Goal: Task Accomplishment & Management: Manage account settings

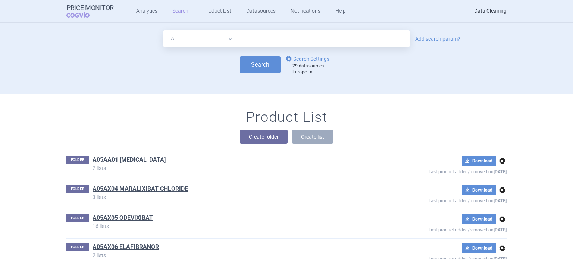
click at [289, 45] on input "text" at bounding box center [323, 38] width 172 height 17
paste input "Kyntheum"
type input "Kyntheum"
click button "Search" at bounding box center [260, 64] width 41 height 17
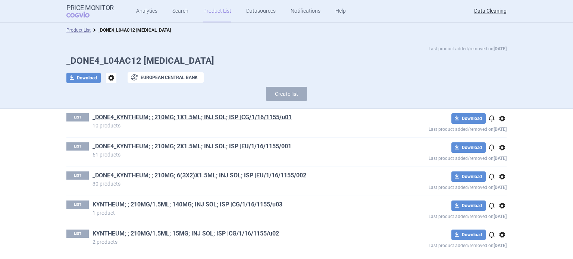
scroll to position [1, 0]
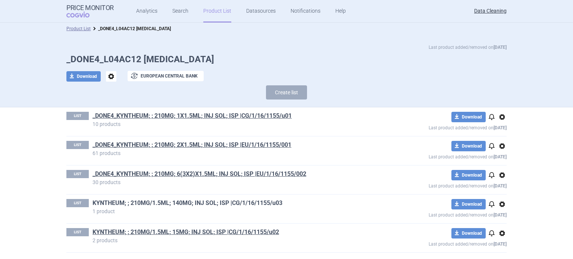
click at [169, 205] on link "KYNTHEUM; ; 210MG/1.5ML; 140MG; INJ SOL; ISP |CG/1/16/1155/u03" at bounding box center [187, 203] width 190 height 8
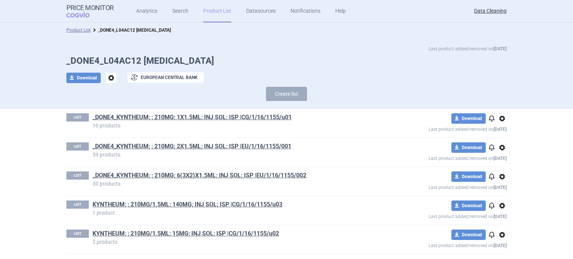
scroll to position [1, 0]
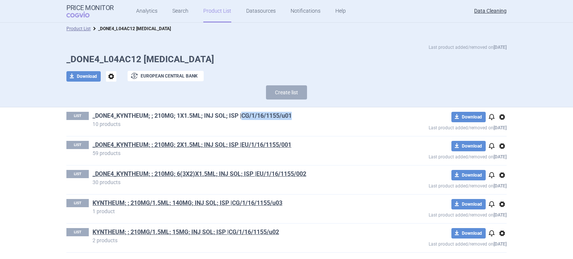
drag, startPoint x: 294, startPoint y: 115, endPoint x: 240, endPoint y: 118, distance: 53.4
click at [240, 118] on h1 "_DONE4_KYNTHEUM; ; 210MG; 1X1.5ML; INJ SOL; ISP |CG/1/16/1155/u01" at bounding box center [233, 117] width 282 height 10
copy link "CG/1/16/1155/u01"
click at [261, 207] on h1 "KYNTHEUM; ; 210MG/1.5ML; 140MG; INJ SOL; ISP |CG/1/16/1155/u03" at bounding box center [233, 204] width 282 height 10
click at [260, 199] on link "KYNTHEUM; ; 210MG/1.5ML; 140MG; INJ SOL; ISP |CG/1/16/1155/u03" at bounding box center [187, 203] width 190 height 8
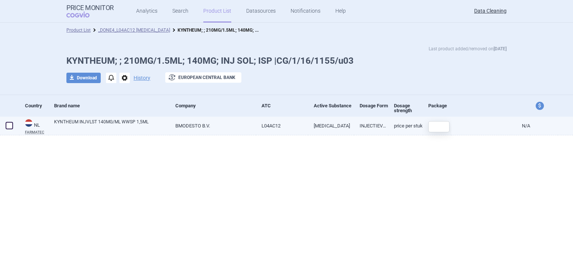
click at [9, 127] on span at bounding box center [9, 125] width 7 height 7
checkbox input "true"
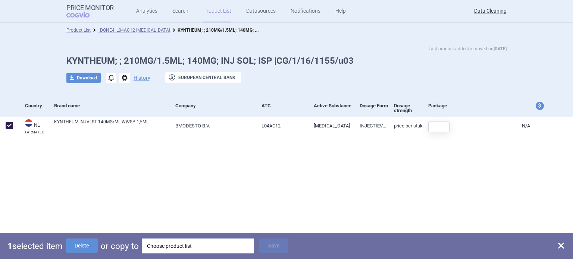
click at [170, 249] on div "Choose product list" at bounding box center [197, 246] width 101 height 15
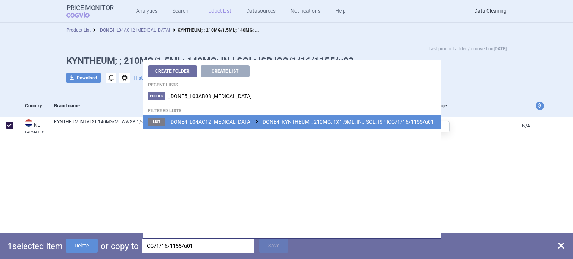
type input "CG/1/16/1155/u01"
click at [300, 126] on li "List _DONE4_L04AC12 BRODALUMAB _DONE4_KYNTHEUM; ; 210MG; 1X1.5ML; INJ SOL; ISP …" at bounding box center [291, 121] width 297 height 13
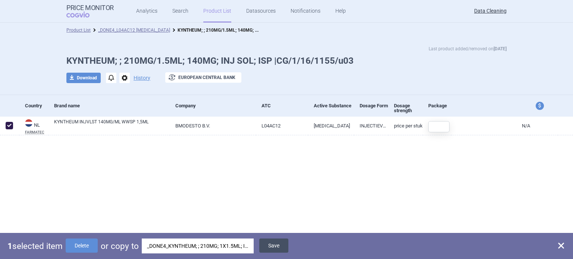
click at [282, 244] on button "Save" at bounding box center [273, 246] width 29 height 14
checkbox input "false"
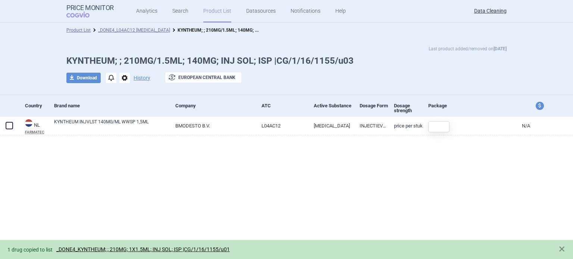
click at [124, 79] on span "options" at bounding box center [124, 78] width 10 height 10
click at [122, 125] on button "Delete" at bounding box center [124, 122] width 24 height 11
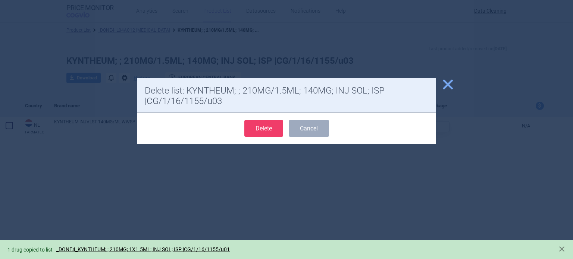
click at [256, 129] on button "Delete" at bounding box center [263, 128] width 39 height 17
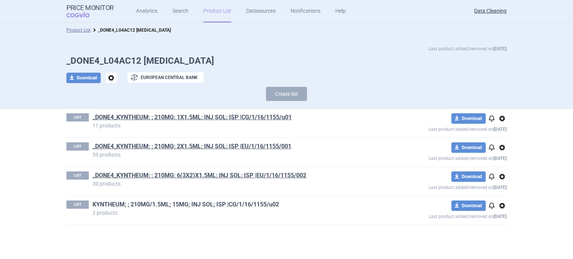
click at [174, 205] on link "KYNTHEUM; ; 210MG/1.5ML; 15MG; INJ SOL; ISP |CG/1/16/1155/u02" at bounding box center [185, 205] width 186 height 8
click at [169, 114] on link "_DONE4_KYNTHEUM; ; 210MG; 1X1.5ML; INJ SOL; ISP |CG/1/16/1155/u01" at bounding box center [191, 117] width 199 height 8
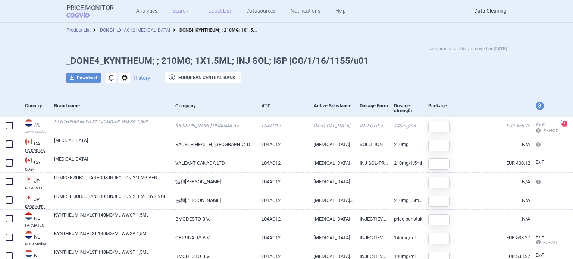
click at [179, 4] on link "Search" at bounding box center [180, 11] width 16 height 22
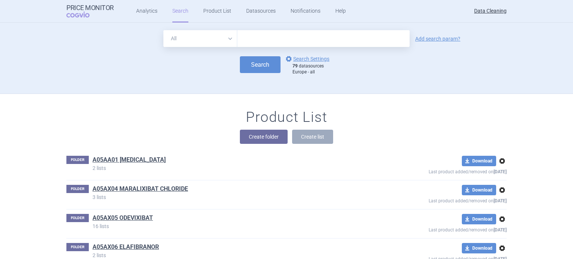
click at [277, 37] on input "text" at bounding box center [323, 38] width 172 height 17
type input "SILIQ"
click button "Search" at bounding box center [260, 64] width 41 height 17
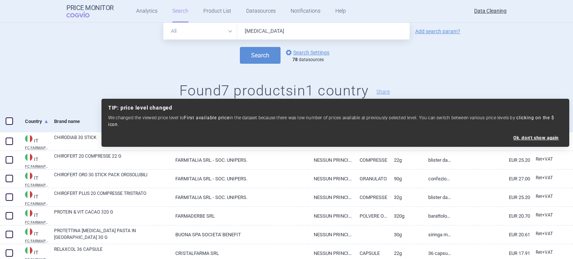
scroll to position [50, 0]
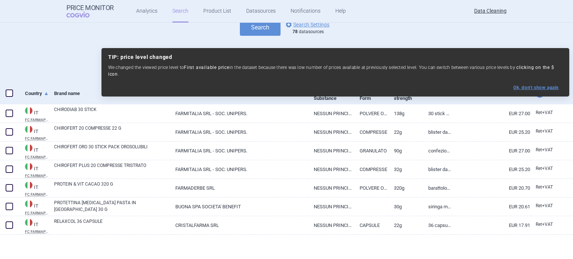
click at [529, 85] on button "Ok, don ' t show again" at bounding box center [535, 87] width 45 height 5
select select "ex-factory"
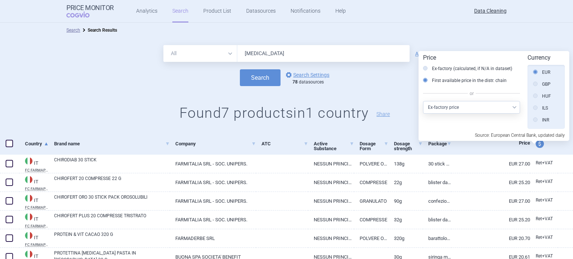
click at [335, 53] on input "SILIQ" at bounding box center [323, 53] width 172 height 17
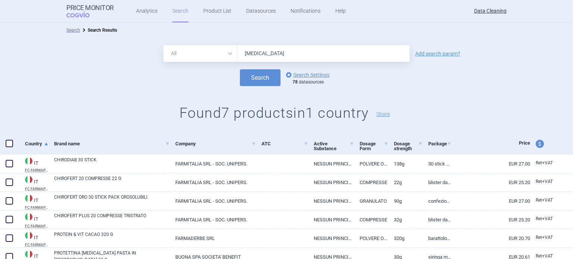
click at [335, 53] on input "SILIQ" at bounding box center [323, 53] width 172 height 17
paste input "Trimbow"
click at [240, 69] on button "Search" at bounding box center [260, 77] width 41 height 17
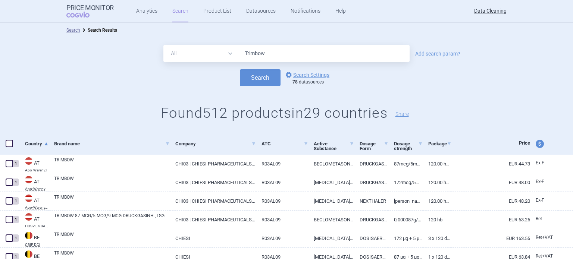
drag, startPoint x: 293, startPoint y: 49, endPoint x: 210, endPoint y: 49, distance: 82.4
click at [219, 49] on div "All Brand Name ATC Company Active Substance Country Newer than Trimbow" at bounding box center [286, 53] width 246 height 17
paste input "Symtuza"
type input "Symtuza"
click at [240, 69] on button "Search" at bounding box center [260, 77] width 41 height 17
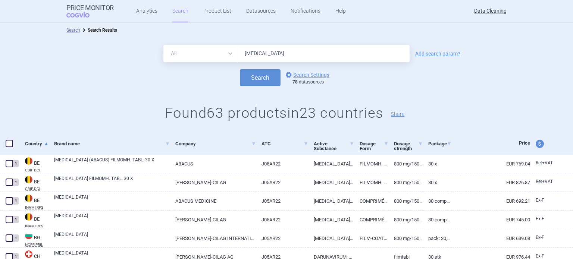
drag, startPoint x: 302, startPoint y: 52, endPoint x: 169, endPoint y: 47, distance: 133.5
click at [195, 49] on div "All Brand Name ATC Company Active Substance Country Newer than Symtuza" at bounding box center [286, 53] width 246 height 17
paste input "Trimbow"
click at [240, 69] on button "Search" at bounding box center [260, 77] width 41 height 17
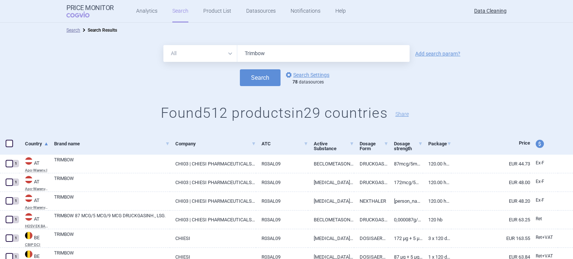
drag, startPoint x: 270, startPoint y: 52, endPoint x: 196, endPoint y: 53, distance: 74.6
click at [211, 54] on div "All Brand Name ATC Company Active Substance Country Newer than Trimbow" at bounding box center [286, 53] width 246 height 17
paste input "Blitzima"
type input "Blitzima"
click at [101, 79] on div "Search options Search Settings 78 datasources" at bounding box center [286, 77] width 573 height 17
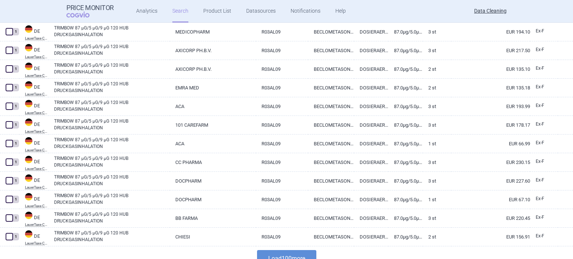
scroll to position [1783, 0]
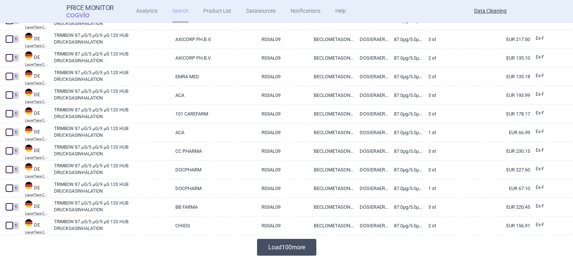
click at [283, 244] on button "Load 100 more" at bounding box center [286, 247] width 59 height 17
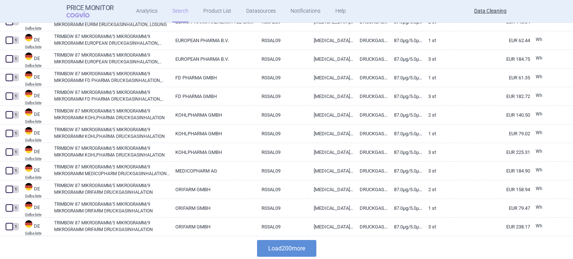
scroll to position [3647, 0]
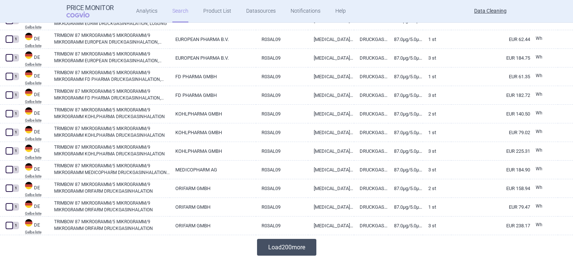
click at [277, 252] on button "Load 200 more" at bounding box center [286, 247] width 59 height 17
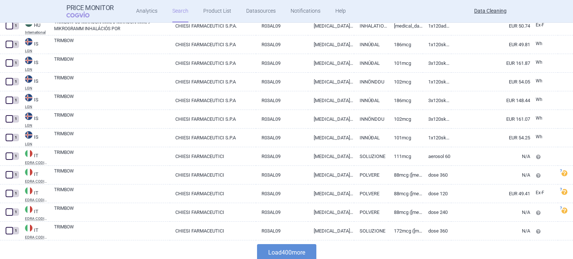
scroll to position [7375, 0]
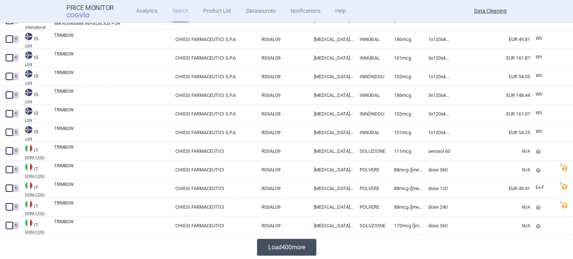
click at [273, 245] on button "Load 400 more" at bounding box center [286, 247] width 59 height 17
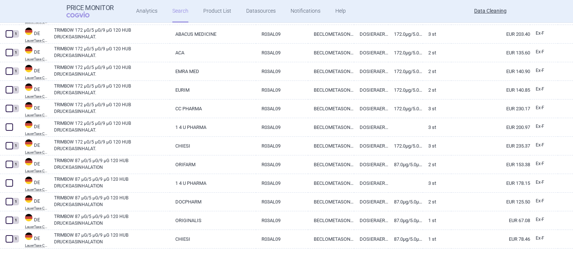
scroll to position [1044, 0]
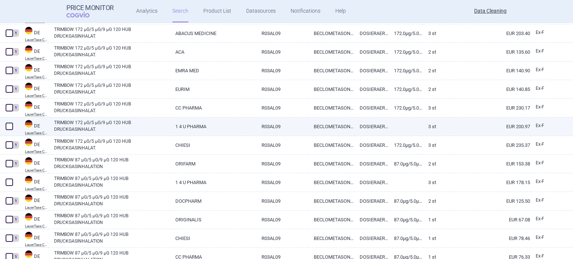
click at [6, 125] on span at bounding box center [9, 126] width 7 height 7
checkbox input "true"
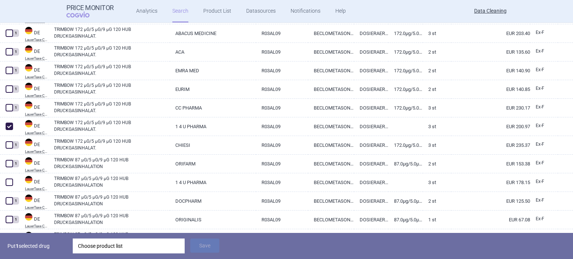
click at [142, 244] on div "Choose product list" at bounding box center [128, 246] width 101 height 15
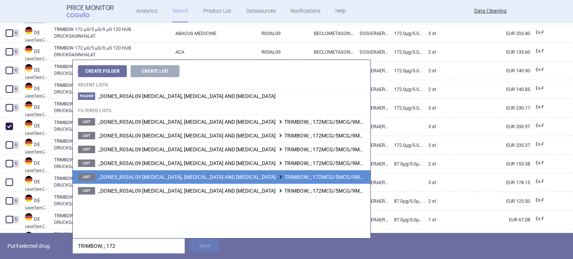
type input "TRIMBOW; ; 172"
click at [318, 178] on span "_DONE5_R03AL09 FORMOTEROL, GLYCOPYRRONIUM BROMIDE AND BECLOMETASONE TRIMBOW; ; …" at bounding box center [318, 177] width 441 height 6
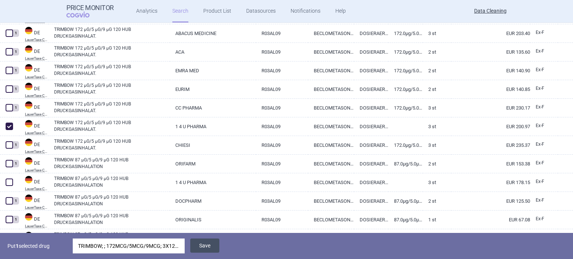
click at [210, 249] on button "Save" at bounding box center [204, 246] width 29 height 14
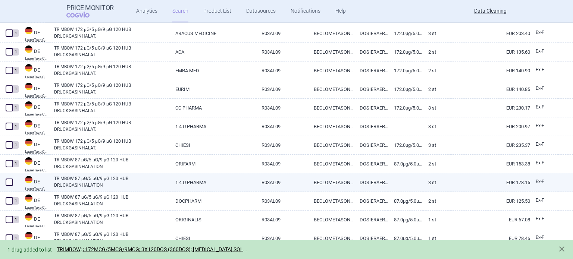
click at [9, 180] on span at bounding box center [9, 182] width 7 height 7
checkbox input "true"
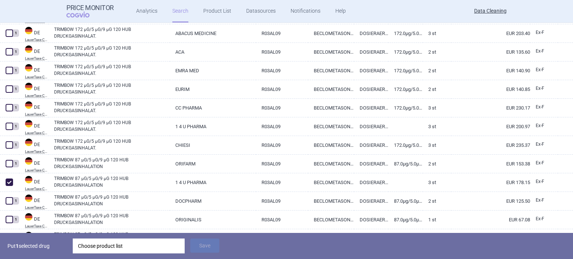
click at [149, 246] on div "Choose product list" at bounding box center [128, 246] width 101 height 15
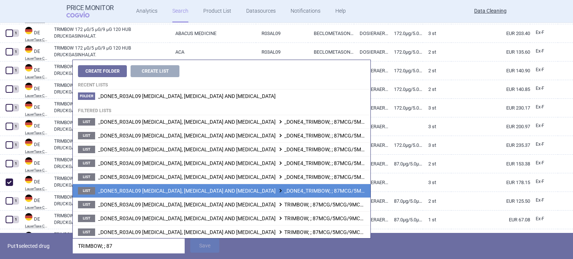
type input "TRIMBOW; ; 87"
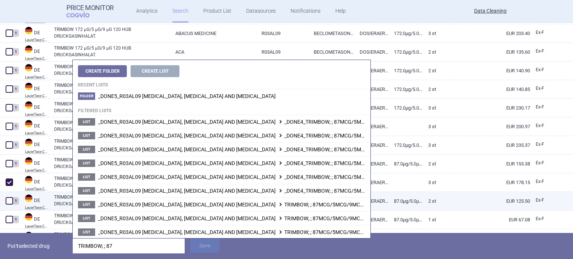
drag, startPoint x: 337, startPoint y: 190, endPoint x: 327, endPoint y: 199, distance: 13.5
click at [337, 190] on span "_DONE5_R03AL09 FORMOTEROL, GLYCOPYRRONIUM BROMIDE AND BECLOMETASONE _DONE4_TRIM…" at bounding box center [327, 191] width 459 height 6
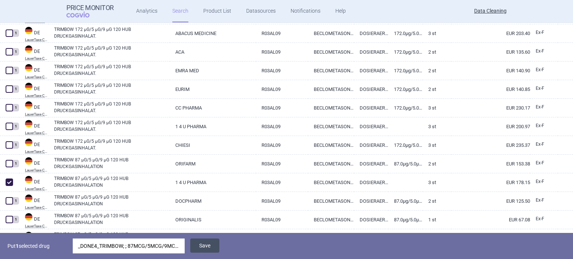
click at [213, 247] on button "Save" at bounding box center [204, 246] width 29 height 14
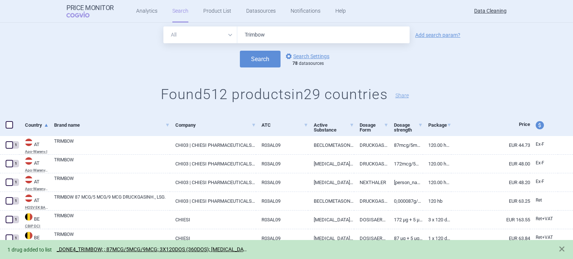
scroll to position [0, 0]
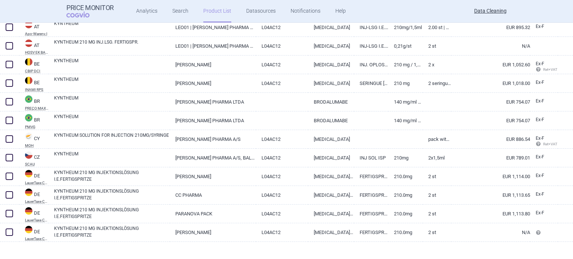
scroll to position [186, 0]
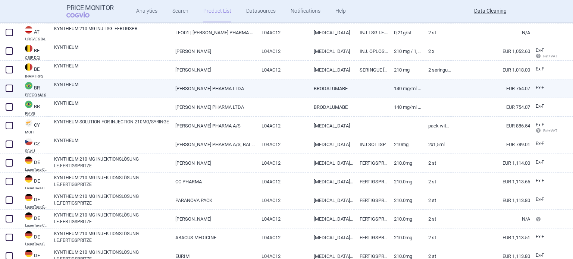
click at [277, 85] on link at bounding box center [282, 85] width 53 height 13
select select "EUR"
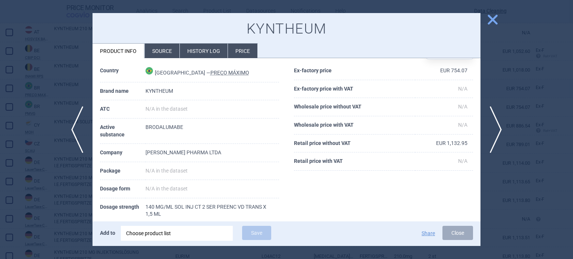
scroll to position [37, 0]
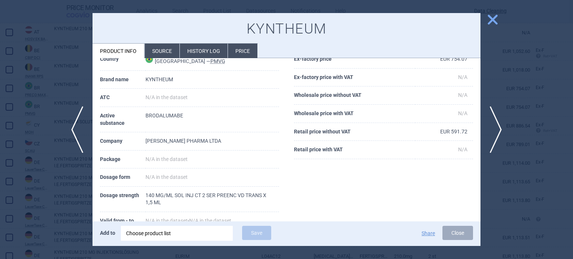
click at [0, 167] on div at bounding box center [286, 129] width 573 height 259
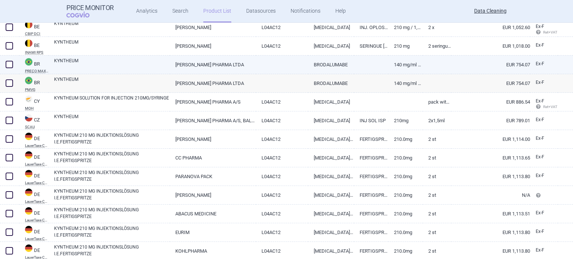
scroll to position [224, 0]
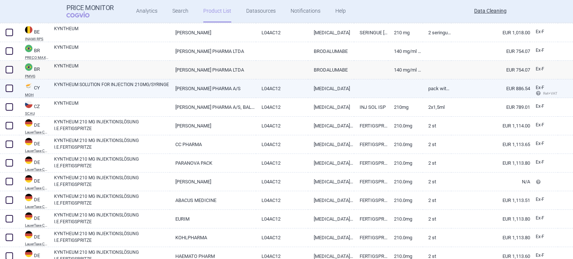
click at [267, 89] on link "L04AC12" at bounding box center [282, 88] width 53 height 18
select select "EUR"
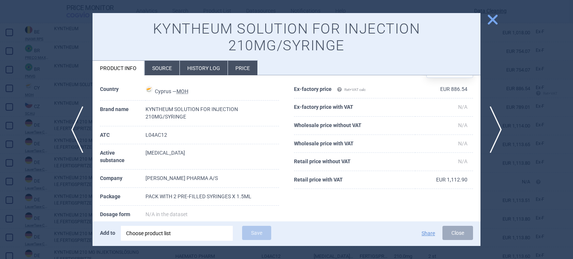
scroll to position [37, 0]
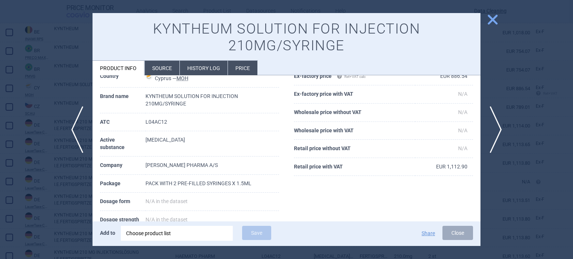
click at [0, 180] on div at bounding box center [286, 129] width 573 height 259
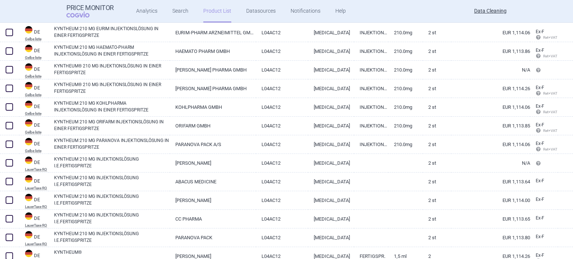
scroll to position [708, 0]
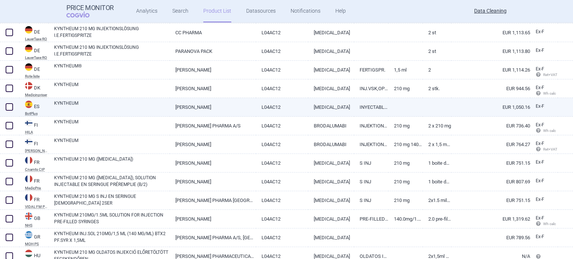
click at [163, 108] on link "KYNTHEUM" at bounding box center [112, 106] width 116 height 13
select select "EUR"
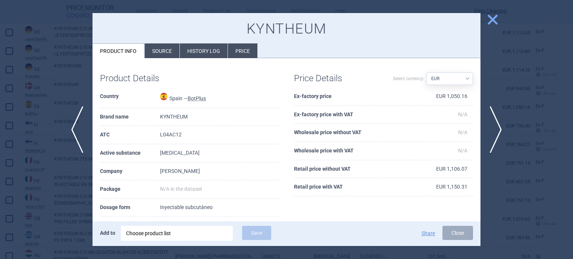
click at [157, 43] on div "KYNTHEUM Product info Source History log Price" at bounding box center [286, 35] width 388 height 45
click at [160, 55] on li "Source" at bounding box center [162, 51] width 35 height 15
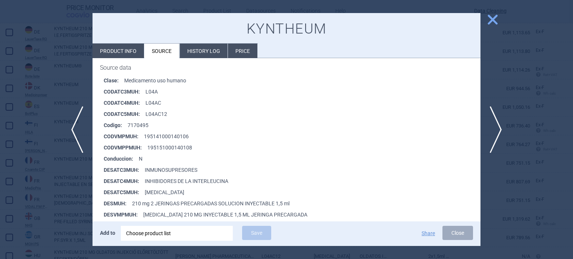
scroll to position [112, 0]
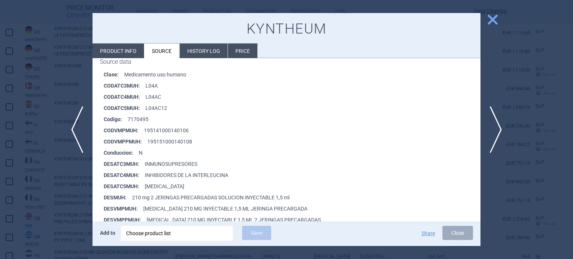
click at [0, 82] on div at bounding box center [286, 129] width 573 height 259
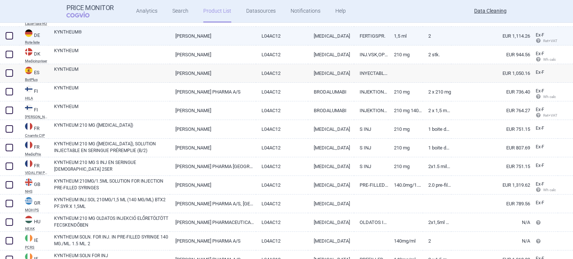
scroll to position [783, 0]
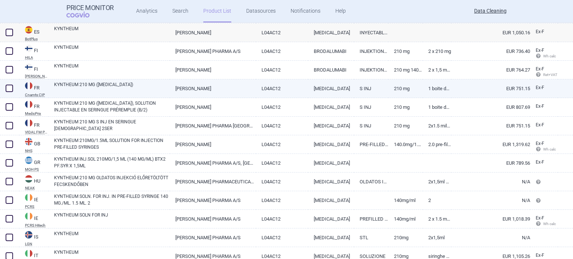
click at [78, 89] on link "KYNTHEUM 210 MG (BRODALUMAB)" at bounding box center [112, 87] width 116 height 13
select select "EUR"
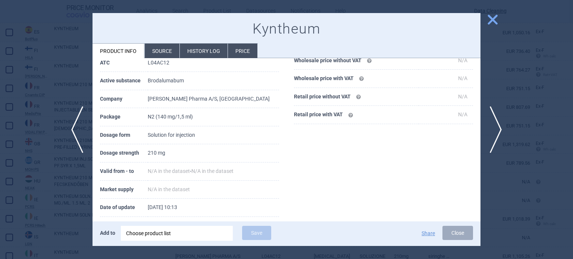
scroll to position [72, 0]
click at [0, 101] on div at bounding box center [286, 129] width 573 height 259
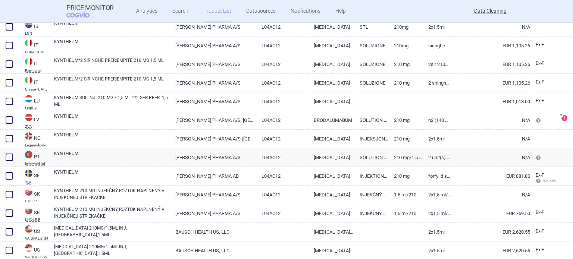
scroll to position [1007, 0]
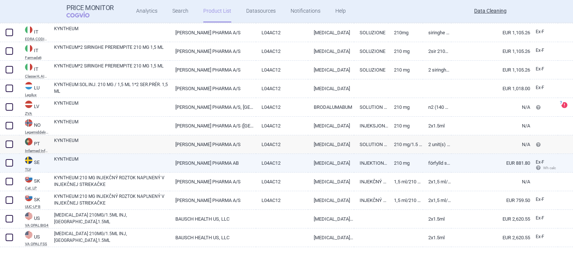
click at [89, 160] on link "KYNTHEUM" at bounding box center [112, 162] width 116 height 13
select select "EUR"
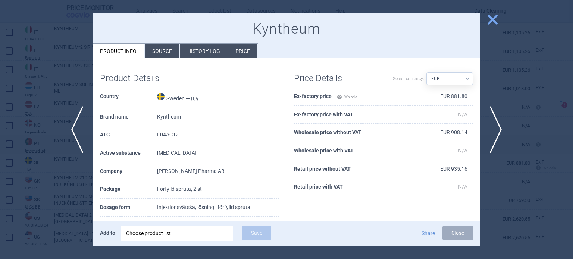
scroll to position [37, 0]
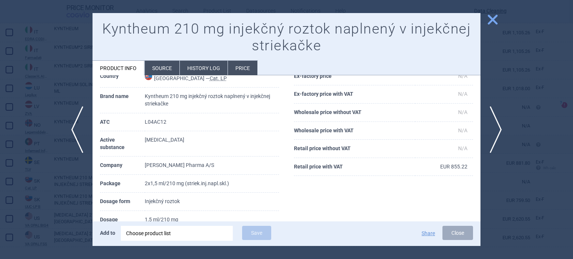
click at [0, 135] on div at bounding box center [286, 129] width 573 height 259
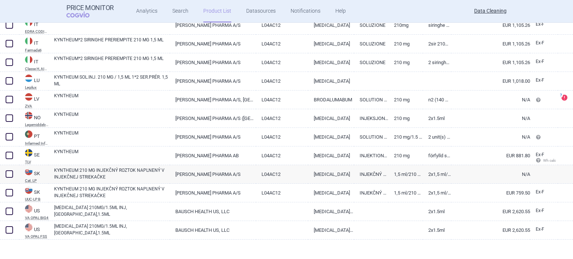
scroll to position [1018, 0]
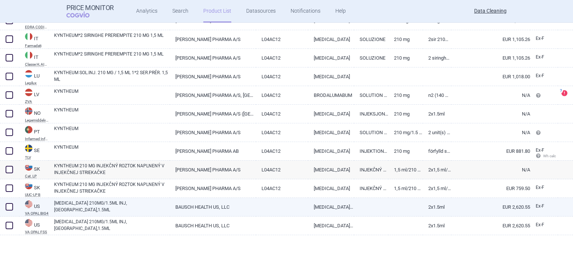
click at [12, 205] on span at bounding box center [9, 206] width 7 height 7
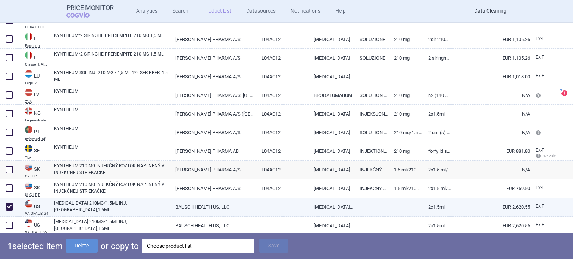
checkbox input "true"
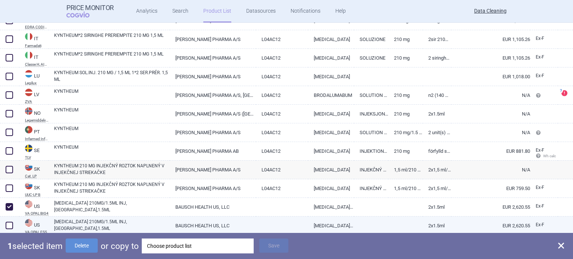
click at [9, 224] on span at bounding box center [9, 225] width 7 height 7
checkbox input "true"
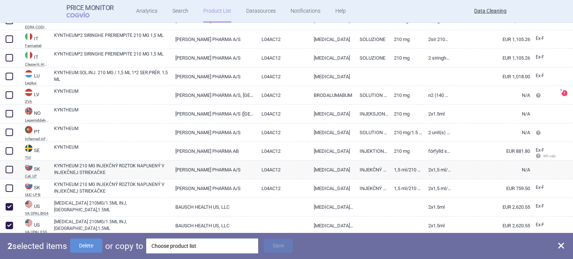
click at [206, 243] on div "Choose product list" at bounding box center [201, 246] width 101 height 15
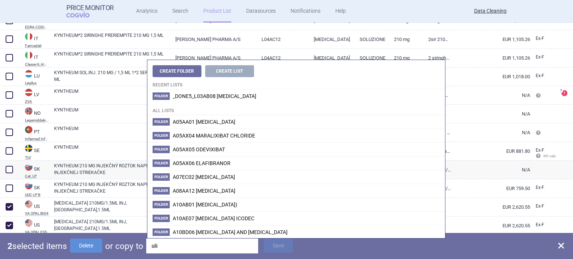
type input "siliq"
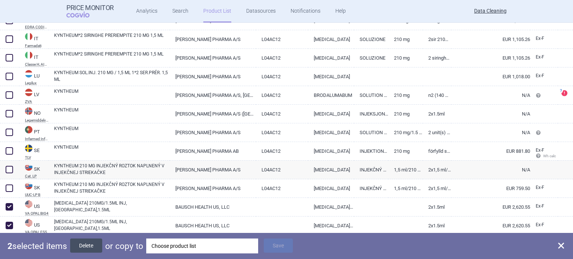
click at [94, 248] on button "Delete" at bounding box center [86, 246] width 32 height 14
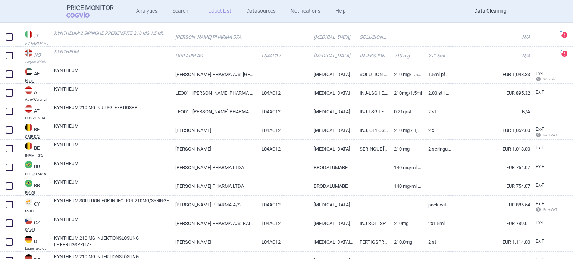
scroll to position [0, 0]
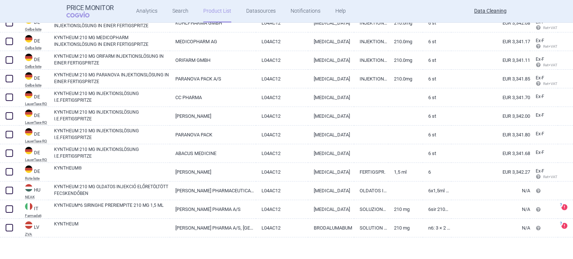
scroll to position [441, 0]
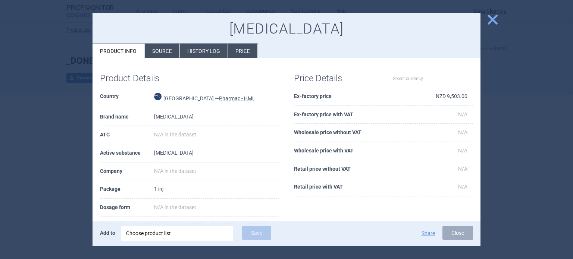
select select "EUR"
click at [0, 155] on div at bounding box center [286, 129] width 573 height 259
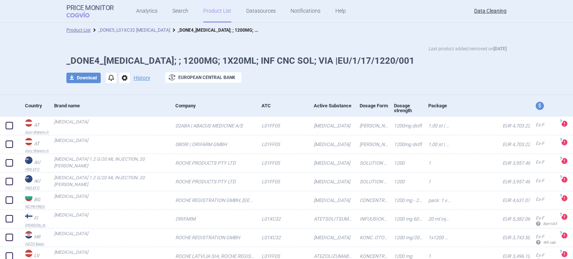
click at [145, 30] on link "_DONE5_L01XC32 [MEDICAL_DATA]" at bounding box center [134, 30] width 72 height 5
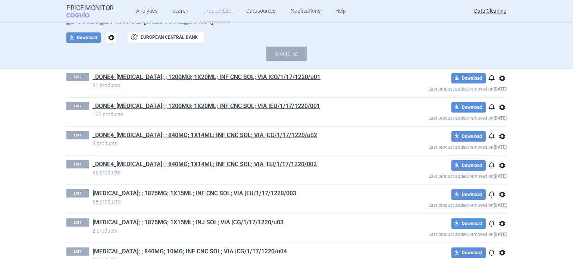
scroll to position [89, 0]
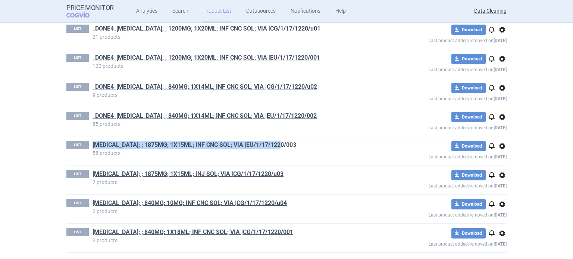
drag, startPoint x: 247, startPoint y: 146, endPoint x: 91, endPoint y: 146, distance: 156.6
click at [92, 146] on h1 "TECENTRIQ; ; 1875MG; 1X15ML; INF CNC SOL; VIA |EU/1/17/1220/003" at bounding box center [233, 146] width 282 height 10
copy link "TECENTRIQ; ; 1875MG; 1X15ML; INF CNC SOL; VIA |EU/1/17/1220/003"
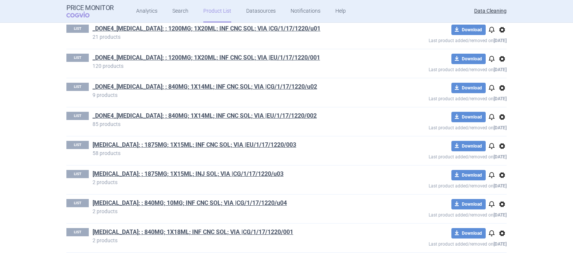
click at [306, 161] on div "LIST TECENTRIQ; ; 1875MG; 1X15ML; INF CNC SOL; VIA |EU/1/17/1220/003 58 product…" at bounding box center [286, 150] width 440 height 29
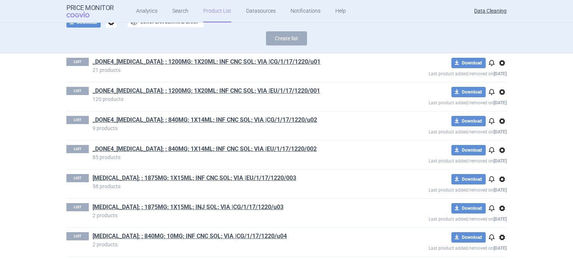
scroll to position [0, 0]
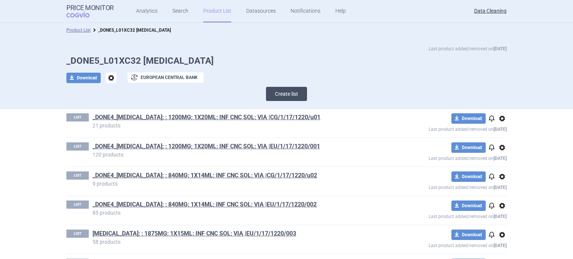
click at [282, 91] on button "Create list" at bounding box center [286, 94] width 41 height 14
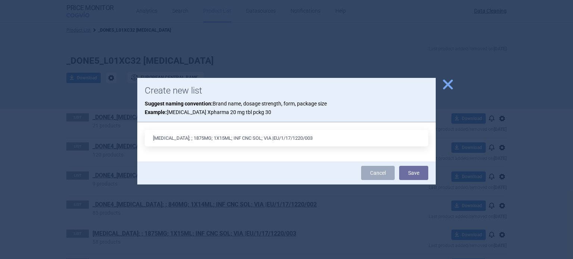
click at [241, 136] on input "TECENTRIQ; ; 1875MG; 1X15ML; INF CNC SOL; VIA |EU/1/17/1220/003" at bounding box center [286, 138] width 283 height 17
type input "TECENTRIQ; ; 1875MG; 1X15ML; INJ SOL; VIA |EU/1/17/1220/003"
click at [399, 166] on button "Save" at bounding box center [413, 173] width 29 height 14
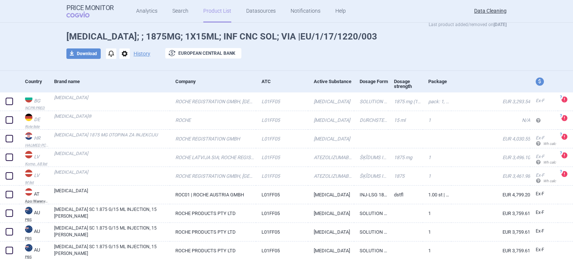
scroll to position [37, 0]
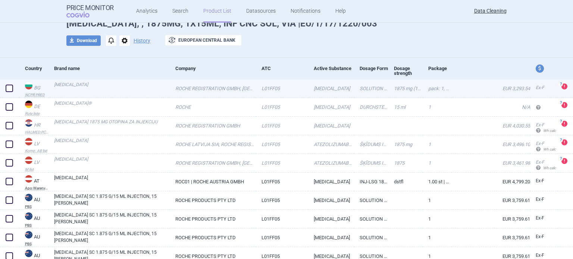
click at [9, 89] on span at bounding box center [9, 88] width 7 height 7
checkbox input "true"
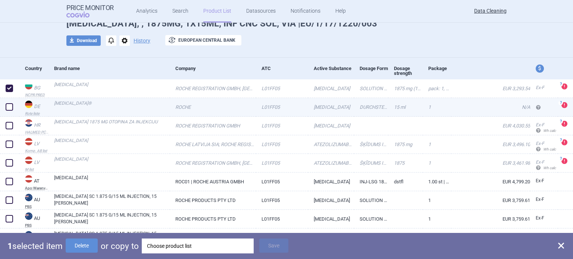
click at [4, 104] on div at bounding box center [9, 107] width 19 height 19
click at [8, 109] on span at bounding box center [9, 106] width 7 height 7
checkbox input "true"
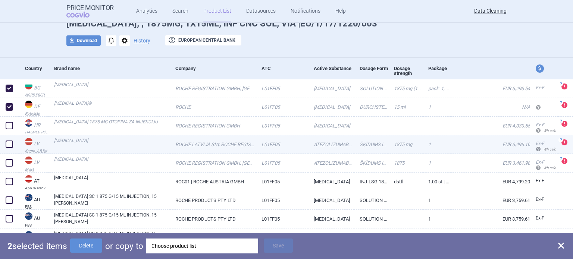
drag, startPoint x: 10, startPoint y: 126, endPoint x: 10, endPoint y: 141, distance: 14.9
click at [10, 127] on span at bounding box center [9, 125] width 7 height 7
checkbox input "true"
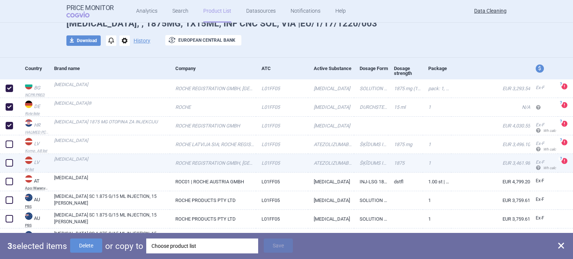
drag, startPoint x: 9, startPoint y: 144, endPoint x: 10, endPoint y: 161, distance: 17.2
click at [9, 146] on span at bounding box center [9, 144] width 7 height 7
checkbox input "true"
click at [10, 169] on div at bounding box center [9, 163] width 19 height 19
click at [11, 168] on div at bounding box center [9, 163] width 19 height 19
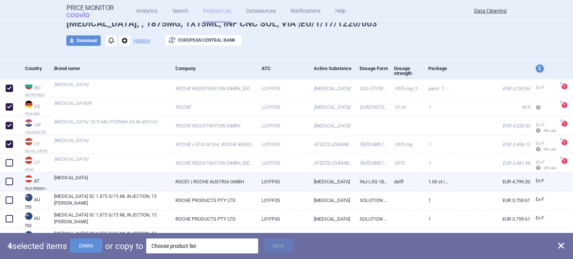
drag, startPoint x: 11, startPoint y: 180, endPoint x: 9, endPoint y: 173, distance: 7.4
click at [11, 180] on span at bounding box center [9, 181] width 7 height 7
checkbox input "true"
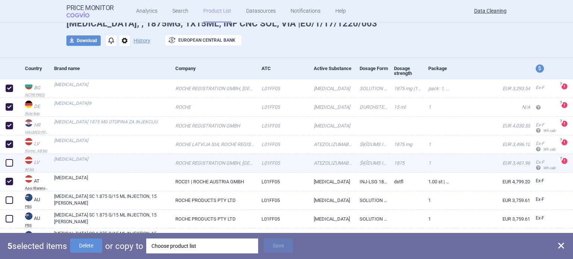
click at [8, 163] on span at bounding box center [9, 162] width 7 height 7
checkbox input "true"
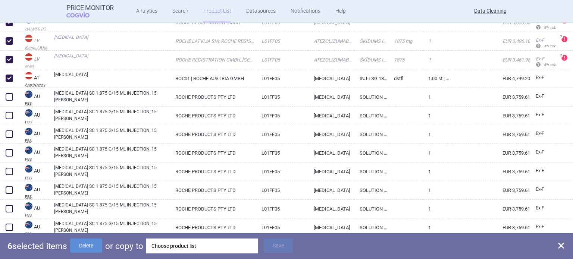
scroll to position [149, 0]
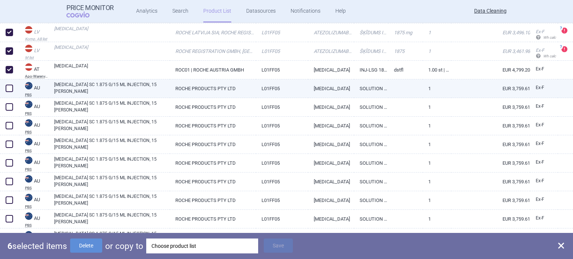
click at [4, 86] on span at bounding box center [9, 88] width 11 height 11
checkbox input "true"
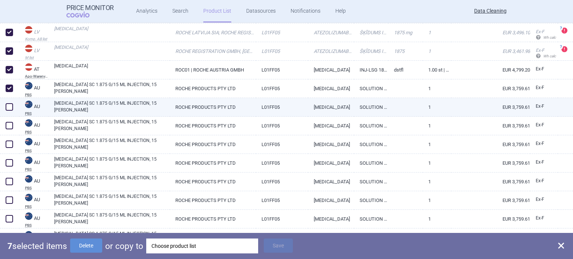
click at [1, 107] on div at bounding box center [9, 107] width 19 height 19
drag, startPoint x: 4, startPoint y: 107, endPoint x: 11, endPoint y: 111, distance: 8.0
click at [6, 108] on span at bounding box center [9, 106] width 11 height 11
checkbox input "true"
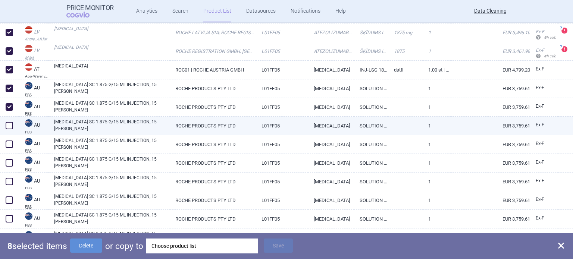
click at [5, 124] on span at bounding box center [9, 125] width 11 height 11
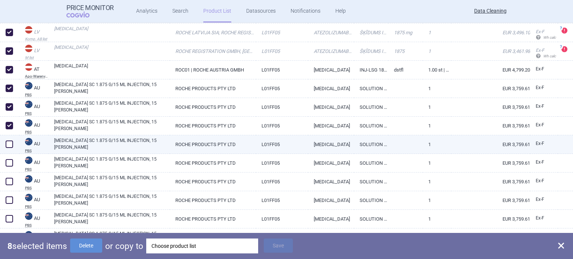
checkbox input "true"
click at [7, 142] on span at bounding box center [9, 144] width 7 height 7
checkbox input "true"
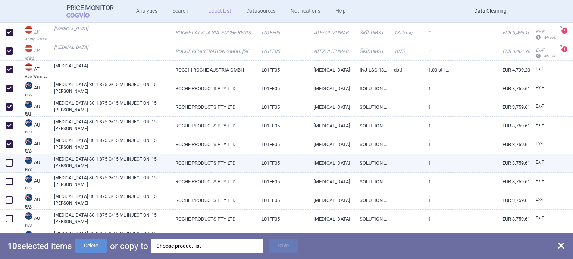
click at [9, 159] on span at bounding box center [9, 162] width 11 height 11
checkbox input "true"
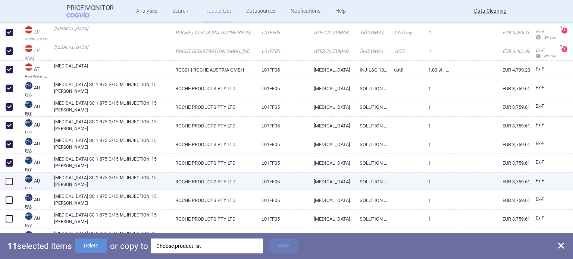
click at [10, 182] on span at bounding box center [9, 181] width 7 height 7
checkbox input "true"
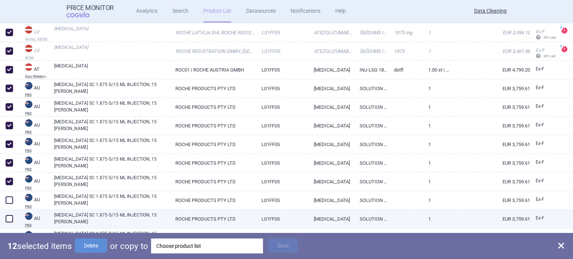
drag, startPoint x: 7, startPoint y: 202, endPoint x: 10, endPoint y: 214, distance: 12.2
click at [7, 203] on span at bounding box center [9, 199] width 7 height 7
checkbox input "true"
click at [10, 219] on span at bounding box center [9, 218] width 7 height 7
checkbox input "true"
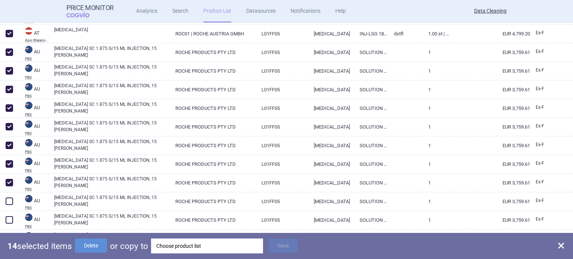
scroll to position [261, 0]
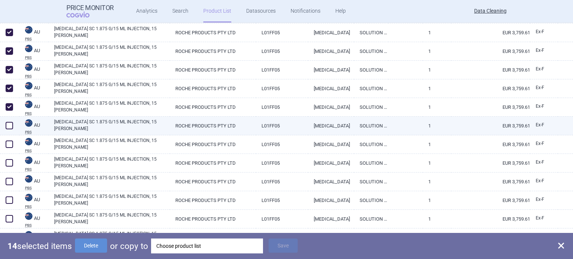
click at [9, 128] on span at bounding box center [9, 125] width 7 height 7
checkbox input "true"
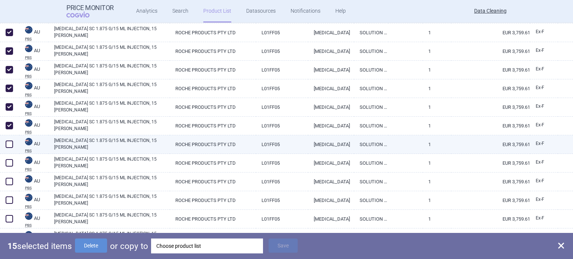
click at [9, 141] on span at bounding box center [9, 144] width 11 height 11
checkbox input "true"
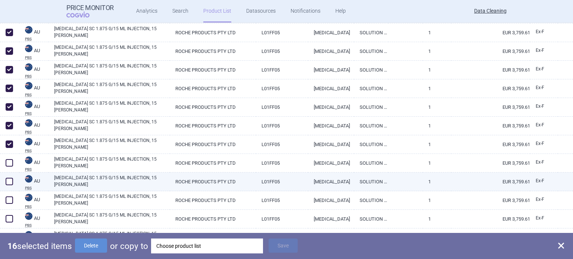
drag, startPoint x: 10, startPoint y: 165, endPoint x: 10, endPoint y: 176, distance: 10.4
click at [10, 166] on span at bounding box center [9, 162] width 7 height 7
checkbox input "true"
drag, startPoint x: 9, startPoint y: 180, endPoint x: 9, endPoint y: 188, distance: 7.8
click at [9, 180] on span at bounding box center [9, 181] width 7 height 7
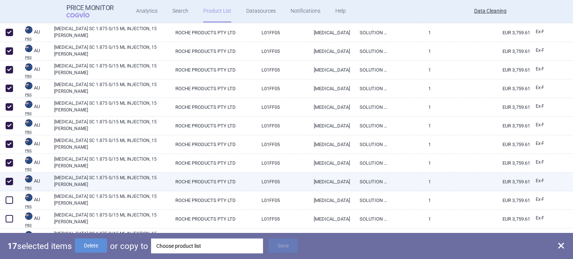
checkbox input "true"
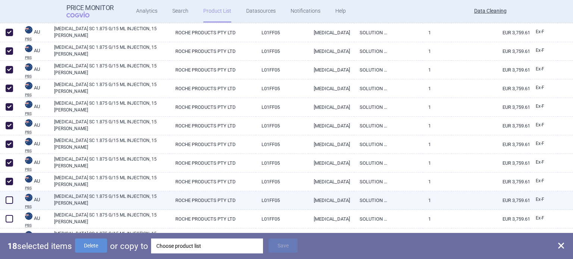
drag, startPoint x: 9, startPoint y: 200, endPoint x: 18, endPoint y: 188, distance: 14.8
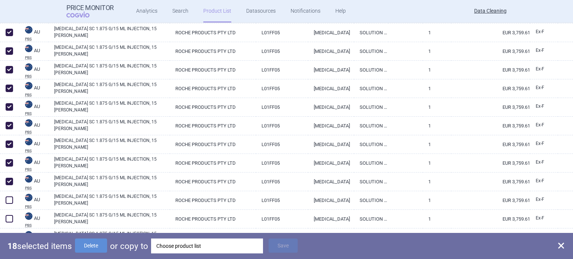
click at [10, 200] on span at bounding box center [9, 199] width 7 height 7
checkbox input "true"
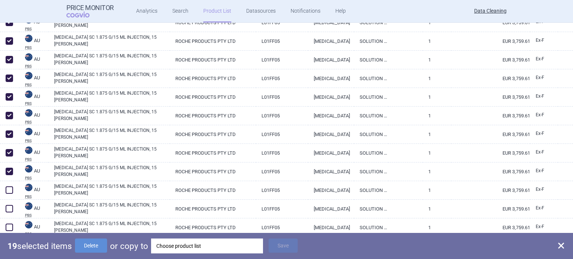
scroll to position [336, 0]
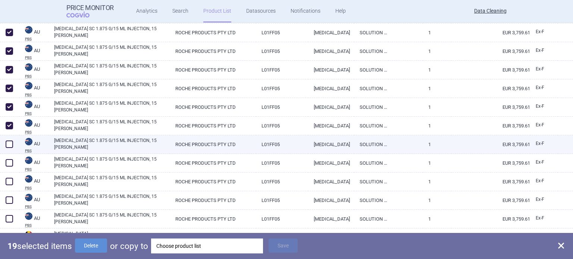
click at [12, 144] on span at bounding box center [9, 144] width 7 height 7
checkbox input "true"
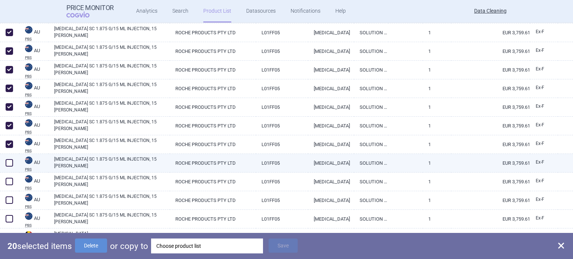
click at [8, 166] on span at bounding box center [9, 162] width 7 height 7
checkbox input "true"
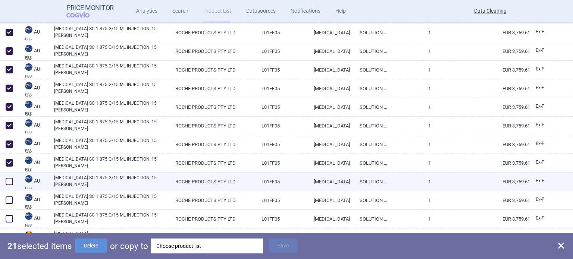
click at [7, 178] on span at bounding box center [9, 181] width 7 height 7
checkbox input "true"
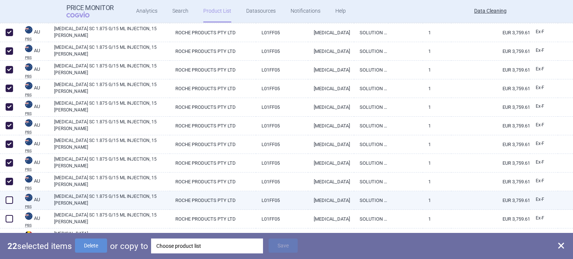
click at [10, 200] on span at bounding box center [9, 199] width 7 height 7
checkbox input "true"
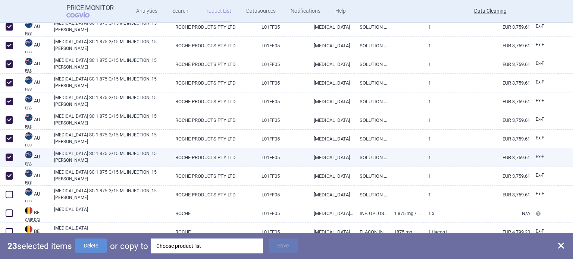
scroll to position [485, 0]
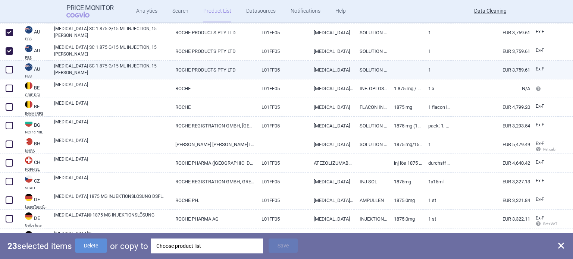
click at [10, 67] on span at bounding box center [9, 69] width 7 height 7
checkbox input "true"
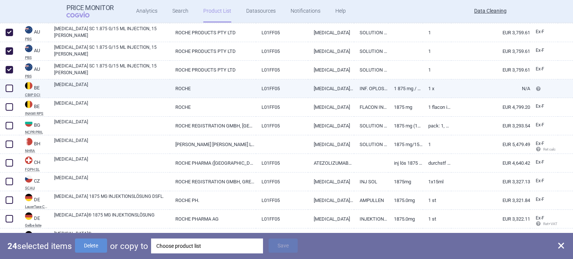
click at [7, 84] on span at bounding box center [9, 88] width 11 height 11
checkbox input "true"
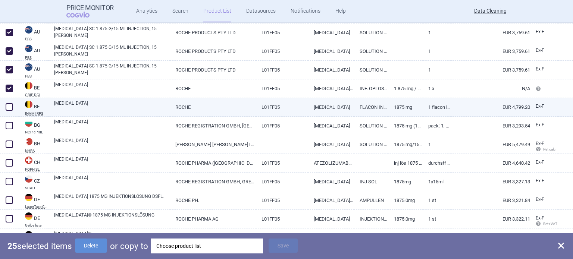
click at [6, 108] on span at bounding box center [9, 106] width 7 height 7
checkbox input "true"
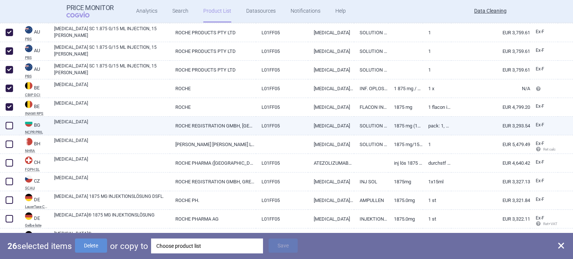
click at [8, 122] on span at bounding box center [9, 125] width 7 height 7
checkbox input "true"
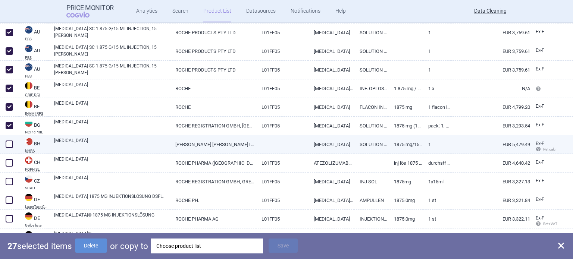
click at [8, 141] on span at bounding box center [9, 144] width 7 height 7
checkbox input "true"
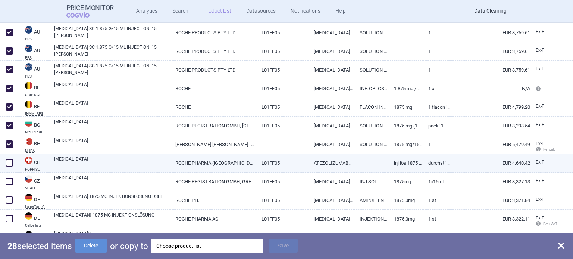
drag, startPoint x: 8, startPoint y: 160, endPoint x: 9, endPoint y: 174, distance: 14.6
click at [8, 160] on span at bounding box center [9, 162] width 7 height 7
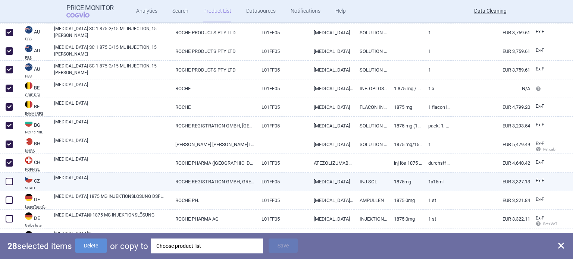
checkbox input "true"
click at [10, 177] on span at bounding box center [9, 181] width 11 height 11
checkbox input "true"
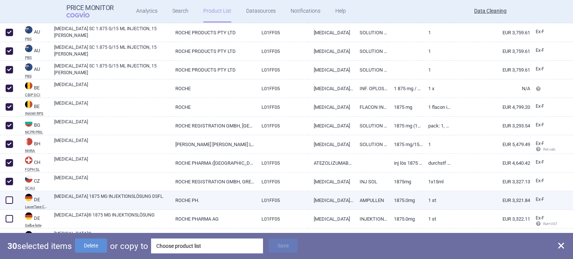
click at [10, 197] on div at bounding box center [9, 200] width 19 height 19
click at [10, 198] on span at bounding box center [9, 199] width 7 height 7
checkbox input "true"
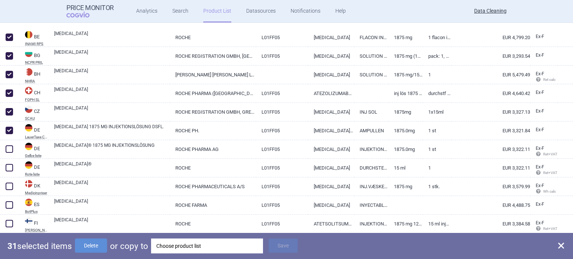
scroll to position [596, 0]
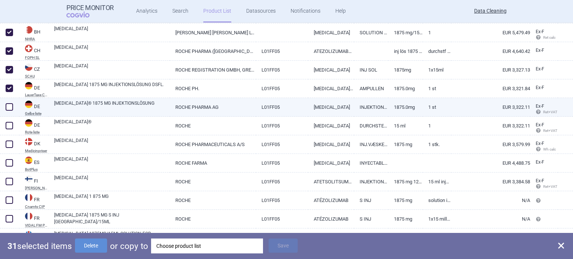
click at [13, 105] on span at bounding box center [9, 106] width 11 height 11
checkbox input "true"
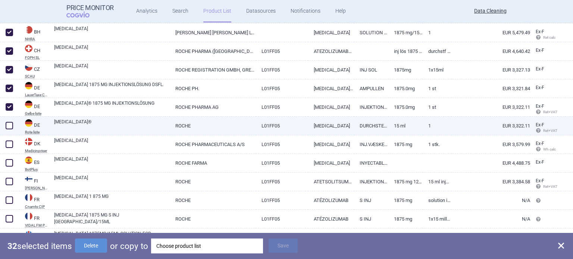
click at [9, 125] on span at bounding box center [9, 125] width 7 height 7
checkbox input "true"
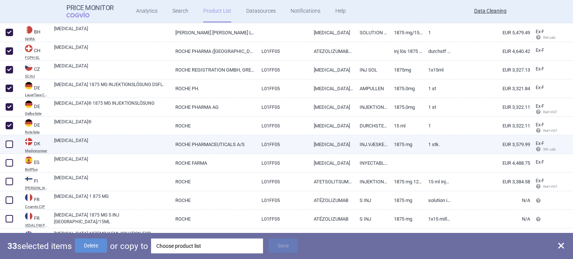
click at [7, 147] on span at bounding box center [9, 144] width 7 height 7
checkbox input "true"
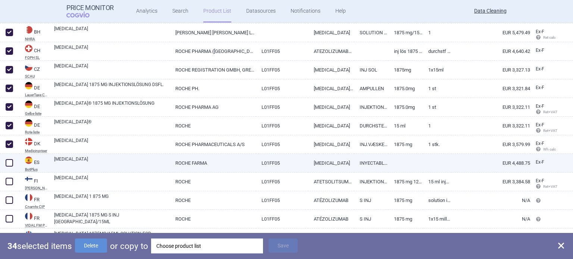
click at [9, 163] on span at bounding box center [9, 162] width 7 height 7
checkbox input "true"
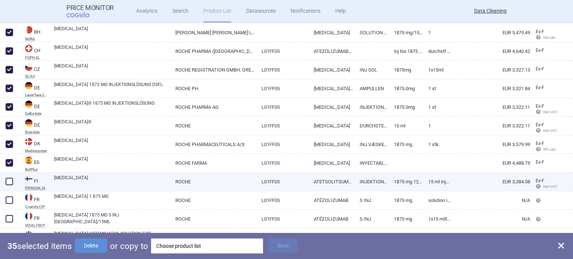
click at [11, 180] on span at bounding box center [9, 181] width 7 height 7
checkbox input "true"
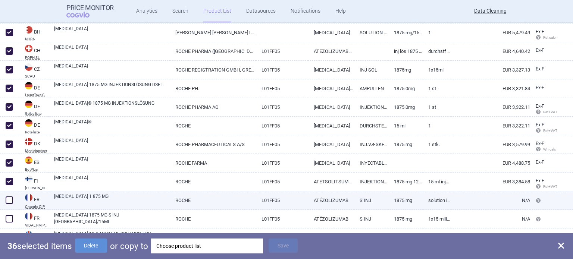
click at [11, 201] on span at bounding box center [9, 199] width 7 height 7
checkbox input "true"
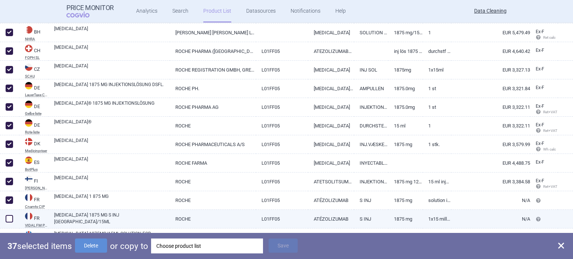
click at [11, 222] on span at bounding box center [9, 218] width 11 height 11
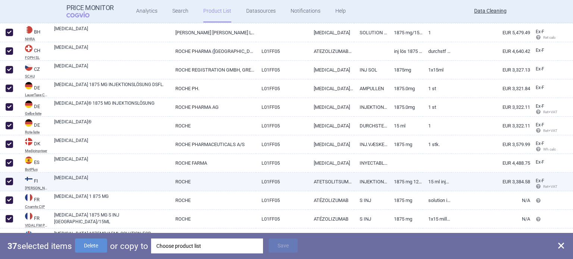
checkbox input "true"
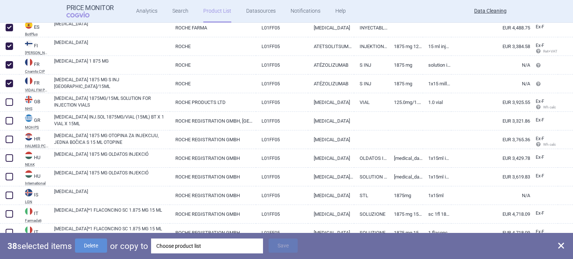
scroll to position [746, 0]
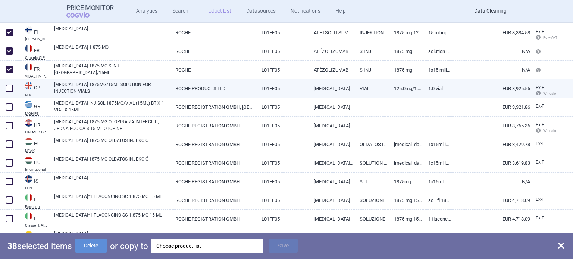
click at [7, 88] on span at bounding box center [9, 88] width 7 height 7
checkbox input "true"
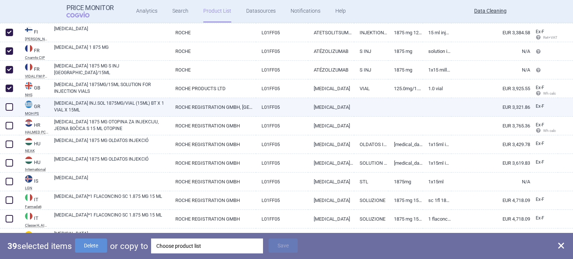
click at [8, 100] on div at bounding box center [9, 107] width 19 height 19
click at [10, 103] on span at bounding box center [9, 106] width 11 height 11
checkbox input "true"
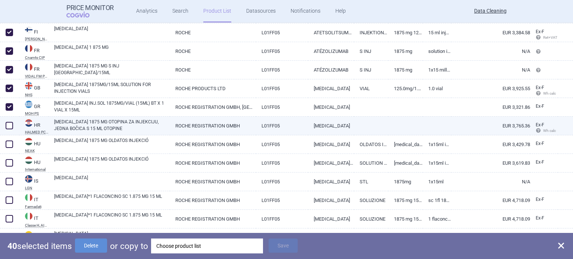
click at [11, 120] on span at bounding box center [9, 125] width 11 height 11
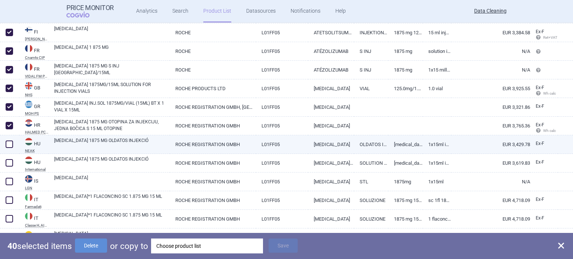
checkbox input "true"
drag, startPoint x: 11, startPoint y: 140, endPoint x: 11, endPoint y: 150, distance: 10.1
click at [11, 141] on span at bounding box center [9, 144] width 7 height 7
checkbox input "true"
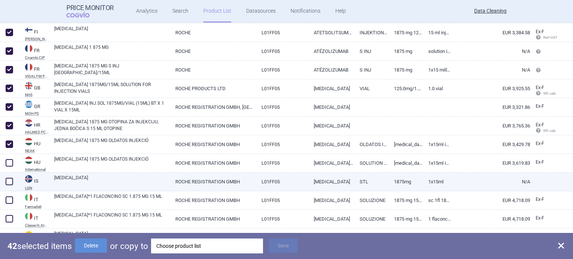
drag, startPoint x: 11, startPoint y: 164, endPoint x: 11, endPoint y: 179, distance: 15.7
click at [11, 164] on span at bounding box center [9, 162] width 7 height 7
checkbox input "true"
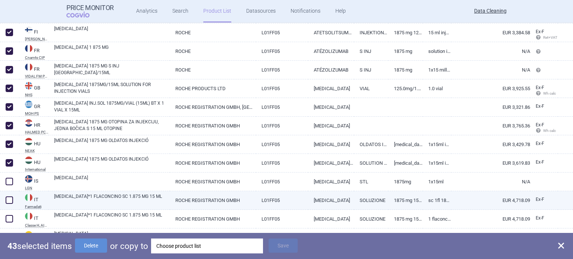
drag, startPoint x: 11, startPoint y: 182, endPoint x: 9, endPoint y: 193, distance: 10.5
click at [11, 184] on span at bounding box center [9, 181] width 7 height 7
checkbox input "true"
click at [9, 195] on span at bounding box center [9, 200] width 11 height 11
checkbox input "true"
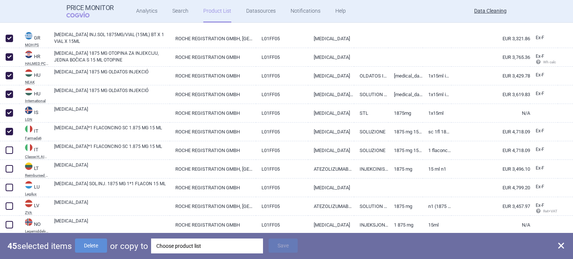
scroll to position [857, 0]
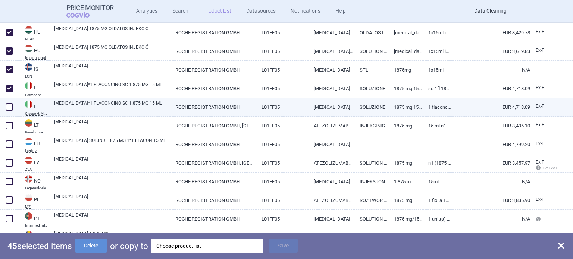
click at [10, 104] on span at bounding box center [9, 106] width 7 height 7
checkbox input "true"
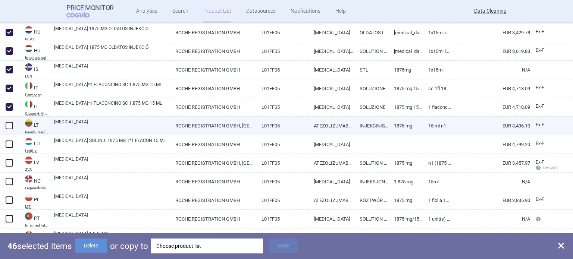
click at [10, 124] on span at bounding box center [9, 125] width 7 height 7
checkbox input "true"
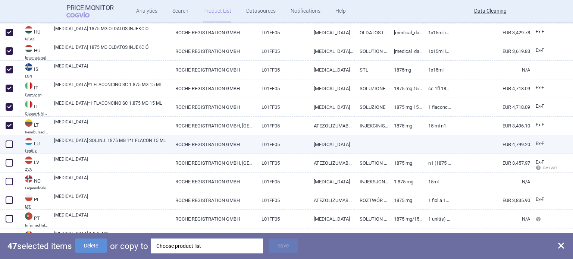
click at [6, 145] on span at bounding box center [9, 144] width 7 height 7
checkbox input "true"
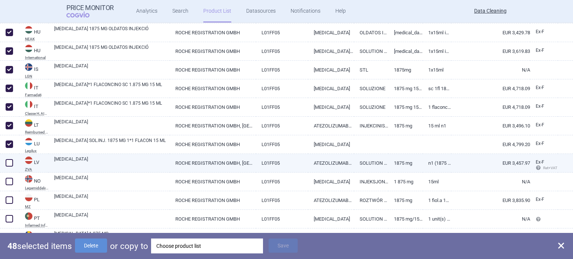
click at [6, 161] on span at bounding box center [9, 162] width 7 height 7
checkbox input "true"
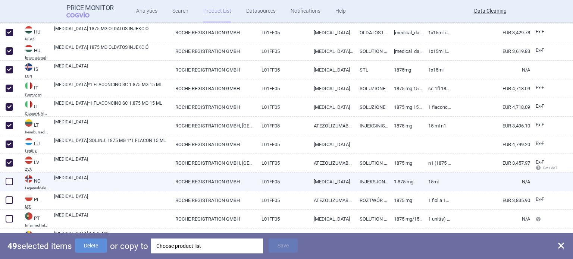
click at [9, 178] on span at bounding box center [9, 181] width 7 height 7
checkbox input "true"
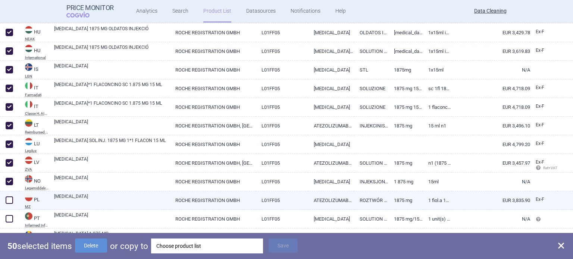
click at [9, 199] on span at bounding box center [9, 199] width 7 height 7
checkbox input "true"
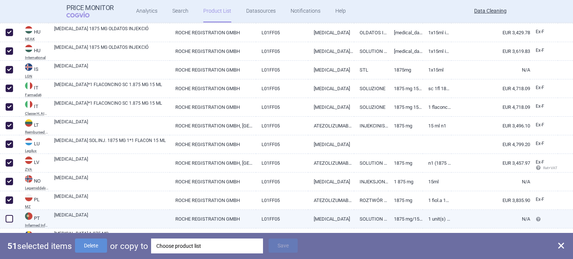
drag, startPoint x: 9, startPoint y: 218, endPoint x: 15, endPoint y: 190, distance: 28.6
click at [9, 217] on span at bounding box center [9, 218] width 7 height 7
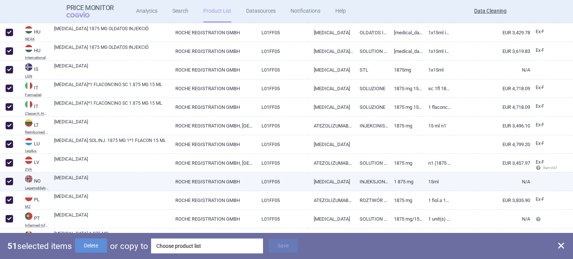
checkbox input "true"
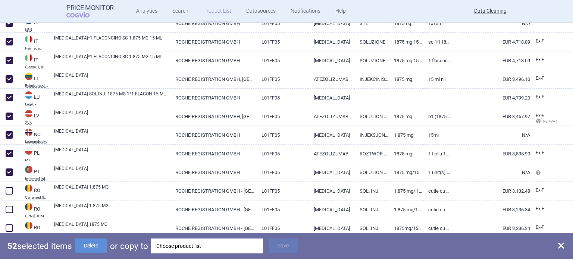
scroll to position [957, 0]
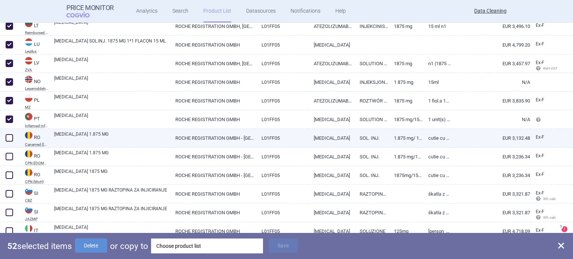
click at [6, 136] on span at bounding box center [9, 137] width 7 height 7
checkbox input "true"
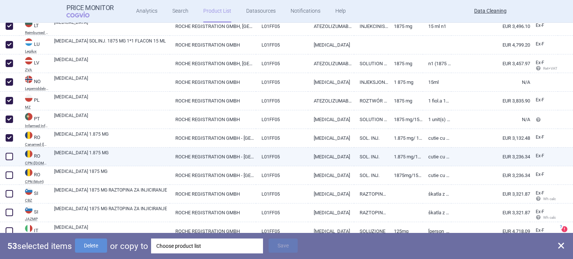
click at [9, 152] on span at bounding box center [9, 156] width 11 height 11
checkbox input "true"
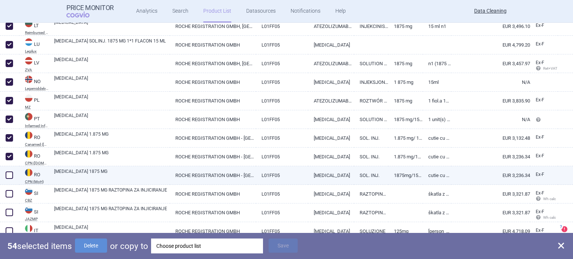
click at [10, 170] on span at bounding box center [9, 175] width 11 height 11
checkbox input "true"
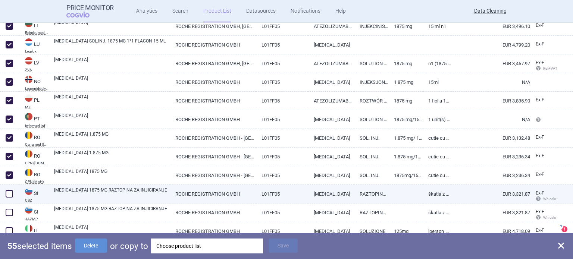
click at [9, 195] on span at bounding box center [9, 193] width 7 height 7
checkbox input "true"
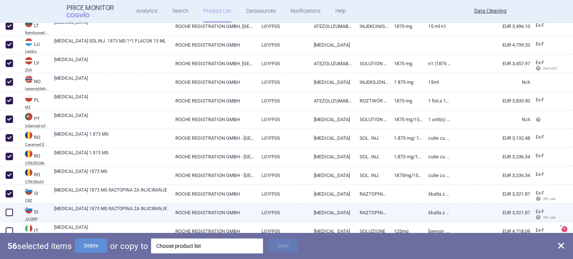
click at [9, 212] on span at bounding box center [9, 212] width 7 height 7
checkbox input "true"
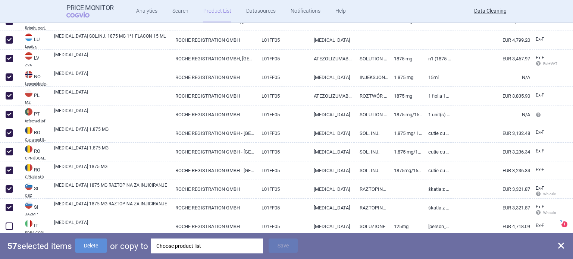
scroll to position [963, 0]
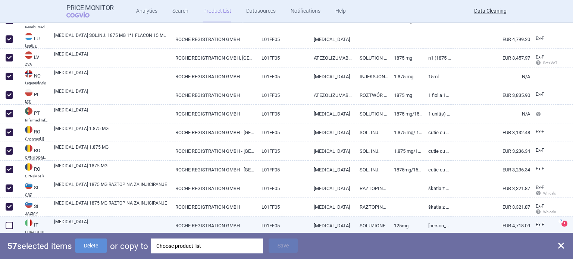
click at [10, 227] on span at bounding box center [9, 225] width 7 height 7
checkbox input "true"
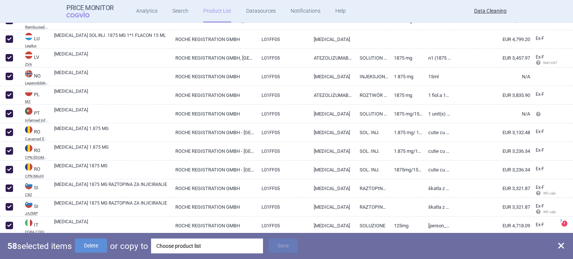
click at [205, 249] on div "Choose product list" at bounding box center [206, 246] width 101 height 15
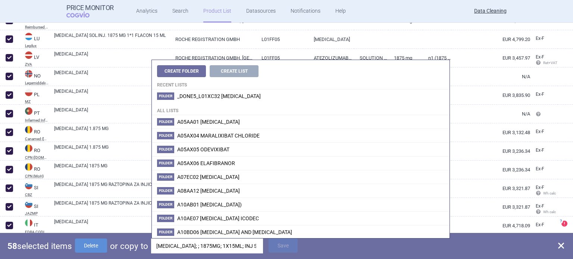
scroll to position [0, 52]
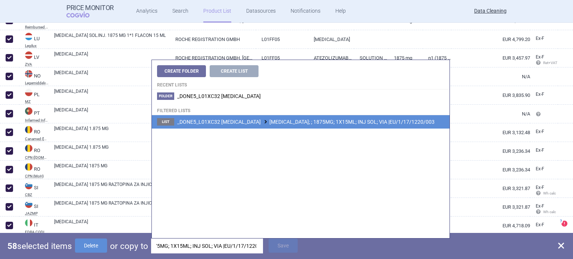
type input "TECENTRIQ; ; 1875MG; 1X15ML; INJ SOL; VIA |EU/1/17/1220/003"
click at [313, 125] on span "_DONE5_L01XC32 ATEZOLIZUMAB TECENTRIQ; ; 1875MG; 1X15ML; INJ SOL; VIA |EU/1/17/…" at bounding box center [305, 122] width 257 height 6
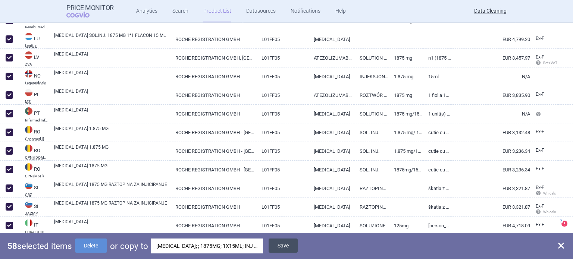
click at [291, 240] on button "Save" at bounding box center [282, 246] width 29 height 14
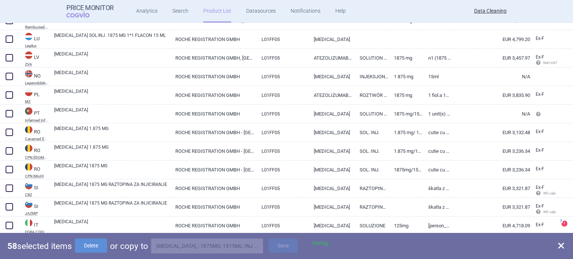
checkbox input "false"
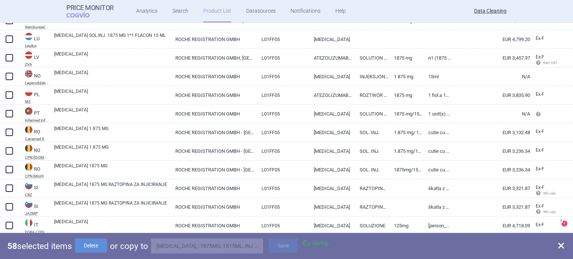
checkbox input "false"
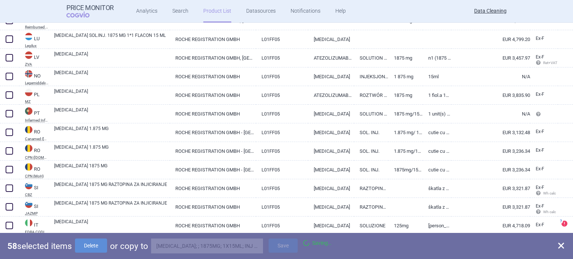
checkbox input "false"
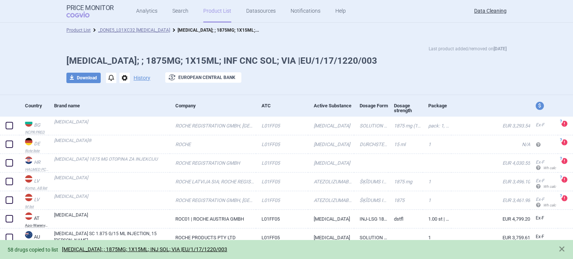
click at [121, 79] on span "options" at bounding box center [124, 78] width 10 height 10
click at [123, 118] on button "Delete" at bounding box center [122, 122] width 24 height 11
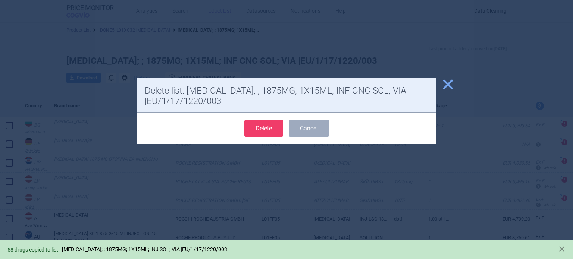
click at [259, 125] on button "Delete" at bounding box center [263, 128] width 39 height 17
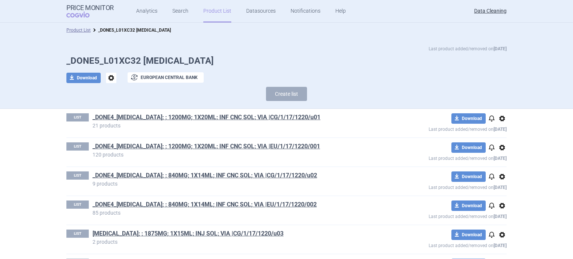
click at [111, 77] on span "options" at bounding box center [111, 78] width 10 height 10
click at [117, 108] on button "Rename" at bounding box center [108, 108] width 24 height 11
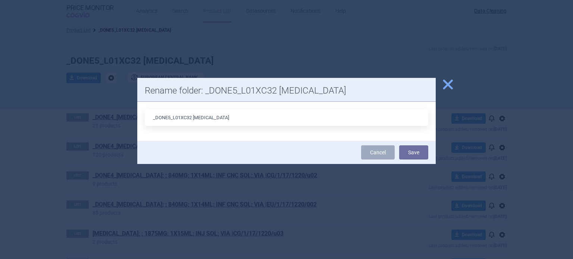
drag, startPoint x: 166, startPoint y: 116, endPoint x: 129, endPoint y: 116, distance: 37.3
click at [129, 259] on div "close Rename folder: _DONE5_L01XC32 ATEZOLIZUMAB _DONE5_L01XC32 ATEZOLIZUMAB Ca…" at bounding box center [286, 259] width 573 height 0
type input "L01FF05 ATEZOLIZUMAB"
click at [407, 148] on button "Save" at bounding box center [413, 152] width 29 height 14
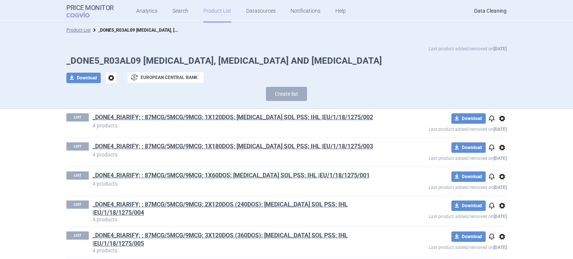
scroll to position [856, 0]
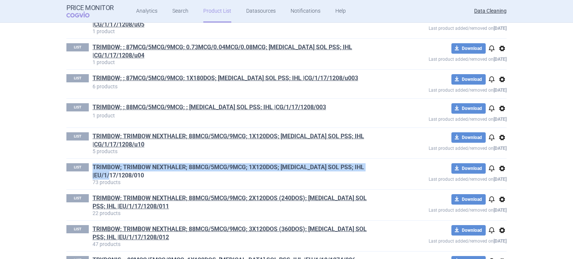
drag, startPoint x: 87, startPoint y: 132, endPoint x: 141, endPoint y: 143, distance: 54.4
click at [141, 163] on div "LIST TRIMBOW; TRIMBOW NEXTHALER; 88MCG/5MCG/9MCG; 1X120DOS; [MEDICAL_DATA] SOL …" at bounding box center [220, 174] width 308 height 22
copy link "TRIMBOW; TRIMBOW NEXTHALER; 88MCG/5MCG/9MCG; 1X120DOS; [MEDICAL_DATA] SOL PSS; …"
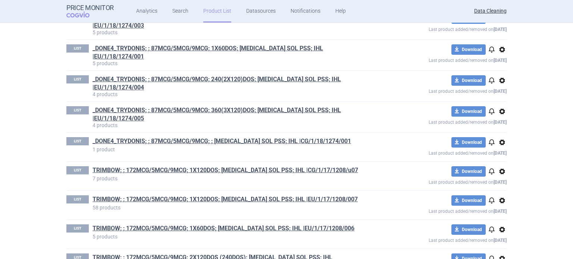
scroll to position [0, 0]
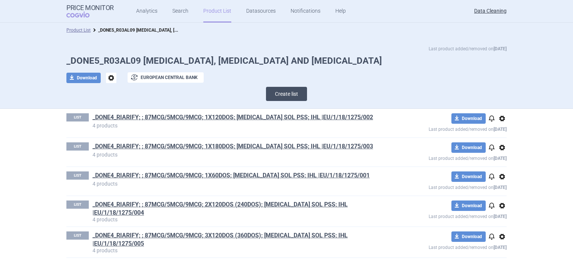
click at [297, 97] on button "Create list" at bounding box center [286, 94] width 41 height 14
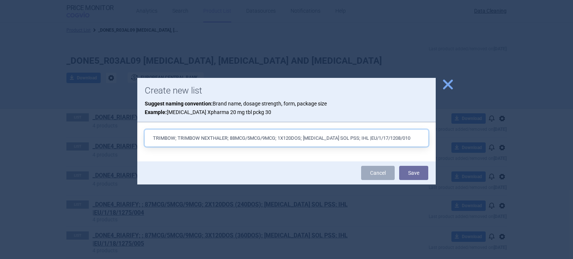
click at [331, 140] on input "TRIMBOW; TRIMBOW NEXTHALER; 88MCG/5MCG/9MCG; 1X120DOS; INH SOL PSS; IHL |EU/1/1…" at bounding box center [286, 138] width 283 height 17
paste input "text"
type input "TRIMBOW; TRIMBOW NEXTHALER; 88MCG/5MCG/9MCG; 1X120DOS; INH PLV; IHL |EU/1/17/12…"
click at [399, 166] on button "Save" at bounding box center [413, 173] width 29 height 14
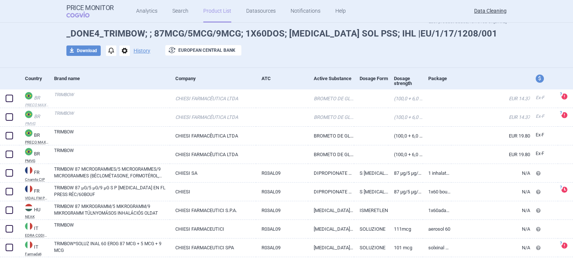
scroll to position [62, 0]
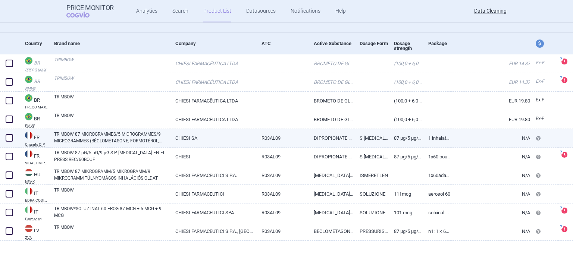
click at [194, 146] on link "CHIESI SA" at bounding box center [213, 138] width 86 height 18
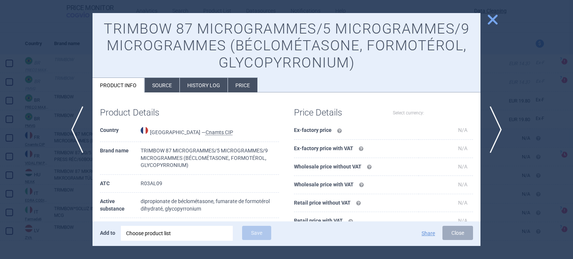
select select "EUR"
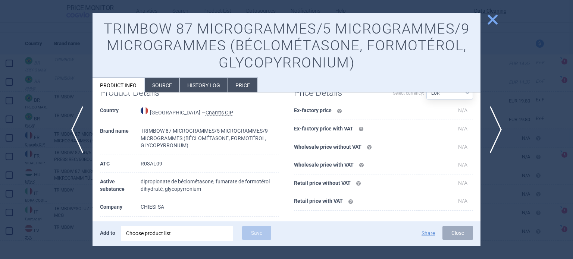
scroll to position [37, 0]
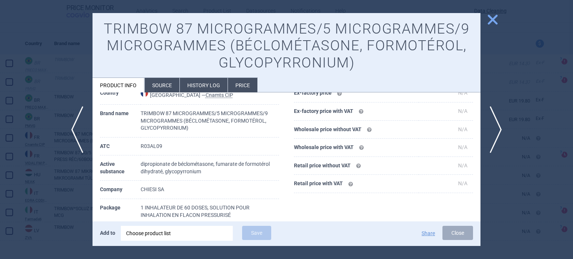
scroll to position [68, 0]
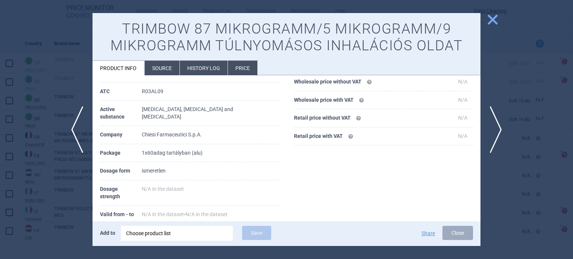
scroll to position [37, 0]
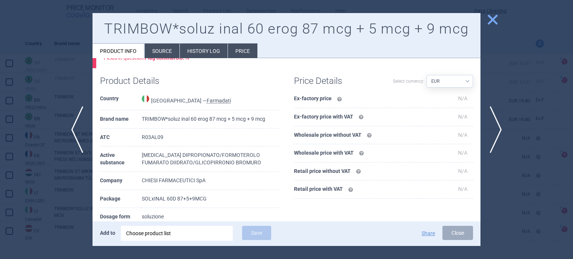
scroll to position [77, 0]
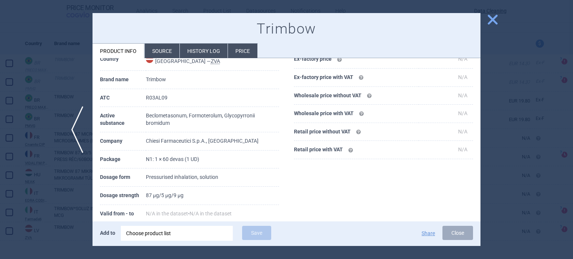
click at [0, 91] on div at bounding box center [286, 129] width 573 height 259
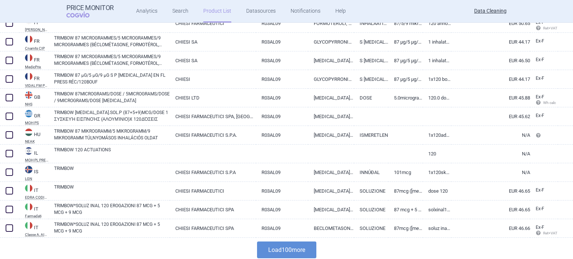
scroll to position [1745, 0]
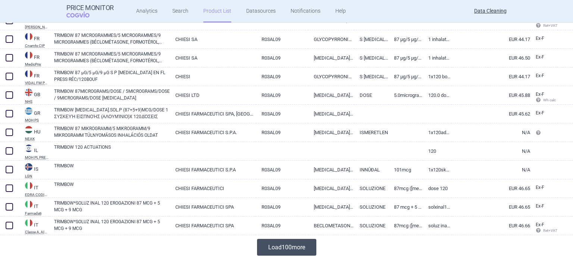
click at [312, 246] on button "Load 100 more" at bounding box center [286, 247] width 59 height 17
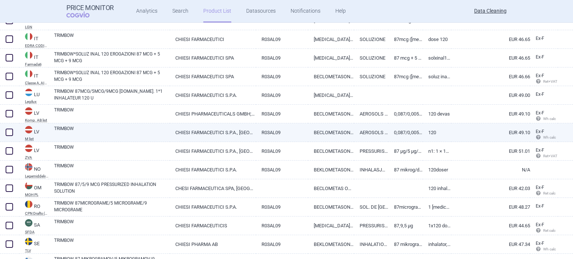
scroll to position [1932, 0]
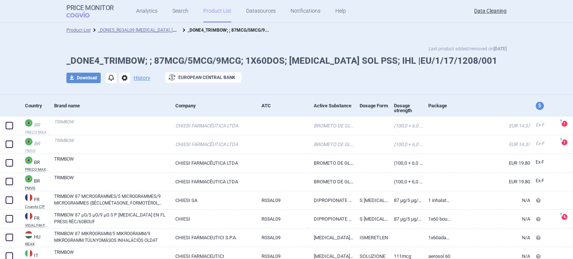
scroll to position [4, 0]
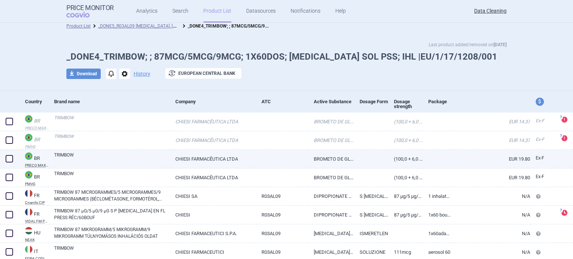
click at [404, 160] on link "(100,0 + 6,0 +12,5) MCG SOL AER INAL OR CT FR AL X 60 ACIONAMENTOS + DISP INAL" at bounding box center [405, 159] width 34 height 18
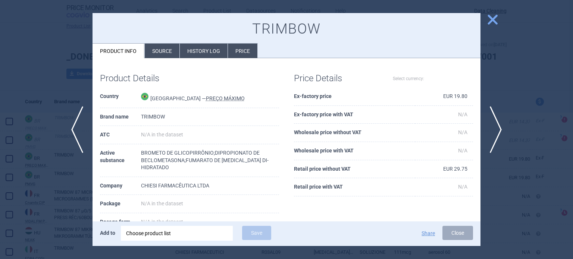
select select "EUR"
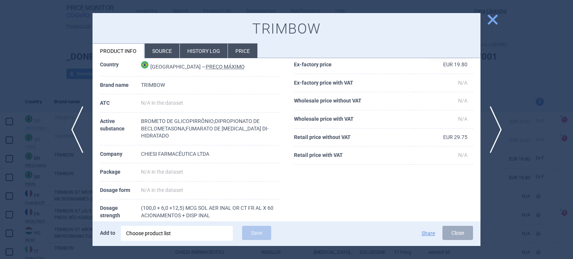
scroll to position [112, 0]
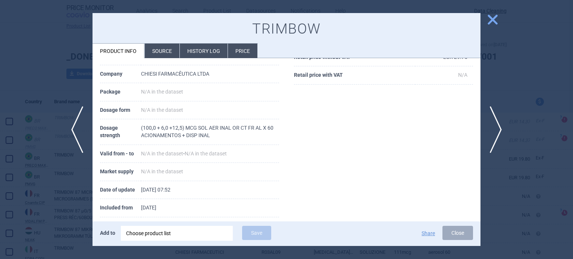
scroll to position [133, 0]
drag, startPoint x: 142, startPoint y: 126, endPoint x: 182, endPoint y: 123, distance: 39.3
click at [182, 123] on td "(100,0 + 6,0 +12,5) MCG SOL AER INAL OR CT FR AL X 60 ACIONAMENTOS + DISP INAL" at bounding box center [210, 132] width 138 height 25
copy td "100,0 + 6,0 +12,5"
click at [19, 132] on div at bounding box center [286, 129] width 573 height 259
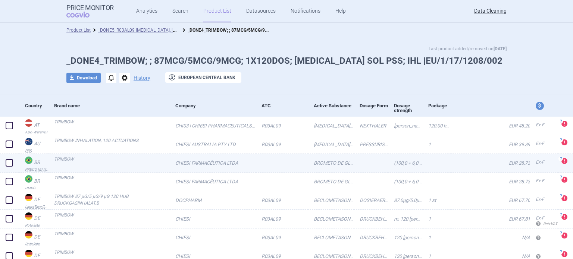
click at [167, 164] on div "BR PREÇO [PERSON_NAME] FARMACÊUTICA LTDA BROMETO DE GLICOPIRRÔNIO;DIPROPIONATO …" at bounding box center [286, 163] width 573 height 19
click at [167, 164] on link "TRIMBOW" at bounding box center [112, 162] width 116 height 13
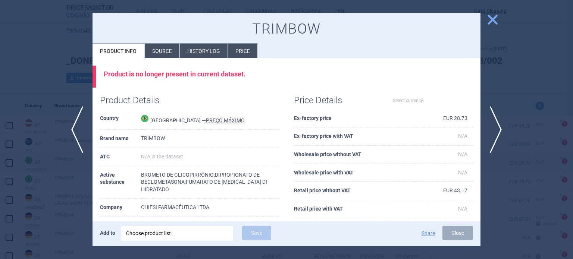
select select "EUR"
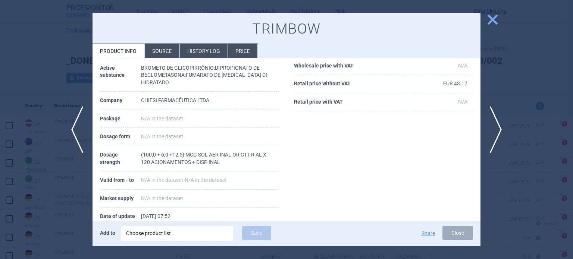
scroll to position [112, 0]
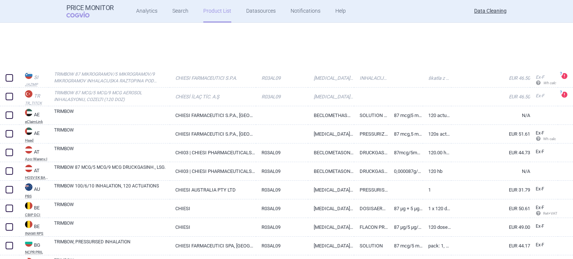
scroll to position [373, 0]
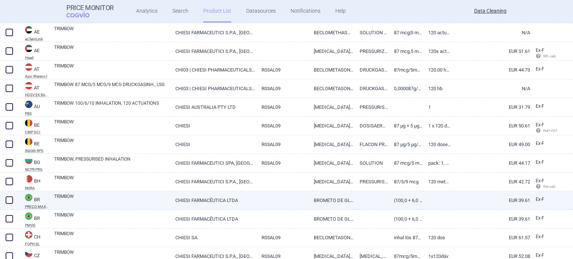
click at [152, 195] on link "TRIMBOW" at bounding box center [112, 199] width 116 height 13
select select "EUR"
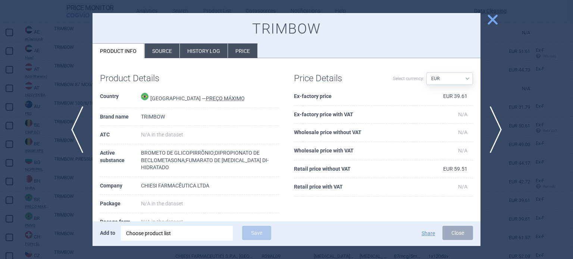
scroll to position [37, 0]
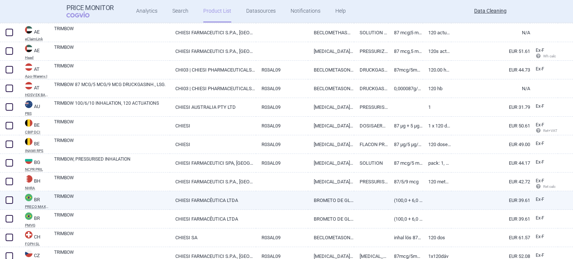
click at [118, 200] on link "TRIMBOW" at bounding box center [112, 199] width 116 height 13
select select "EUR"
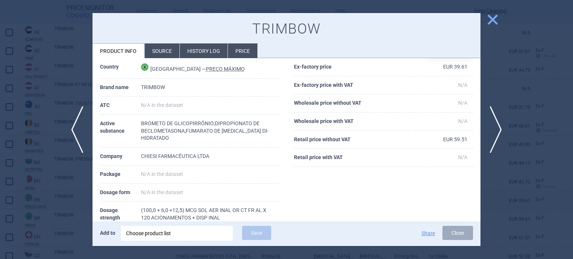
scroll to position [75, 0]
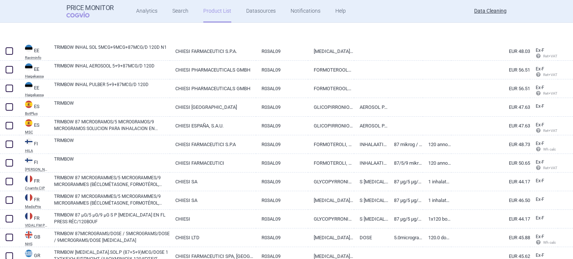
scroll to position [1740, 0]
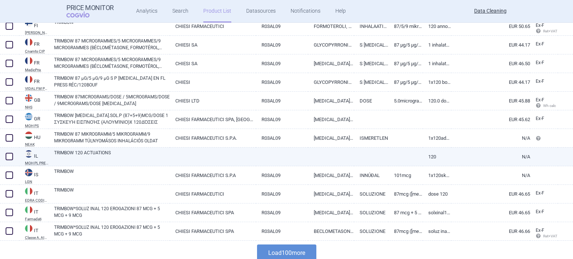
click at [107, 153] on link "TRIMBOW 120 ACTUATIONS" at bounding box center [112, 155] width 116 height 13
select select "EUR"
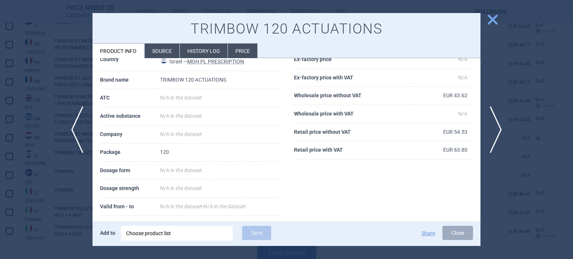
scroll to position [37, 0]
click at [269, 125] on td "N/A in the dataset" at bounding box center [219, 134] width 119 height 18
click at [170, 54] on li "Source" at bounding box center [162, 51] width 35 height 15
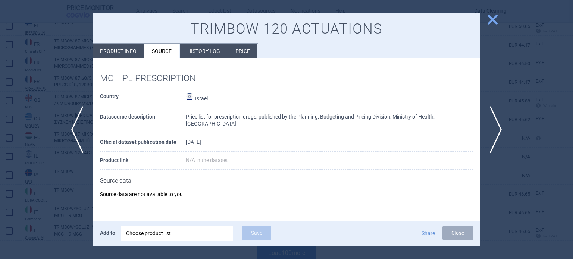
click at [134, 49] on li "Product info" at bounding box center [117, 51] width 51 height 15
select select "EUR"
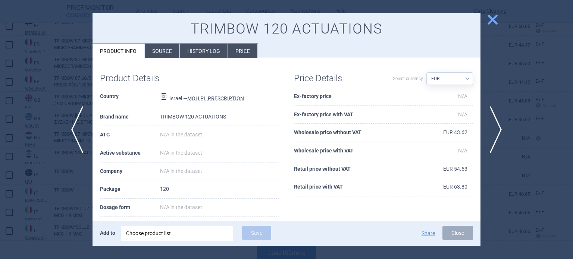
click at [0, 83] on div at bounding box center [286, 129] width 573 height 259
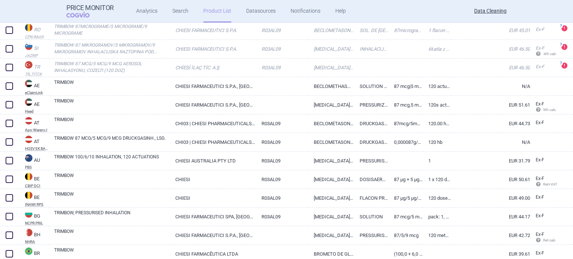
scroll to position [320, 0]
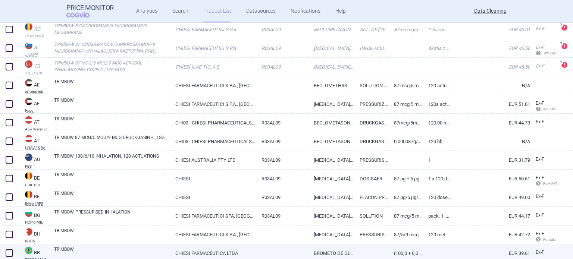
click at [95, 248] on link "TRIMBOW" at bounding box center [112, 252] width 116 height 13
select select "EUR"
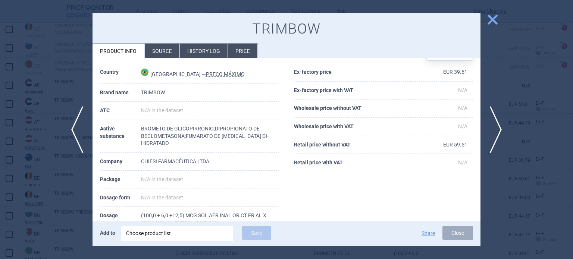
scroll to position [37, 0]
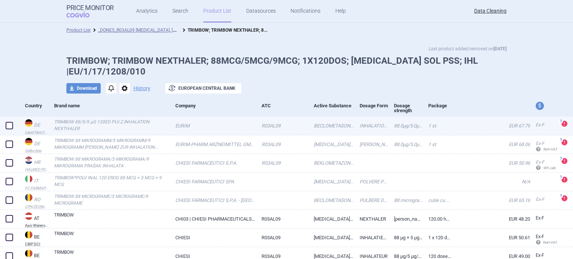
click at [9, 127] on span at bounding box center [9, 125] width 7 height 7
checkbox input "true"
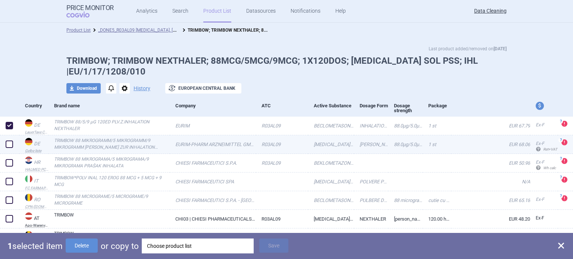
drag, startPoint x: 9, startPoint y: 143, endPoint x: 9, endPoint y: 153, distance: 10.4
click at [9, 143] on span at bounding box center [9, 144] width 7 height 7
checkbox input "true"
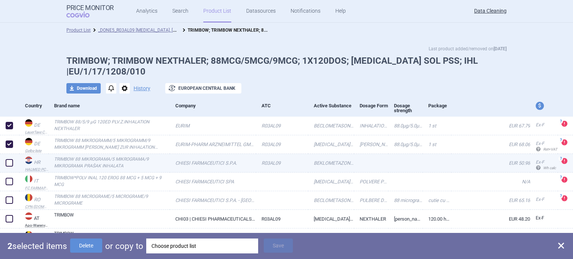
click at [9, 161] on span at bounding box center [9, 162] width 7 height 7
checkbox input "true"
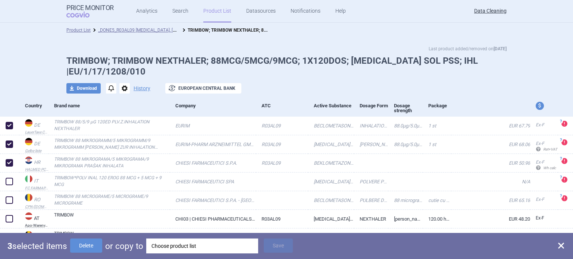
scroll to position [112, 0]
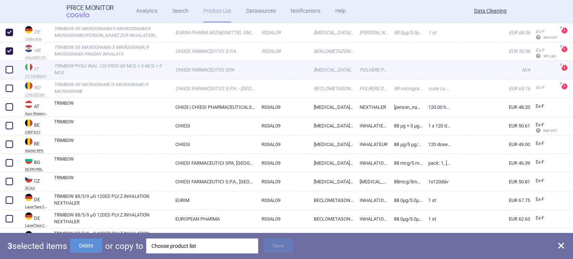
click at [10, 75] on span at bounding box center [9, 69] width 11 height 11
checkbox input "true"
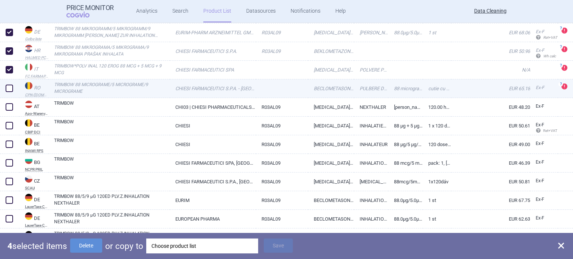
click at [10, 83] on div at bounding box center [9, 88] width 19 height 19
click at [9, 91] on span at bounding box center [9, 88] width 7 height 7
checkbox input "true"
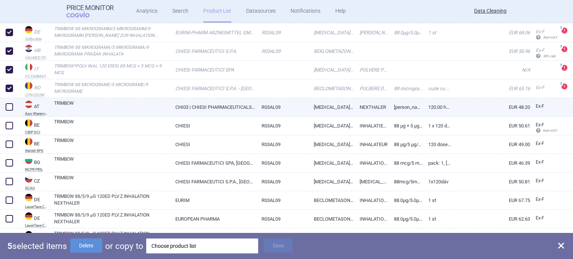
click at [8, 105] on span at bounding box center [9, 106] width 7 height 7
checkbox input "true"
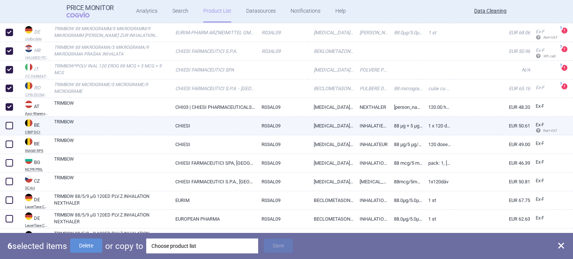
click at [13, 126] on span at bounding box center [9, 125] width 7 height 7
checkbox input "true"
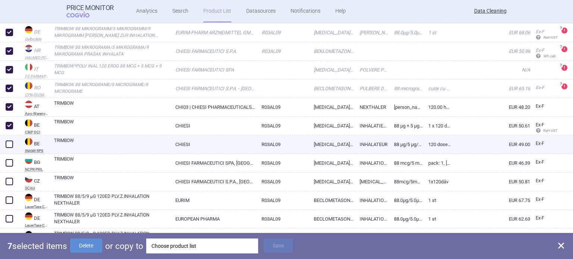
click at [7, 139] on span at bounding box center [9, 144] width 11 height 11
checkbox input "true"
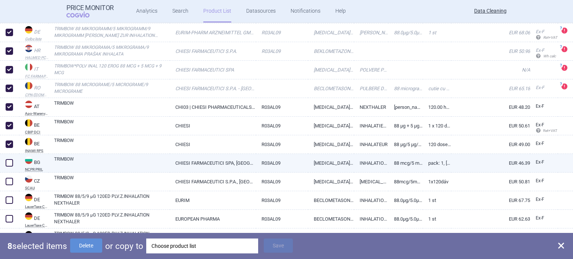
click at [7, 155] on div at bounding box center [9, 163] width 19 height 19
click at [6, 161] on span at bounding box center [9, 162] width 7 height 7
checkbox input "true"
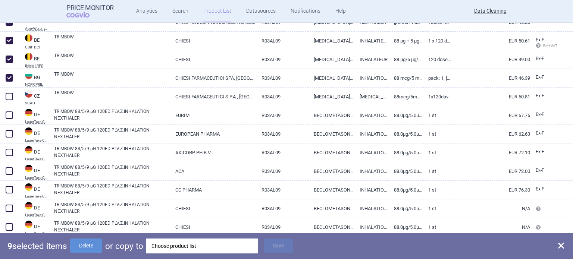
scroll to position [224, 0]
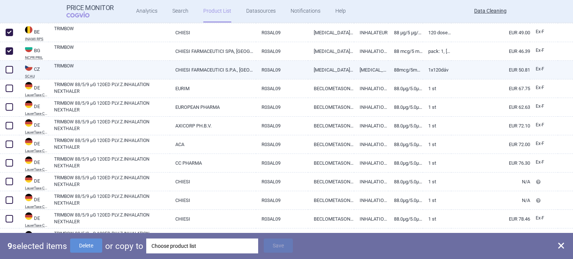
click at [12, 70] on span at bounding box center [9, 69] width 7 height 7
checkbox input "true"
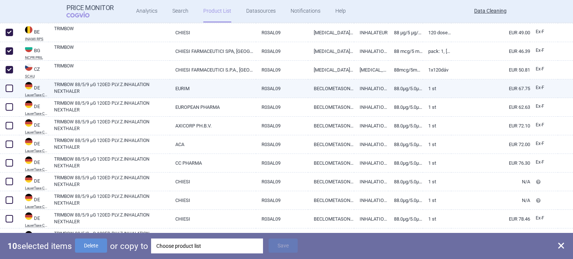
click at [10, 86] on span at bounding box center [9, 88] width 7 height 7
checkbox input "true"
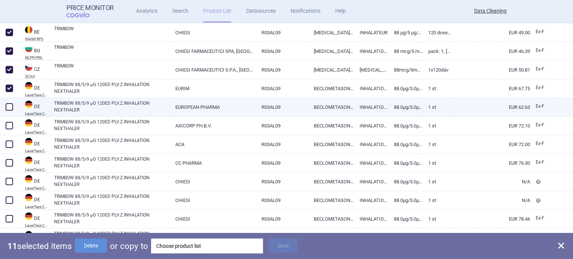
drag, startPoint x: 10, startPoint y: 105, endPoint x: 10, endPoint y: 113, distance: 7.8
click at [10, 106] on span at bounding box center [9, 106] width 7 height 7
checkbox input "true"
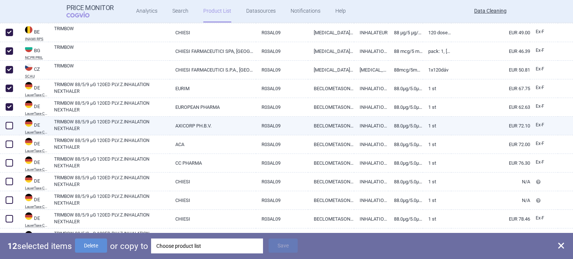
drag, startPoint x: 10, startPoint y: 128, endPoint x: 10, endPoint y: 141, distance: 13.4
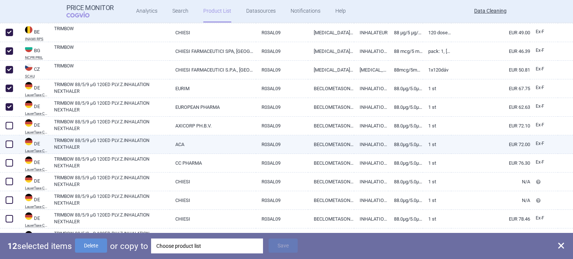
click at [10, 128] on span at bounding box center [9, 125] width 7 height 7
checkbox input "true"
click at [10, 147] on span at bounding box center [9, 144] width 7 height 7
checkbox input "true"
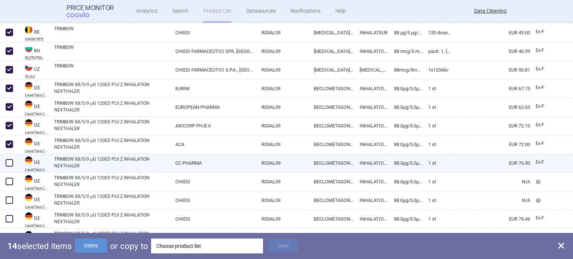
click at [7, 164] on span at bounding box center [9, 162] width 7 height 7
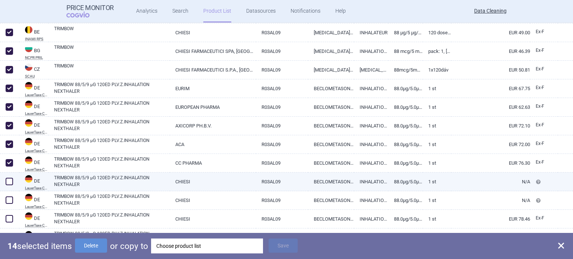
checkbox input "true"
click at [9, 186] on span at bounding box center [9, 181] width 11 height 11
checkbox input "true"
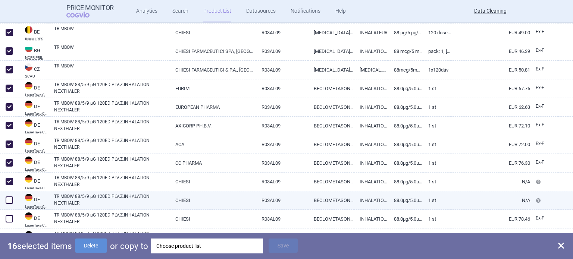
drag, startPoint x: 10, startPoint y: 198, endPoint x: 10, endPoint y: 205, distance: 7.9
click at [10, 199] on span at bounding box center [9, 199] width 7 height 7
checkbox input "true"
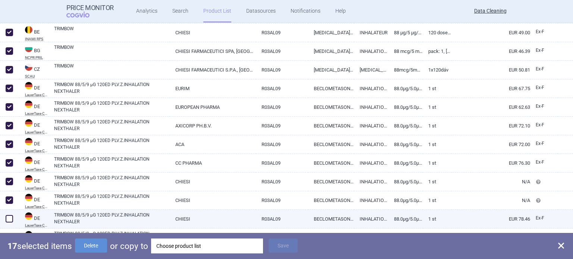
drag, startPoint x: 11, startPoint y: 221, endPoint x: 27, endPoint y: 185, distance: 39.4
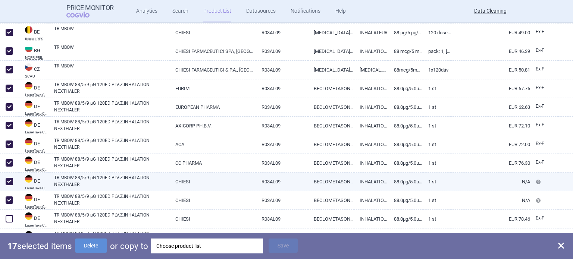
click at [12, 220] on span at bounding box center [9, 218] width 7 height 7
checkbox input "true"
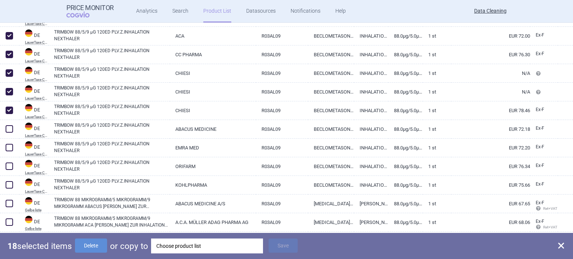
scroll to position [336, 0]
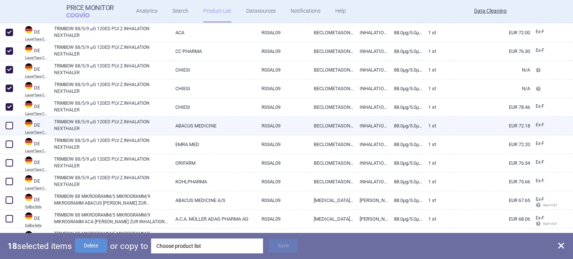
click at [10, 128] on span at bounding box center [9, 125] width 7 height 7
checkbox input "true"
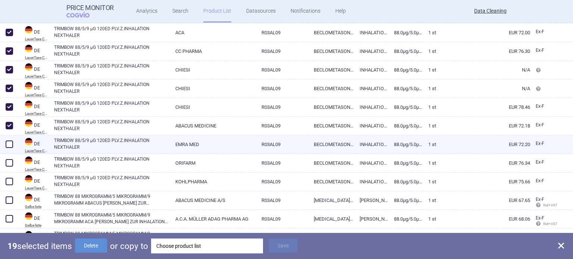
click at [12, 147] on span at bounding box center [9, 144] width 7 height 7
checkbox input "true"
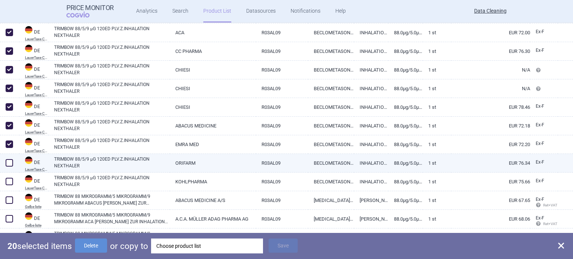
click at [10, 161] on span at bounding box center [9, 162] width 7 height 7
checkbox input "true"
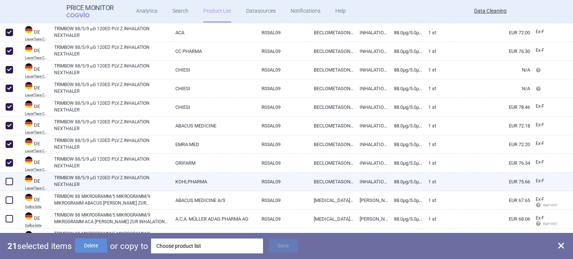
click at [12, 183] on span at bounding box center [9, 181] width 7 height 7
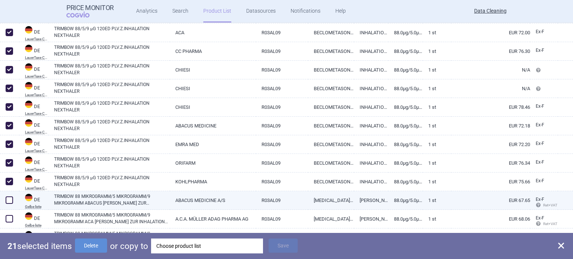
checkbox input "true"
click at [7, 202] on span at bounding box center [9, 199] width 7 height 7
checkbox input "true"
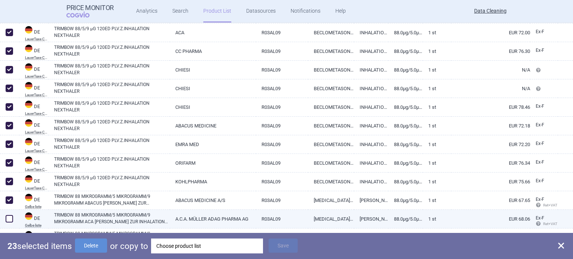
click at [7, 221] on span at bounding box center [9, 218] width 7 height 7
checkbox input "true"
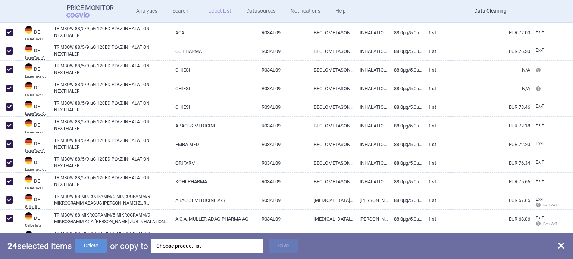
scroll to position [447, 0]
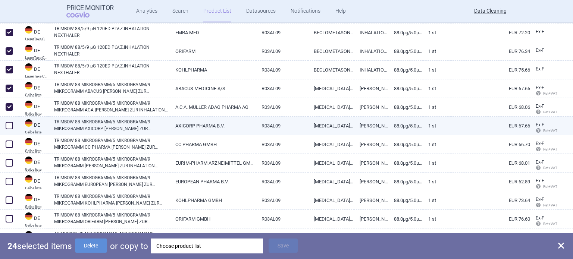
click at [12, 125] on span at bounding box center [9, 125] width 7 height 7
checkbox input "true"
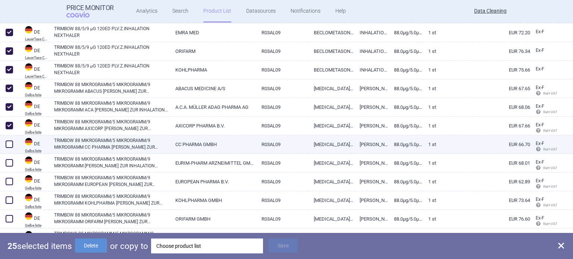
click at [12, 142] on span at bounding box center [9, 144] width 7 height 7
checkbox input "true"
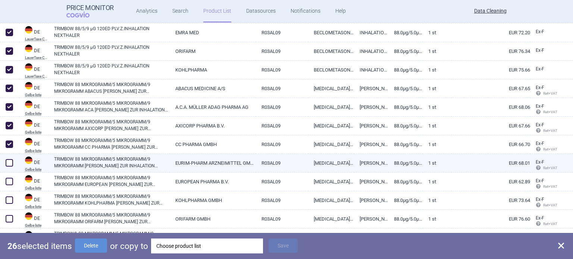
click at [10, 164] on span at bounding box center [9, 162] width 7 height 7
checkbox input "true"
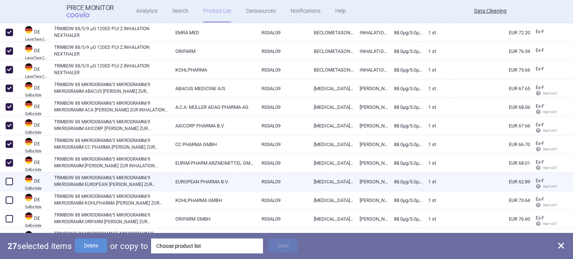
click at [9, 183] on span at bounding box center [9, 181] width 7 height 7
checkbox input "true"
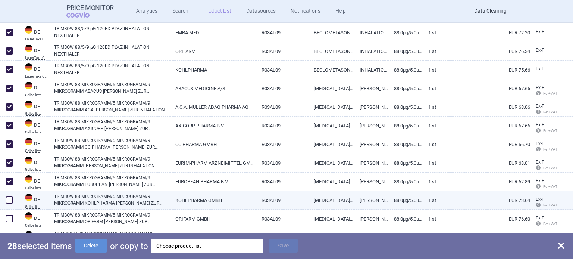
click at [9, 201] on span at bounding box center [9, 199] width 7 height 7
checkbox input "true"
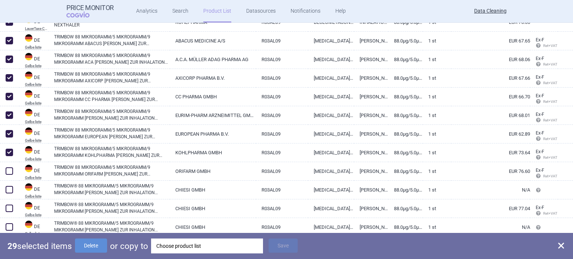
scroll to position [559, 0]
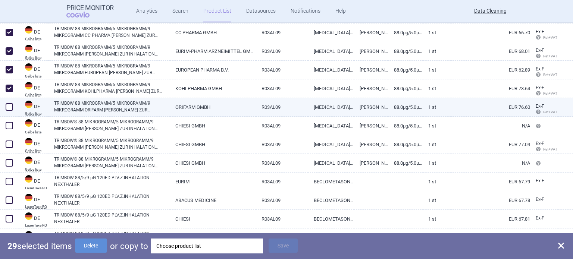
click at [10, 108] on span at bounding box center [9, 106] width 7 height 7
checkbox input "true"
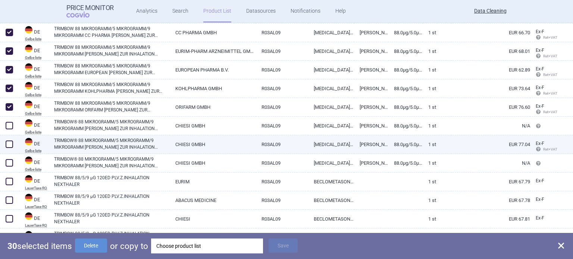
drag, startPoint x: 10, startPoint y: 123, endPoint x: 12, endPoint y: 137, distance: 13.9
click at [10, 123] on span at bounding box center [9, 125] width 7 height 7
checkbox input "true"
click at [13, 143] on span at bounding box center [9, 144] width 11 height 11
checkbox input "true"
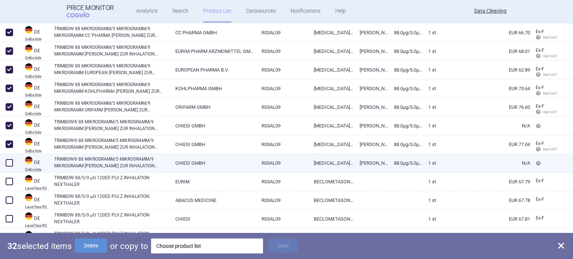
click at [12, 162] on span at bounding box center [9, 162] width 7 height 7
checkbox input "true"
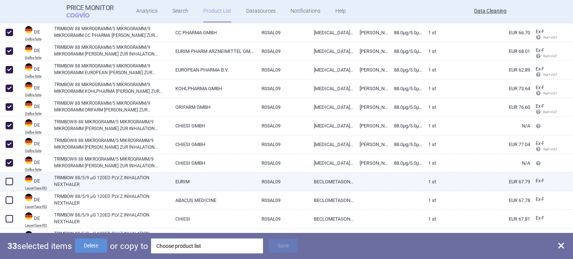
click at [9, 182] on span at bounding box center [9, 181] width 7 height 7
checkbox input "true"
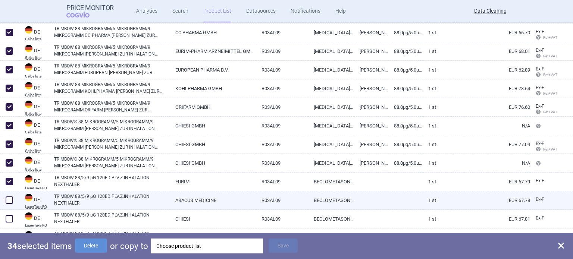
drag, startPoint x: 7, startPoint y: 202, endPoint x: 7, endPoint y: 212, distance: 10.1
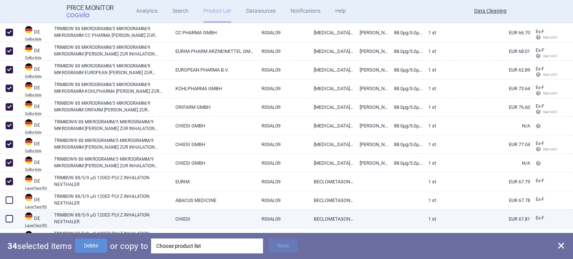
click at [7, 202] on span at bounding box center [9, 199] width 7 height 7
checkbox input "true"
click at [7, 219] on span at bounding box center [9, 218] width 7 height 7
checkbox input "true"
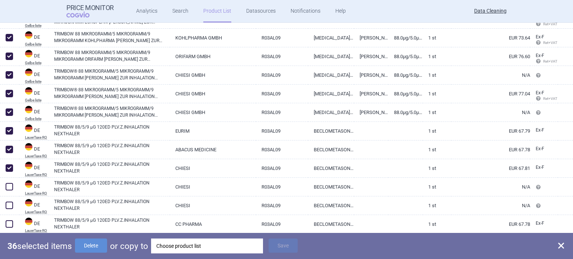
scroll to position [671, 0]
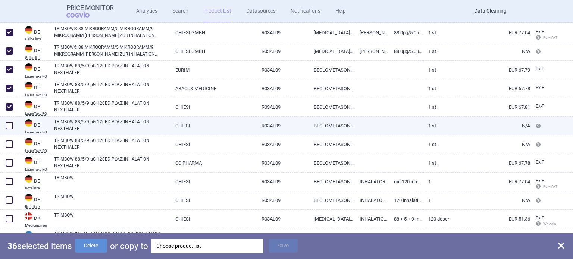
click at [8, 127] on span at bounding box center [9, 125] width 7 height 7
checkbox input "true"
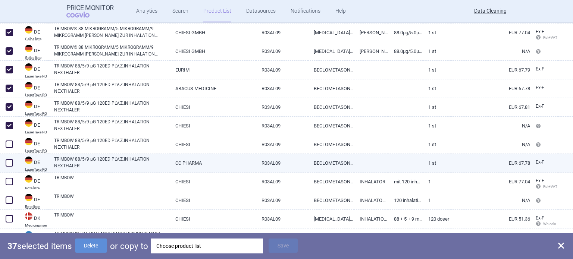
drag, startPoint x: 8, startPoint y: 143, endPoint x: 10, endPoint y: 156, distance: 13.1
click at [9, 144] on span at bounding box center [9, 144] width 7 height 7
checkbox input "true"
click at [12, 165] on span at bounding box center [9, 162] width 7 height 7
checkbox input "true"
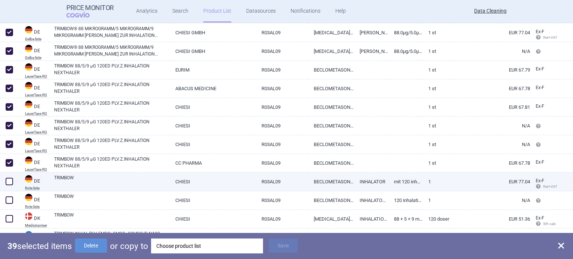
drag, startPoint x: 12, startPoint y: 180, endPoint x: 12, endPoint y: 185, distance: 4.9
click at [13, 180] on span at bounding box center [9, 181] width 7 height 7
checkbox input "true"
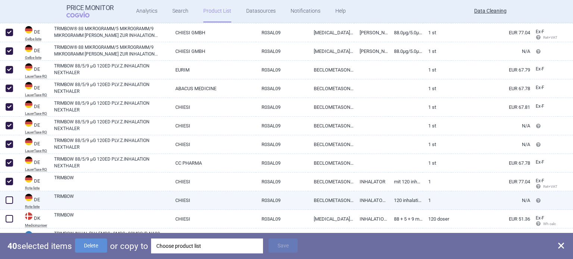
click at [9, 196] on span at bounding box center [9, 199] width 7 height 7
checkbox input "true"
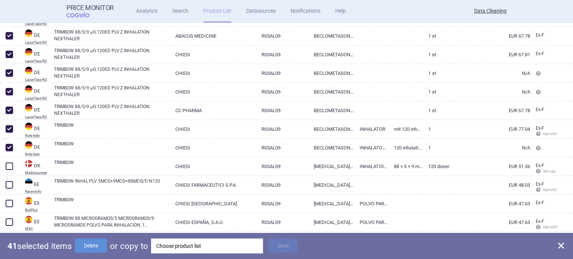
scroll to position [783, 0]
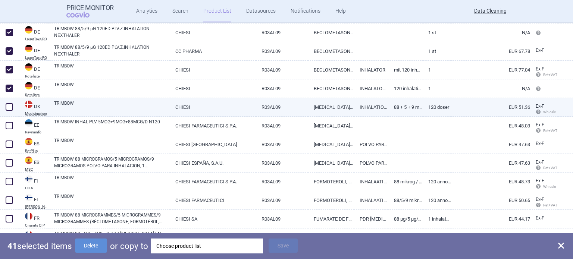
click at [11, 105] on span at bounding box center [9, 106] width 7 height 7
checkbox input "true"
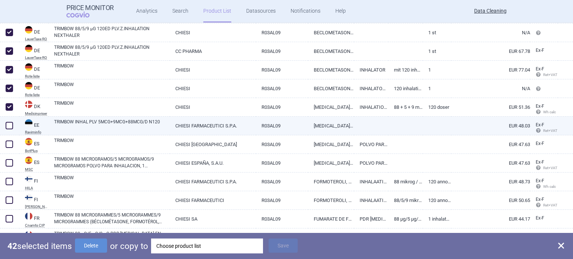
click at [12, 125] on span at bounding box center [9, 125] width 7 height 7
checkbox input "true"
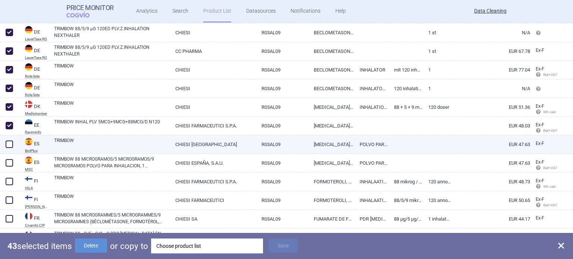
click at [12, 144] on span at bounding box center [9, 144] width 7 height 7
checkbox input "true"
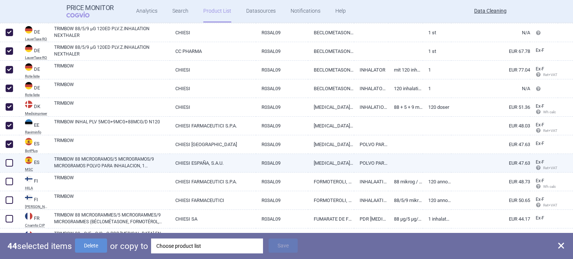
click at [12, 165] on span at bounding box center [9, 162] width 7 height 7
checkbox input "true"
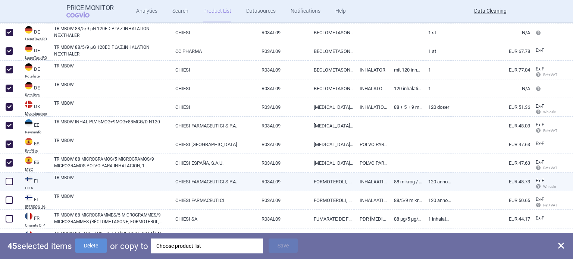
click at [11, 183] on span at bounding box center [9, 181] width 7 height 7
checkbox input "true"
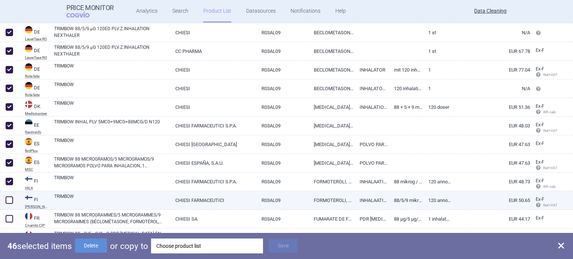
drag, startPoint x: 12, startPoint y: 200, endPoint x: 12, endPoint y: 214, distance: 14.5
click at [12, 201] on span at bounding box center [9, 199] width 7 height 7
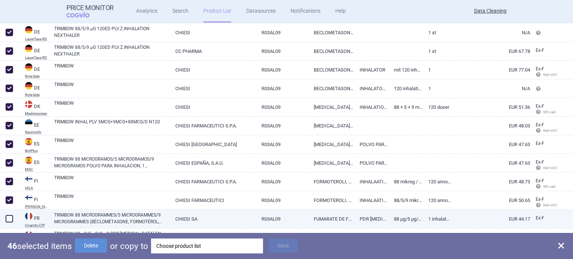
checkbox input "true"
click at [13, 220] on span at bounding box center [9, 218] width 11 height 11
checkbox input "true"
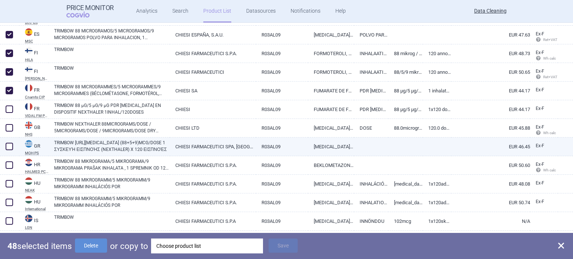
scroll to position [932, 0]
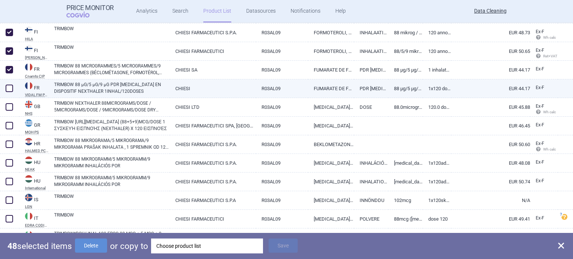
click at [7, 88] on span at bounding box center [9, 88] width 7 height 7
checkbox input "true"
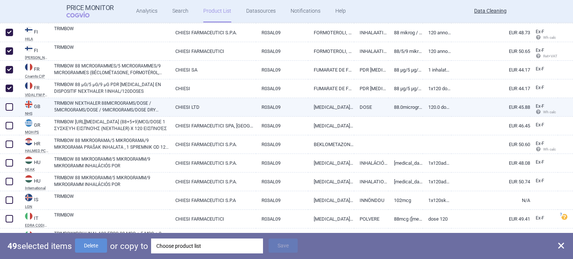
click at [6, 104] on span at bounding box center [9, 106] width 7 height 7
checkbox input "true"
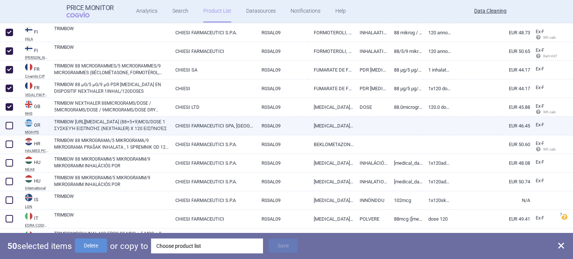
click at [7, 123] on span at bounding box center [9, 125] width 7 height 7
checkbox input "true"
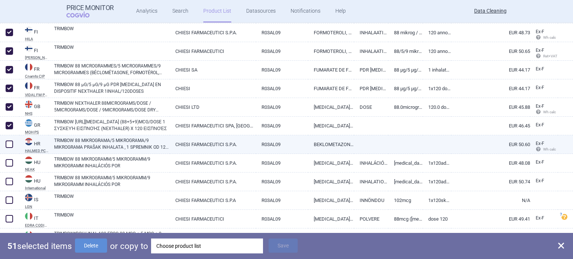
click at [11, 142] on span at bounding box center [9, 144] width 7 height 7
checkbox input "true"
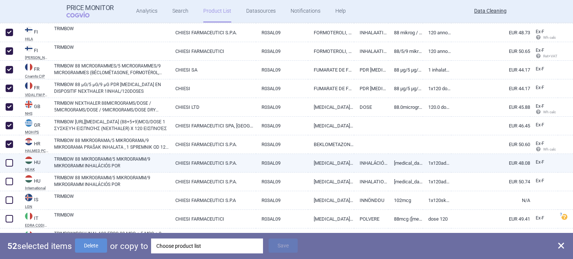
click at [12, 162] on span at bounding box center [9, 162] width 7 height 7
checkbox input "true"
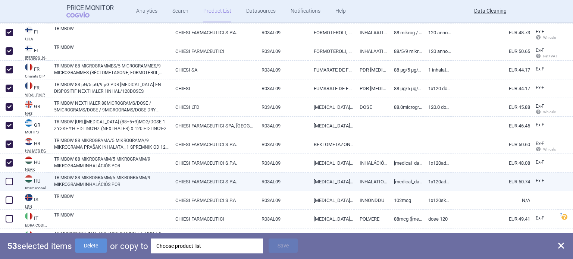
click at [12, 179] on span at bounding box center [9, 181] width 7 height 7
checkbox input "true"
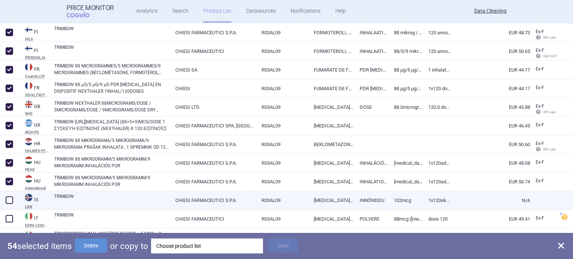
click at [9, 202] on span at bounding box center [9, 199] width 7 height 7
checkbox input "true"
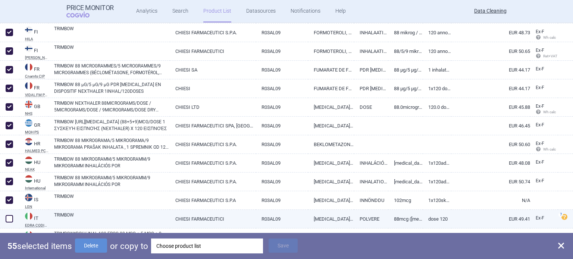
click at [6, 219] on span at bounding box center [9, 218] width 7 height 7
checkbox input "true"
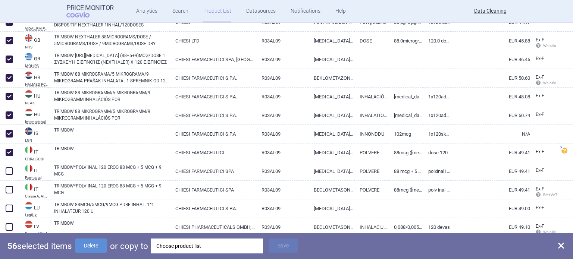
scroll to position [1044, 0]
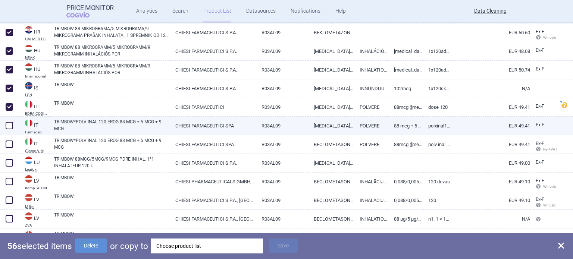
click at [11, 126] on span at bounding box center [9, 125] width 7 height 7
checkbox input "true"
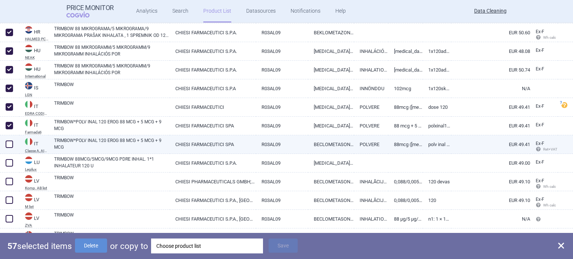
click at [6, 142] on span at bounding box center [9, 144] width 7 height 7
checkbox input "true"
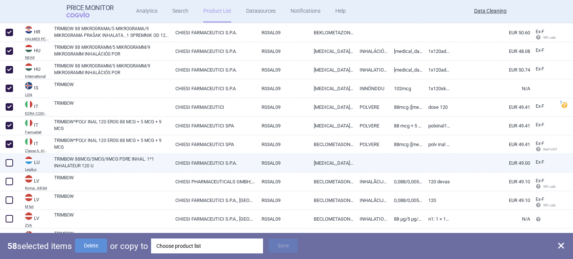
click at [10, 163] on span at bounding box center [9, 162] width 7 height 7
checkbox input "true"
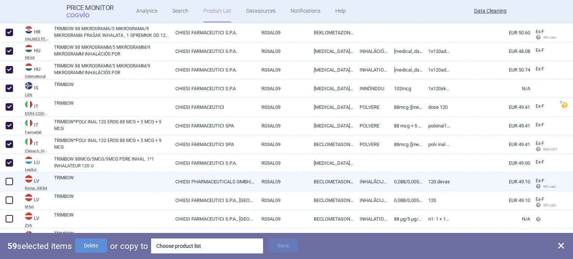
click at [9, 179] on span at bounding box center [9, 181] width 7 height 7
checkbox input "true"
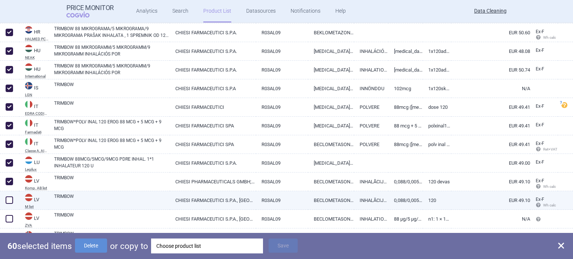
click at [10, 195] on span at bounding box center [9, 200] width 11 height 11
checkbox input "true"
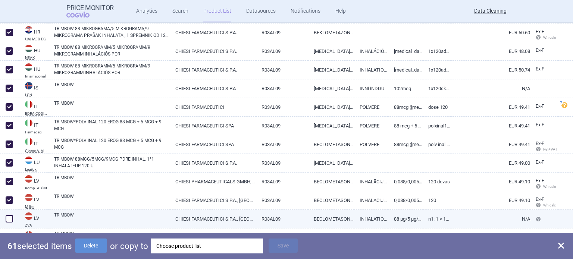
click at [10, 218] on span at bounding box center [9, 218] width 7 height 7
checkbox input "true"
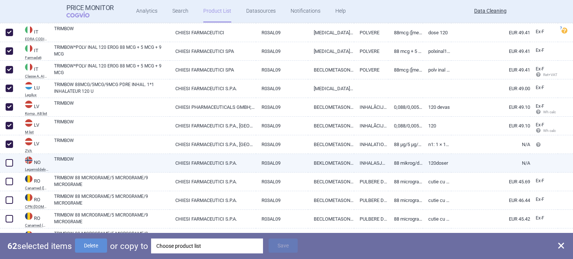
click at [10, 164] on span at bounding box center [9, 162] width 7 height 7
checkbox input "true"
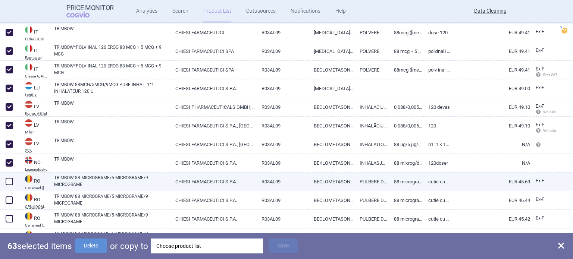
drag, startPoint x: 10, startPoint y: 180, endPoint x: 10, endPoint y: 197, distance: 17.1
click at [10, 180] on span at bounding box center [9, 181] width 7 height 7
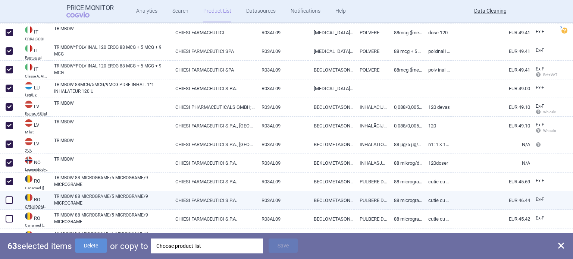
checkbox input "true"
click at [10, 199] on span at bounding box center [9, 199] width 7 height 7
checkbox input "true"
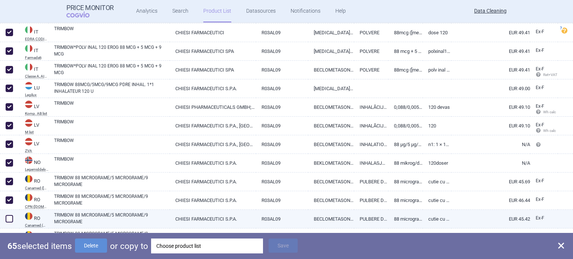
click at [10, 214] on span at bounding box center [9, 218] width 11 height 11
checkbox input "true"
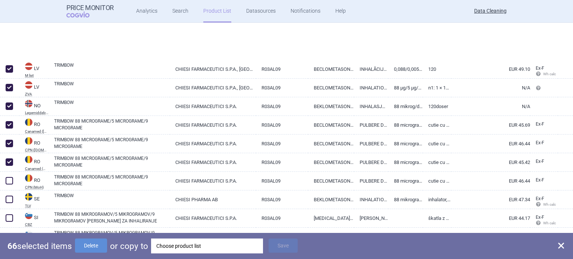
scroll to position [1237, 0]
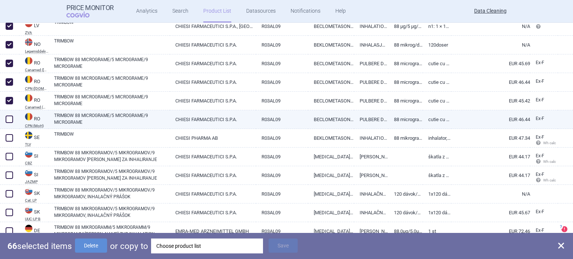
click at [9, 118] on span at bounding box center [9, 119] width 7 height 7
checkbox input "true"
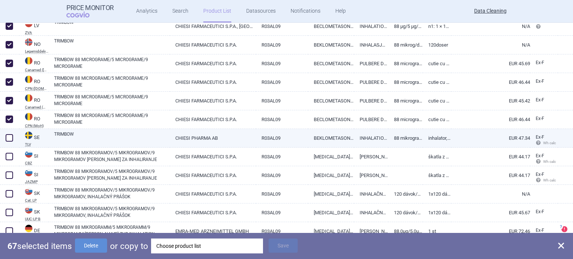
click at [9, 135] on span at bounding box center [9, 137] width 7 height 7
checkbox input "true"
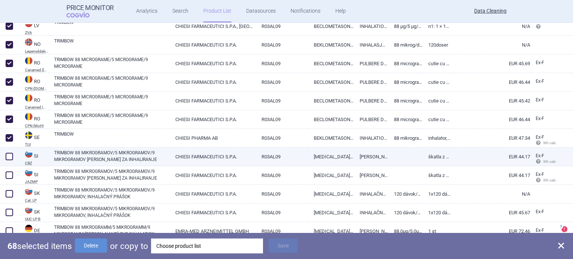
click at [10, 150] on div at bounding box center [9, 157] width 19 height 19
click at [12, 156] on span at bounding box center [9, 156] width 7 height 7
checkbox input "true"
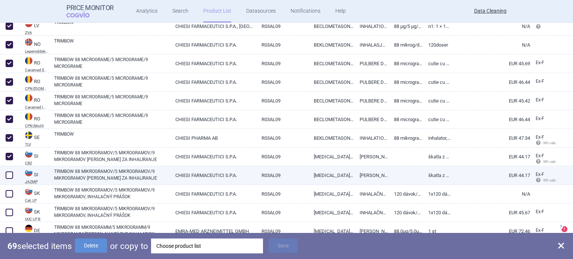
click at [12, 171] on span at bounding box center [9, 174] width 7 height 7
checkbox input "true"
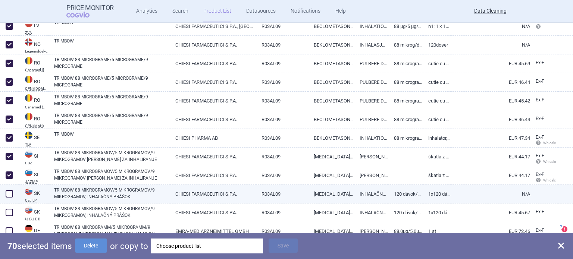
click at [10, 190] on span at bounding box center [9, 193] width 7 height 7
checkbox input "true"
drag, startPoint x: 9, startPoint y: 210, endPoint x: 9, endPoint y: 201, distance: 9.0
click at [9, 211] on span at bounding box center [9, 212] width 7 height 7
checkbox input "true"
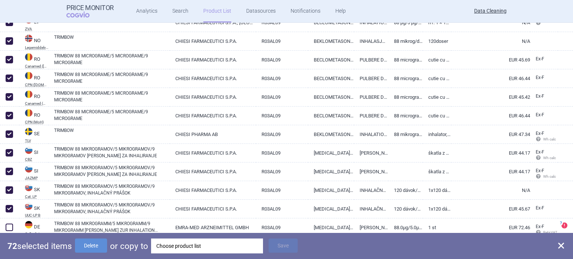
scroll to position [1242, 0]
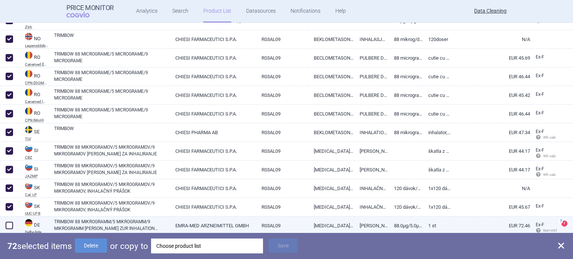
click at [10, 224] on span at bounding box center [9, 225] width 7 height 7
checkbox input "true"
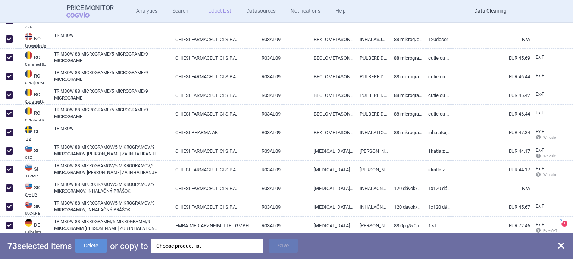
click at [163, 246] on div "Choose product list" at bounding box center [206, 246] width 101 height 15
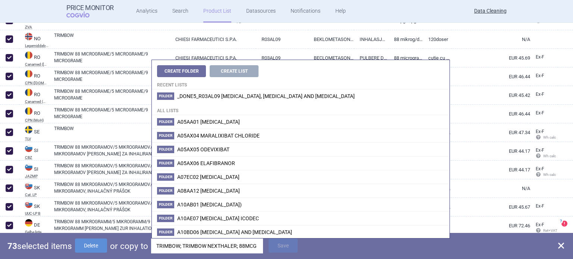
scroll to position [0, 139]
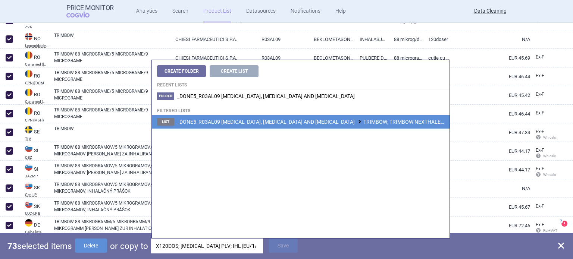
type input "TRIMBOW; TRIMBOW NEXTHALER; 88MCG/5MCG/9MCG; 1X120DOS; [MEDICAL_DATA] PLV; IHL …"
click at [327, 124] on span "_DONE5_R03AL09 FORMOTEROL, GLYCOPYRRONIUM BROMIDE AND BECLOMETASONE TRIMBOW; TR…" at bounding box center [405, 122] width 457 height 6
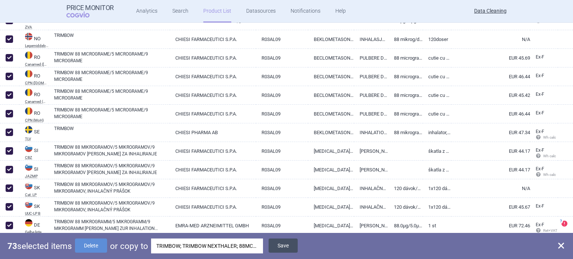
click at [287, 245] on button "Save" at bounding box center [282, 246] width 29 height 14
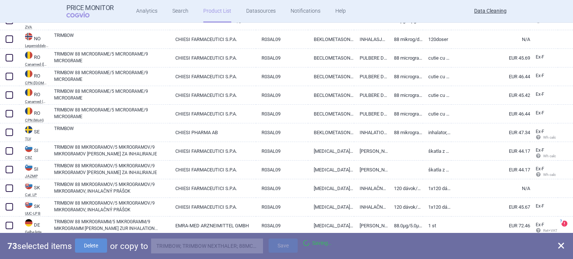
checkbox input "false"
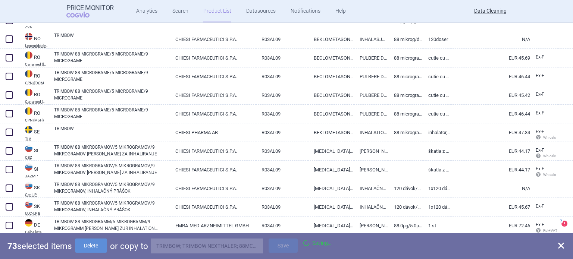
checkbox input "false"
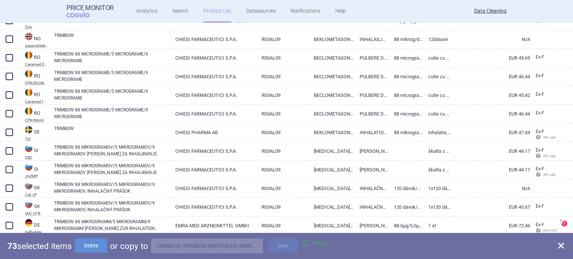
checkbox input "false"
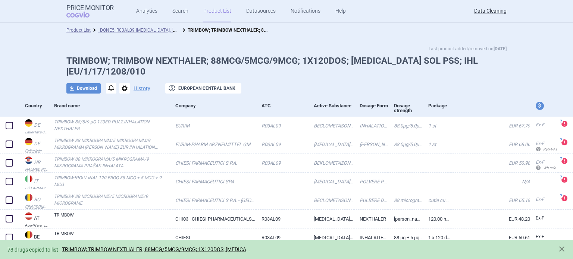
click at [119, 83] on span "options" at bounding box center [124, 88] width 10 height 10
click at [119, 120] on button "Delete" at bounding box center [122, 122] width 24 height 11
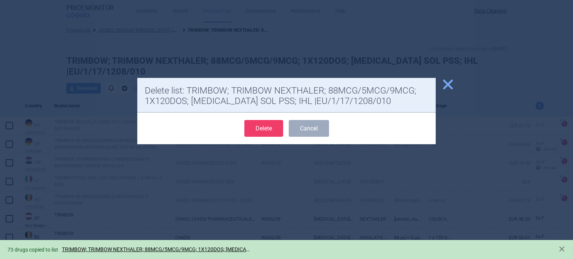
click at [247, 131] on button "Delete" at bounding box center [263, 128] width 39 height 17
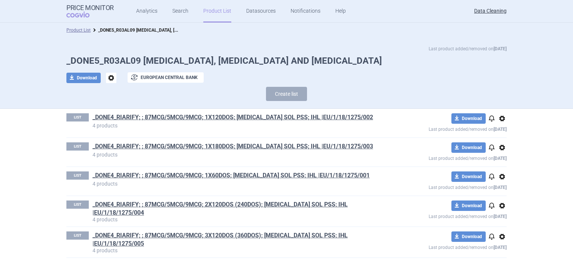
scroll to position [817, 0]
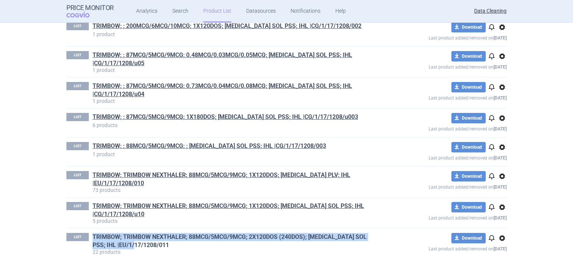
drag, startPoint x: 89, startPoint y: 200, endPoint x: 143, endPoint y: 210, distance: 54.5
click at [143, 233] on div "LIST TRIMBOW; TRIMBOW NEXTHALER; 88MCG/5MCG/9MCG; 2X120DOS (240DOS); INH SOL PS…" at bounding box center [220, 244] width 308 height 22
copy link "TRIMBOW; TRIMBOW NEXTHALER; 88MCG/5MCG/9MCG; 2X120DOS (240DOS); INH SOL PSS; IH…"
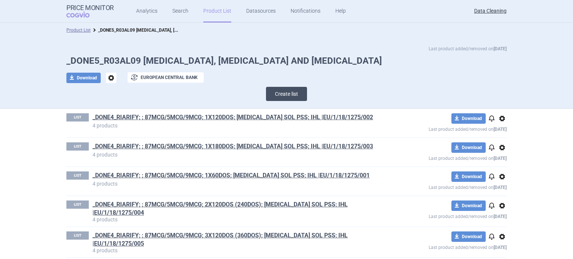
click at [287, 94] on button "Create list" at bounding box center [286, 94] width 41 height 14
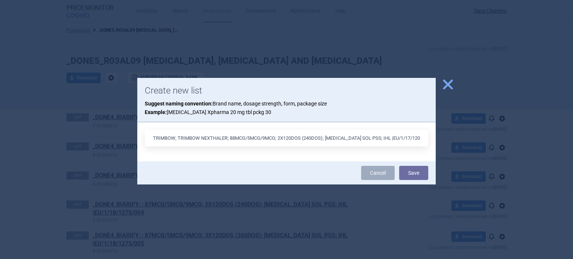
drag, startPoint x: 354, startPoint y: 139, endPoint x: 336, endPoint y: 141, distance: 18.3
click at [336, 141] on input "TRIMBOW; TRIMBOW NEXTHALER; 88MCG/5MCG/9MCG; 2X120DOS (240DOS); INH SOL PSS; IH…" at bounding box center [286, 138] width 283 height 17
type input "TRIMBOW; TRIMBOW NEXTHALER; 88MCG/5MCG/9MCG; 2X120DOS (240DOS); [MEDICAL_DATA] …"
click at [399, 166] on button "Save" at bounding box center [413, 173] width 29 height 14
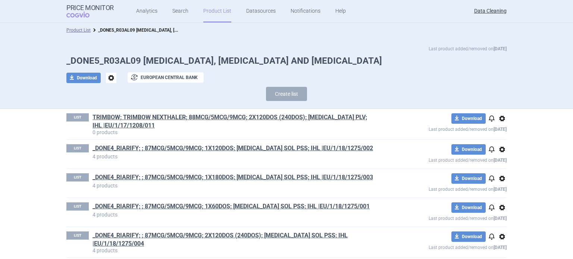
scroll to position [947, 0]
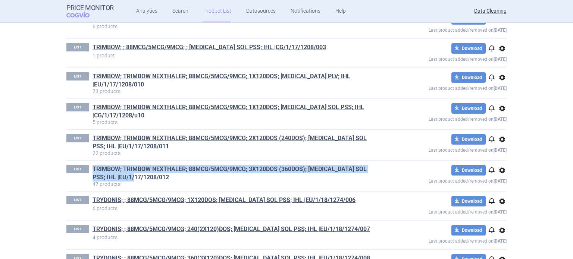
drag, startPoint x: 87, startPoint y: 133, endPoint x: 142, endPoint y: 141, distance: 55.4
click at [142, 165] on div "LIST TRIMBOW; TRIMBOW NEXTHALER; 88MCG/5MCG/9MCG; 3X120DOS (360DOS); INH SOL PS…" at bounding box center [220, 176] width 308 height 22
copy link "TRIMBOW; TRIMBOW NEXTHALER; 88MCG/5MCG/9MCG; 3X120DOS (360DOS); INH SOL PSS; IH…"
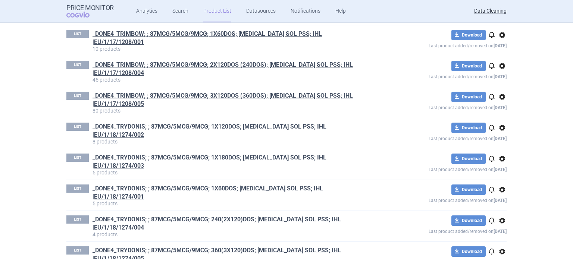
scroll to position [0, 0]
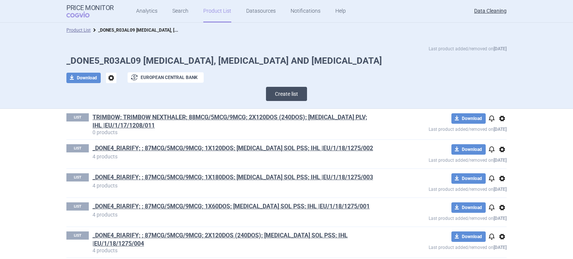
click at [287, 95] on button "Create list" at bounding box center [286, 94] width 41 height 14
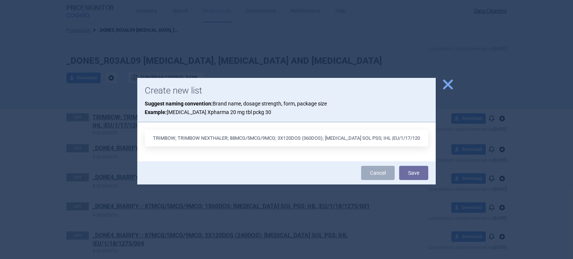
drag, startPoint x: 354, startPoint y: 138, endPoint x: 335, endPoint y: 138, distance: 18.6
click at [335, 138] on input "TRIMBOW; TRIMBOW NEXTHALER; 88MCG/5MCG/9MCG; 3X120DOS (360DOS); INH SOL PSS; IH…" at bounding box center [286, 138] width 283 height 17
type input "TRIMBOW; TRIMBOW NEXTHALER; 88MCG/5MCG/9MCG; 3X120DOS (360DOS); [MEDICAL_DATA] …"
click at [399, 166] on button "Save" at bounding box center [413, 173] width 29 height 14
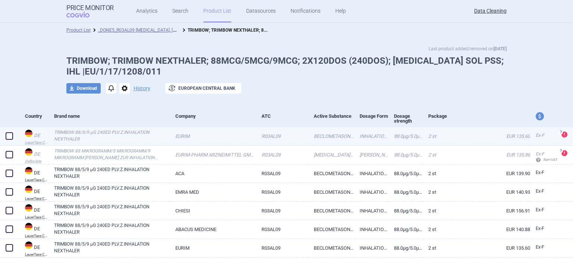
click at [8, 132] on span at bounding box center [9, 135] width 11 height 11
checkbox input "true"
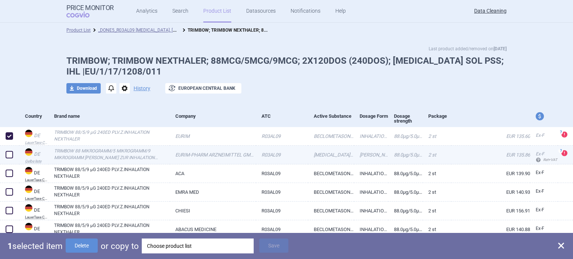
drag, startPoint x: 8, startPoint y: 154, endPoint x: 19, endPoint y: 156, distance: 11.3
click at [8, 155] on span at bounding box center [9, 154] width 7 height 7
checkbox input "true"
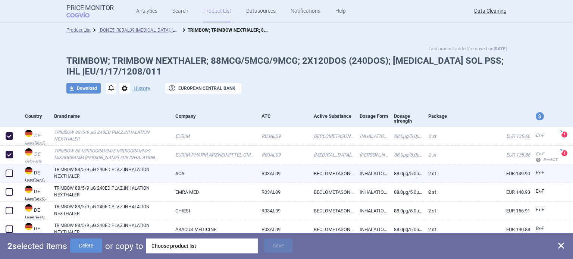
click at [7, 173] on span at bounding box center [9, 173] width 7 height 7
checkbox input "true"
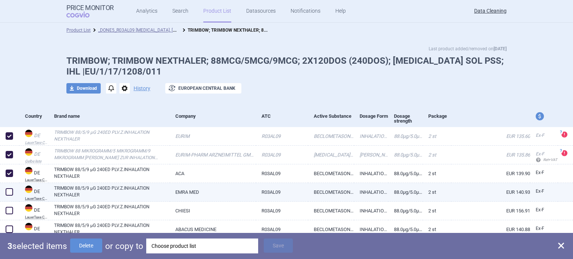
click at [7, 190] on span at bounding box center [9, 191] width 7 height 7
checkbox input "true"
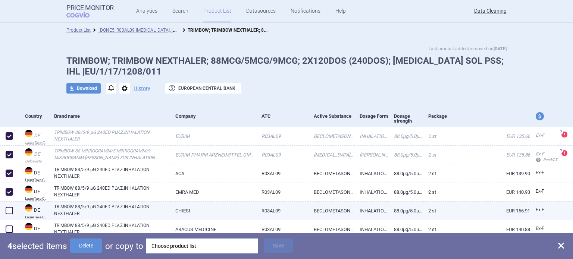
click at [9, 211] on span at bounding box center [9, 210] width 7 height 7
checkbox input "true"
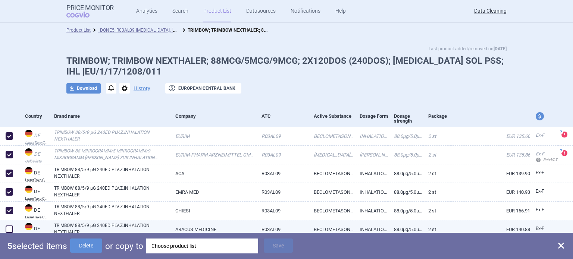
click at [11, 228] on span at bounding box center [9, 229] width 7 height 7
checkbox input "true"
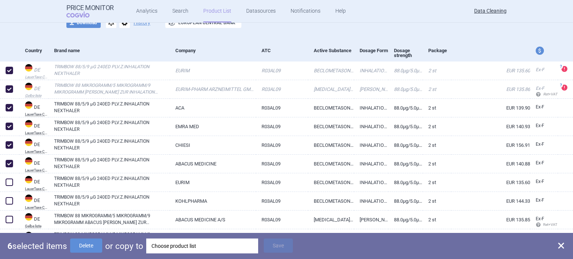
scroll to position [112, 0]
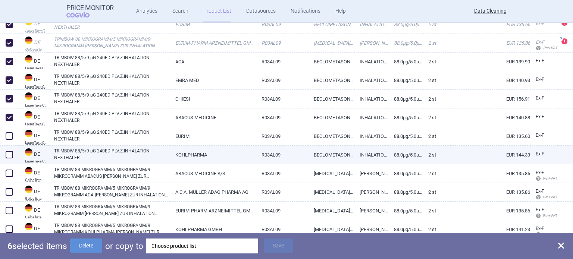
click at [7, 139] on span at bounding box center [9, 135] width 7 height 7
checkbox input "true"
click at [10, 152] on span at bounding box center [9, 154] width 7 height 7
checkbox input "true"
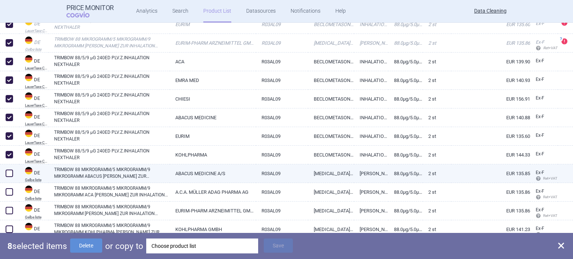
click at [9, 171] on span at bounding box center [9, 173] width 7 height 7
checkbox input "true"
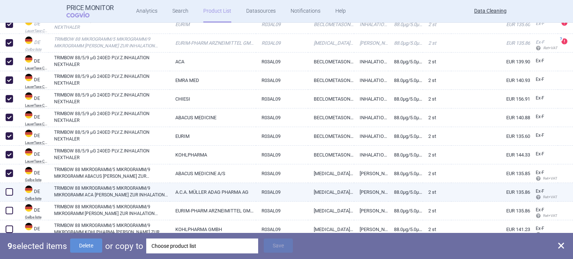
click at [12, 189] on span at bounding box center [9, 191] width 7 height 7
checkbox input "true"
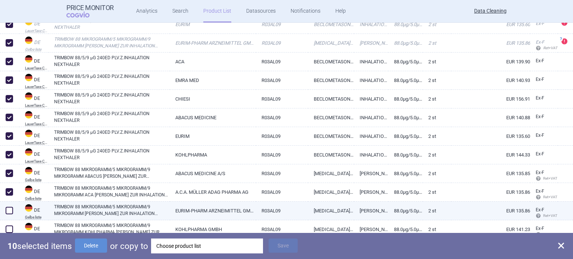
drag, startPoint x: 12, startPoint y: 208, endPoint x: 12, endPoint y: 220, distance: 11.9
click at [12, 208] on span at bounding box center [9, 210] width 7 height 7
checkbox input "true"
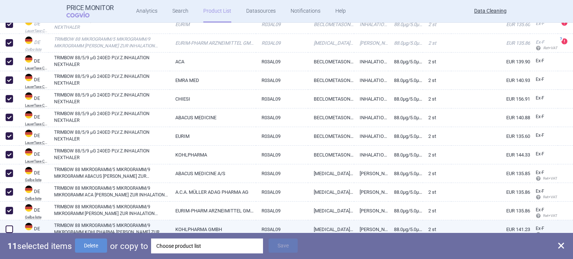
click at [12, 226] on span at bounding box center [9, 229] width 11 height 11
checkbox input "true"
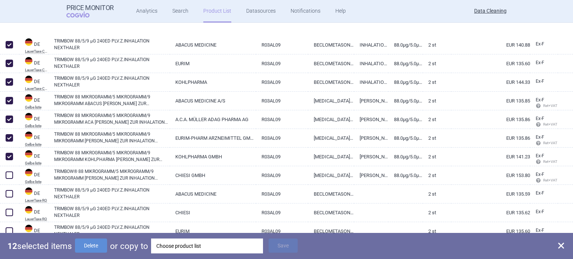
scroll to position [224, 0]
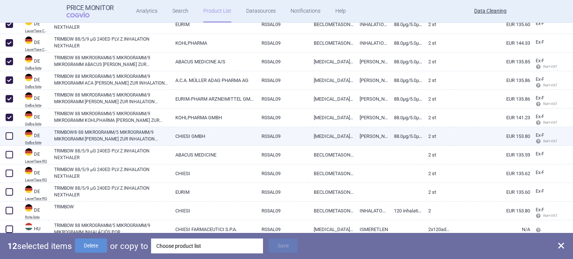
click at [7, 137] on span at bounding box center [9, 135] width 7 height 7
checkbox input "true"
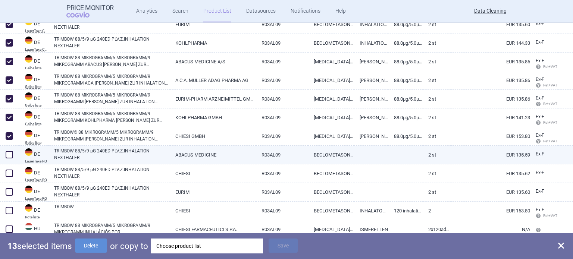
click at [7, 159] on span at bounding box center [9, 154] width 11 height 11
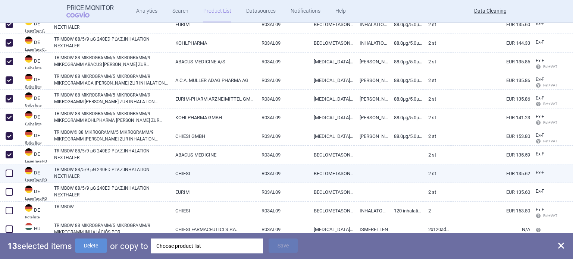
checkbox input "true"
click at [12, 181] on div at bounding box center [9, 173] width 19 height 19
click at [10, 176] on span at bounding box center [9, 173] width 7 height 7
checkbox input "true"
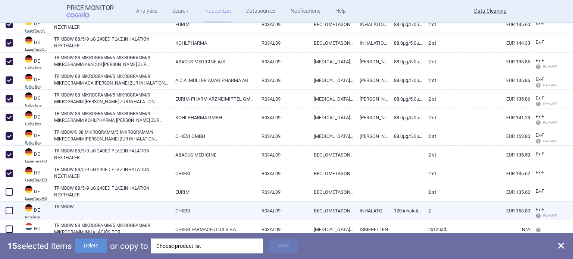
drag, startPoint x: 10, startPoint y: 195, endPoint x: 13, endPoint y: 205, distance: 11.0
click at [10, 196] on span at bounding box center [9, 191] width 11 height 11
checkbox input "true"
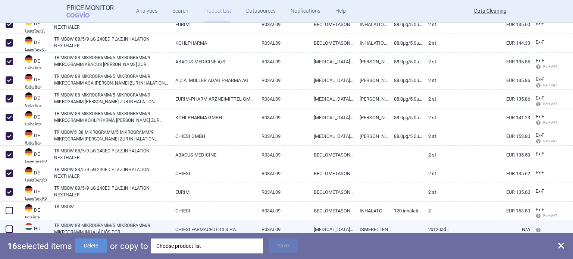
click at [8, 223] on div at bounding box center [9, 229] width 19 height 19
click at [9, 226] on span at bounding box center [9, 229] width 7 height 7
checkbox input "true"
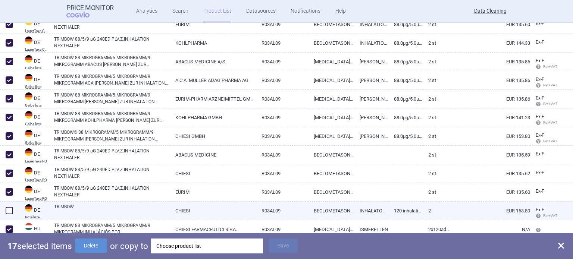
click at [9, 211] on span at bounding box center [9, 210] width 7 height 7
checkbox input "true"
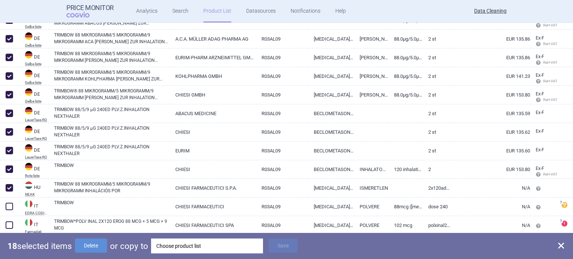
scroll to position [297, 0]
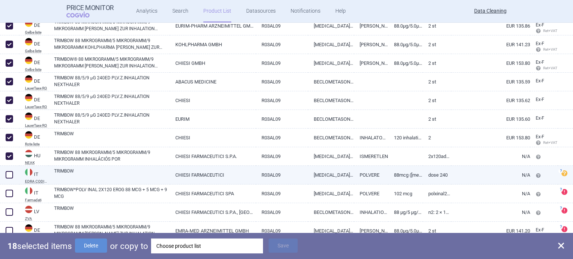
click at [10, 172] on span at bounding box center [9, 174] width 7 height 7
checkbox input "true"
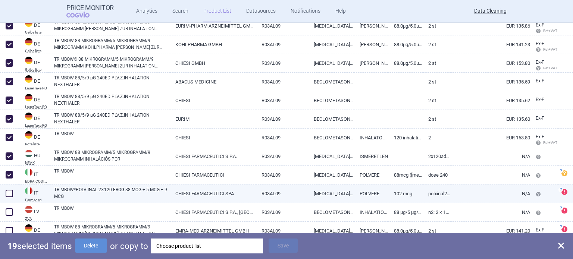
click at [9, 192] on span at bounding box center [9, 193] width 7 height 7
checkbox input "true"
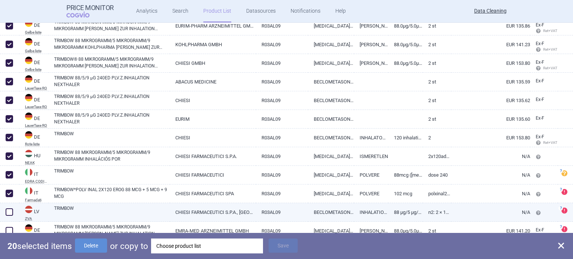
click at [12, 211] on span at bounding box center [9, 211] width 7 height 7
checkbox input "true"
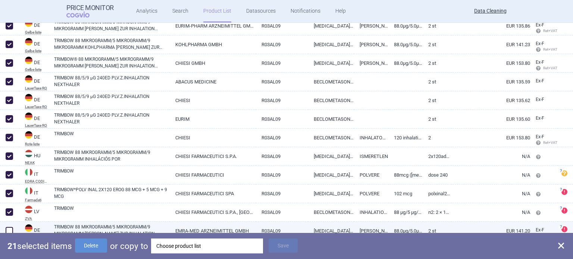
click at [12, 229] on span at bounding box center [9, 230] width 7 height 7
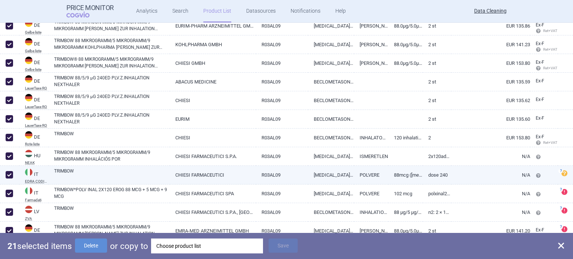
checkbox input "true"
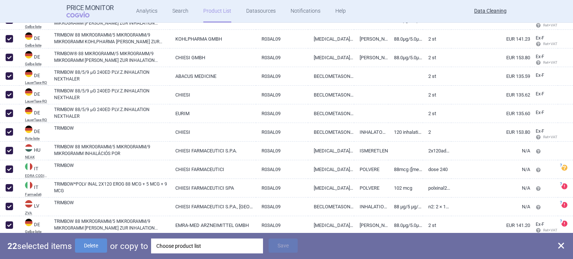
click at [176, 246] on div "Choose product list" at bounding box center [206, 246] width 101 height 15
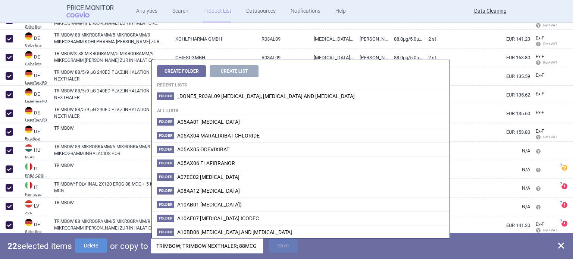
scroll to position [0, 163]
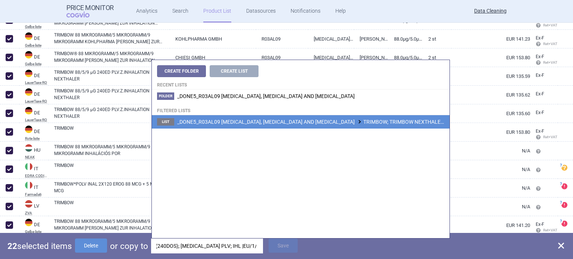
type input "TRIMBOW; TRIMBOW NEXTHALER; 88MCG/5MCG/9MCG; 2X120DOS (240DOS); [MEDICAL_DATA] …"
click at [324, 122] on span "_DONE5_R03AL09 [MEDICAL_DATA], [MEDICAL_DATA] AND [MEDICAL_DATA] TRIMBOW; TRIMB…" at bounding box center [417, 122] width 481 height 6
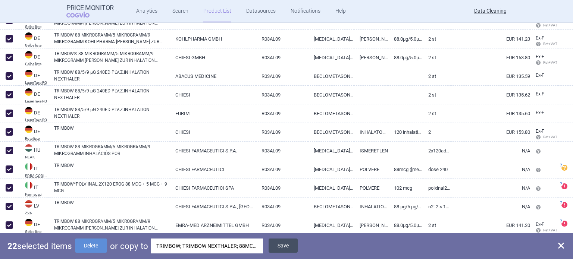
click at [283, 246] on button "Save" at bounding box center [282, 246] width 29 height 14
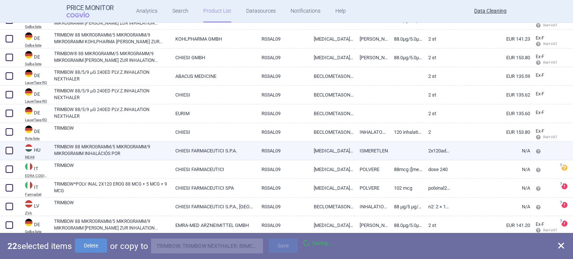
checkbox input "false"
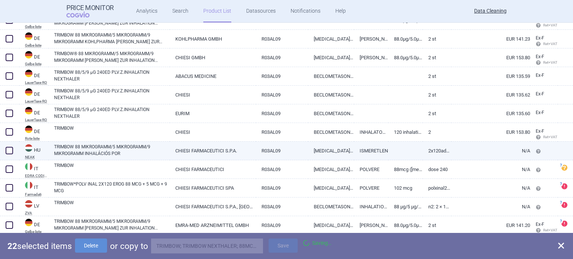
checkbox input "false"
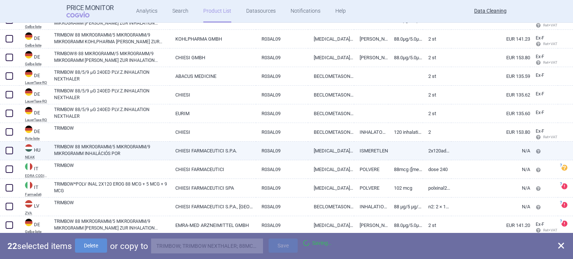
checkbox input "false"
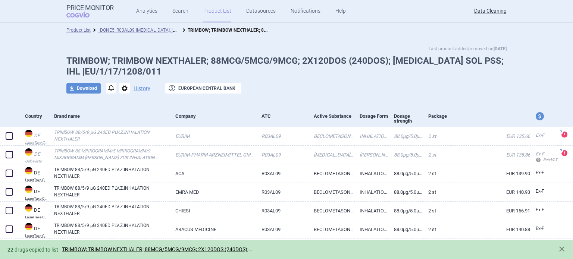
click at [121, 88] on span "options" at bounding box center [124, 88] width 10 height 10
click at [123, 133] on button "Delete" at bounding box center [122, 132] width 24 height 11
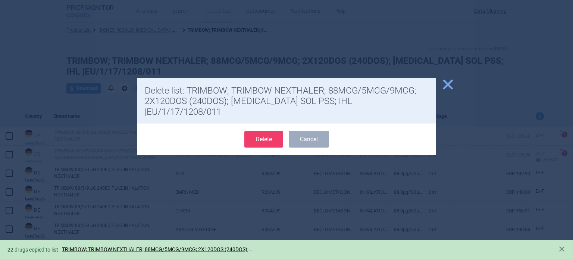
click at [264, 131] on button "Delete" at bounding box center [263, 139] width 39 height 17
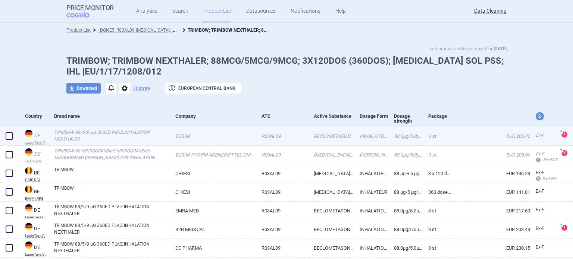
click at [9, 135] on span at bounding box center [9, 135] width 7 height 7
checkbox input "true"
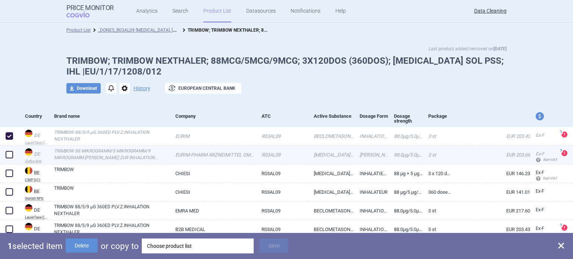
click at [6, 152] on span at bounding box center [9, 154] width 7 height 7
checkbox input "true"
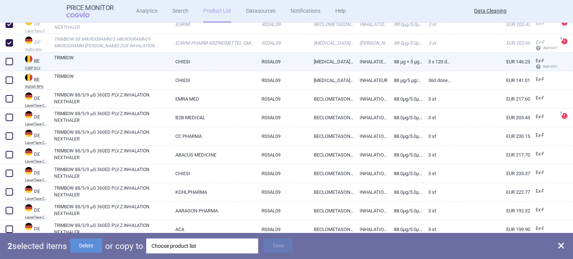
click at [11, 63] on span at bounding box center [9, 61] width 7 height 7
checkbox input "true"
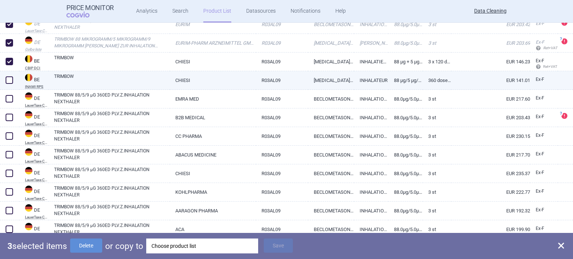
click at [7, 82] on span at bounding box center [9, 79] width 7 height 7
checkbox input "true"
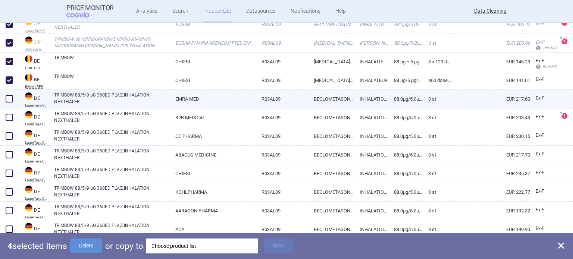
click at [12, 97] on span at bounding box center [9, 98] width 7 height 7
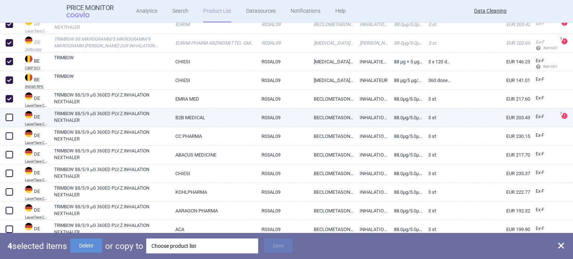
checkbox input "true"
click at [11, 117] on span at bounding box center [9, 117] width 7 height 7
checkbox input "true"
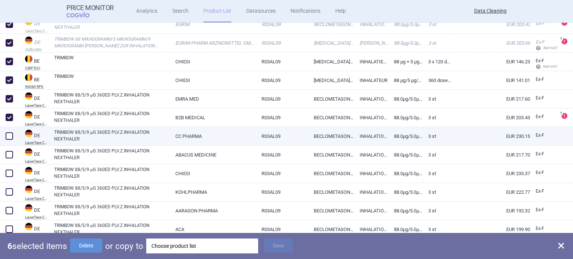
click at [10, 136] on span at bounding box center [9, 135] width 7 height 7
checkbox input "true"
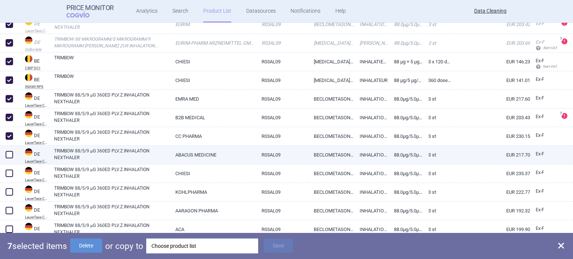
click at [9, 159] on span at bounding box center [9, 154] width 11 height 11
checkbox input "true"
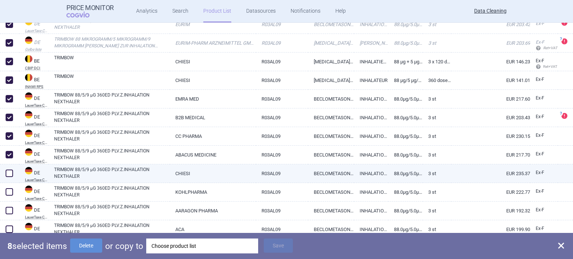
click at [9, 173] on span at bounding box center [9, 173] width 7 height 7
checkbox input "true"
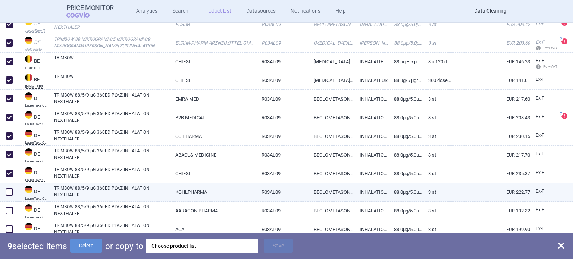
click at [6, 188] on span at bounding box center [9, 191] width 11 height 11
checkbox input "true"
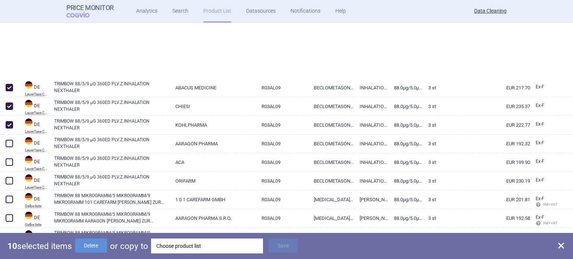
scroll to position [261, 0]
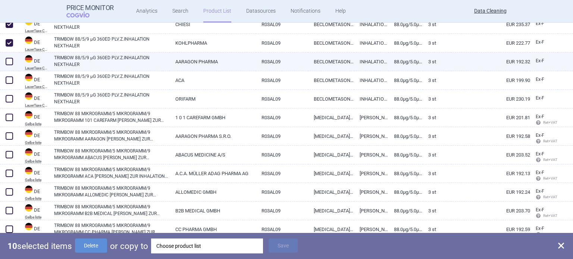
click at [11, 63] on span at bounding box center [9, 61] width 7 height 7
checkbox input "true"
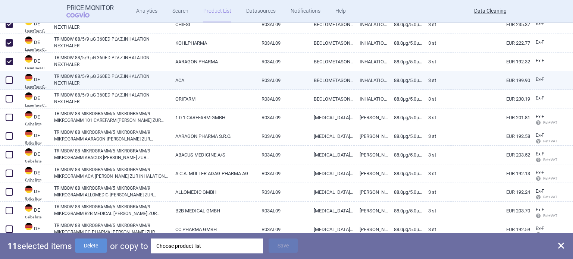
click at [6, 85] on div at bounding box center [9, 80] width 19 height 19
click at [9, 81] on span at bounding box center [9, 79] width 7 height 7
checkbox input "true"
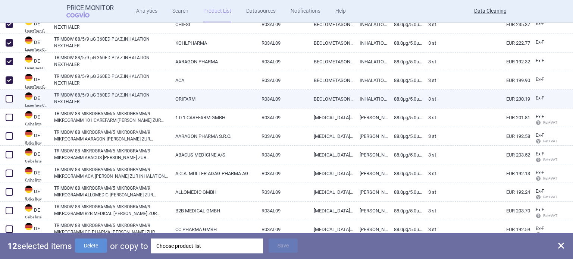
click at [10, 102] on span at bounding box center [9, 98] width 7 height 7
checkbox input "true"
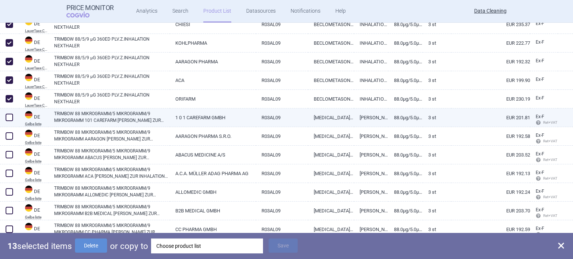
click at [9, 121] on span at bounding box center [9, 117] width 11 height 11
checkbox input "true"
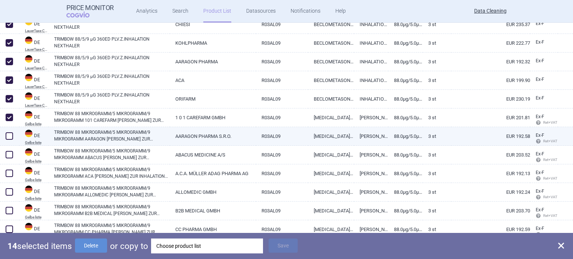
click at [10, 136] on span at bounding box center [9, 135] width 7 height 7
checkbox input "true"
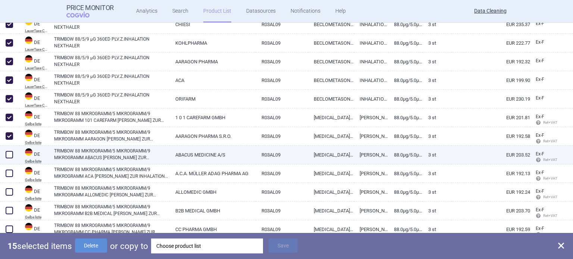
click at [10, 155] on span at bounding box center [9, 154] width 7 height 7
checkbox input "true"
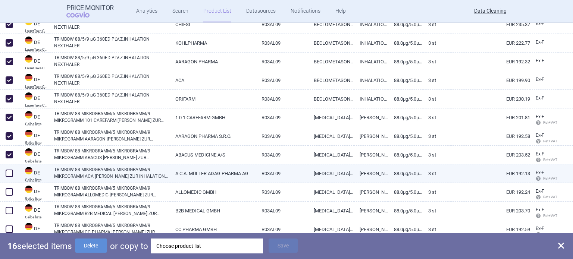
click at [13, 175] on span at bounding box center [9, 173] width 7 height 7
checkbox input "true"
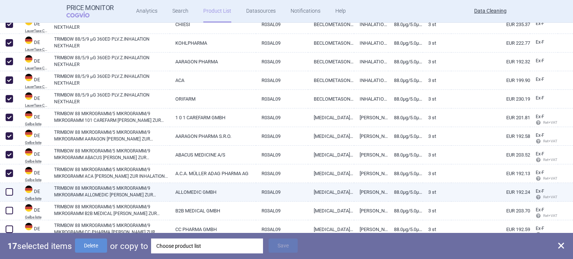
click at [11, 193] on span at bounding box center [9, 191] width 7 height 7
checkbox input "true"
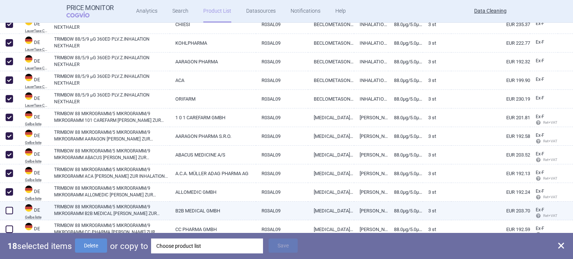
click at [9, 210] on span at bounding box center [9, 210] width 7 height 7
checkbox input "true"
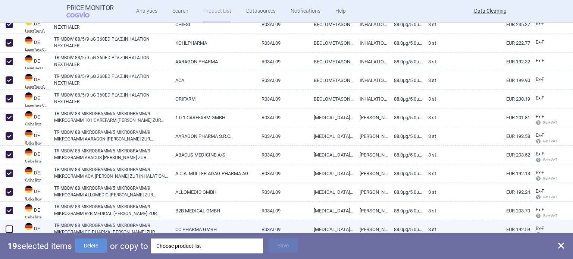
click at [12, 230] on span at bounding box center [9, 229] width 7 height 7
checkbox input "true"
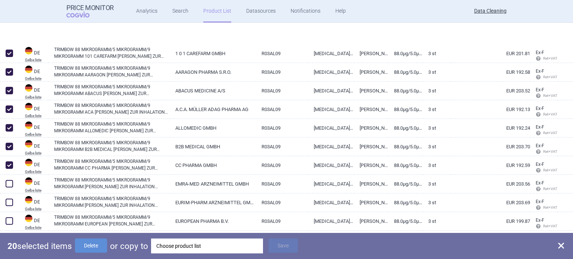
scroll to position [373, 0]
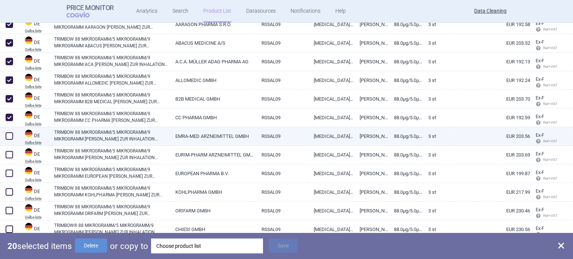
click at [8, 135] on span at bounding box center [9, 135] width 7 height 7
checkbox input "true"
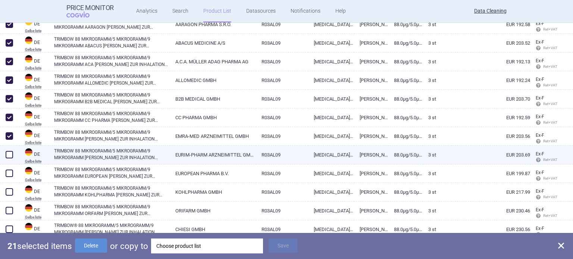
click at [8, 154] on span at bounding box center [9, 154] width 7 height 7
checkbox input "true"
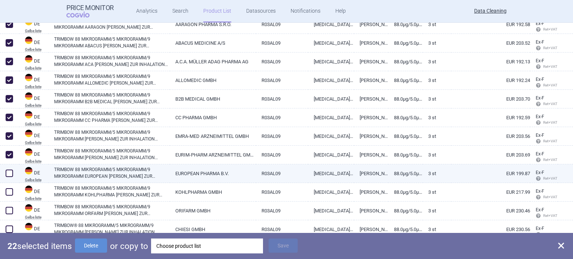
click at [9, 177] on span at bounding box center [9, 173] width 7 height 7
checkbox input "true"
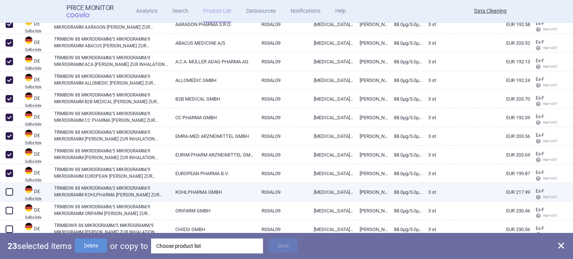
drag, startPoint x: 13, startPoint y: 193, endPoint x: 9, endPoint y: 196, distance: 5.5
click at [10, 195] on span at bounding box center [9, 191] width 7 height 7
checkbox input "true"
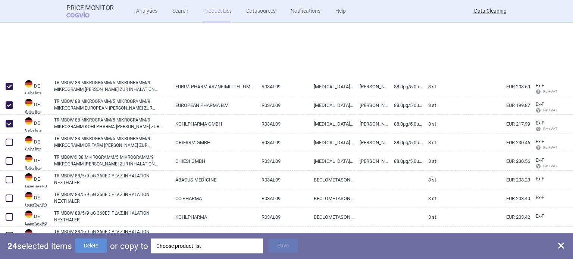
scroll to position [522, 0]
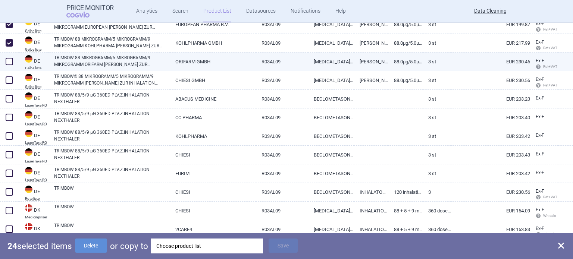
click at [10, 62] on span at bounding box center [9, 61] width 7 height 7
checkbox input "true"
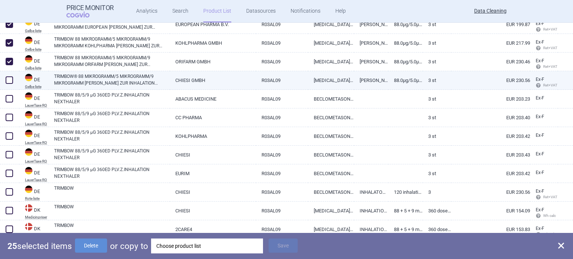
click at [10, 78] on span at bounding box center [9, 79] width 7 height 7
checkbox input "true"
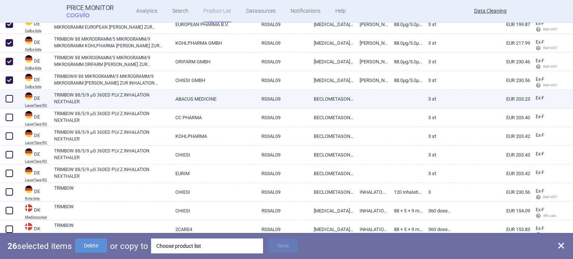
click at [9, 104] on span at bounding box center [9, 98] width 11 height 11
checkbox input "true"
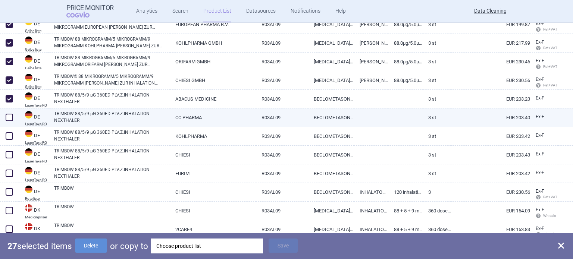
click at [11, 117] on span at bounding box center [9, 117] width 7 height 7
checkbox input "true"
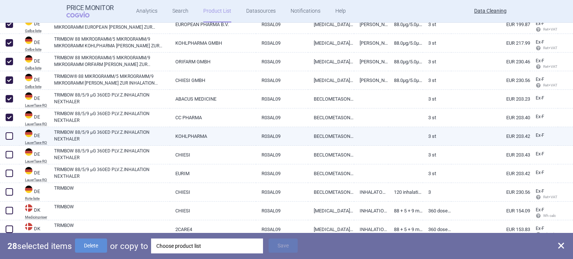
click at [9, 133] on span at bounding box center [9, 135] width 7 height 7
checkbox input "true"
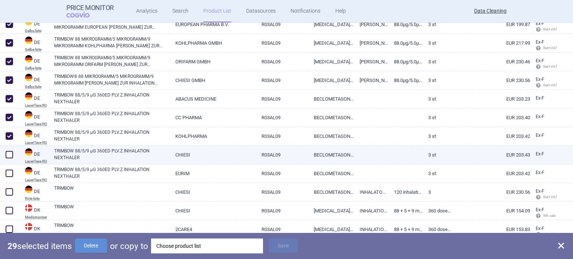
drag, startPoint x: 11, startPoint y: 150, endPoint x: 10, endPoint y: 161, distance: 11.2
click at [11, 150] on span at bounding box center [9, 154] width 11 height 11
checkbox input "true"
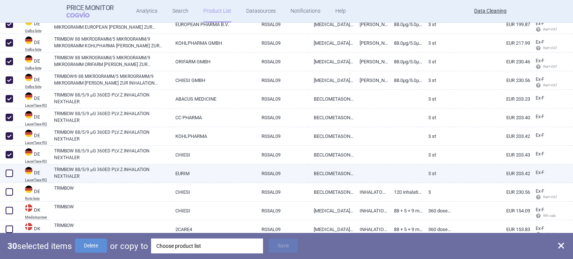
click at [10, 177] on span at bounding box center [9, 173] width 7 height 7
checkbox input "true"
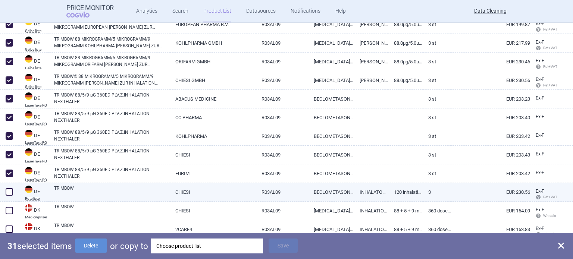
click at [10, 194] on span at bounding box center [9, 191] width 7 height 7
checkbox input "true"
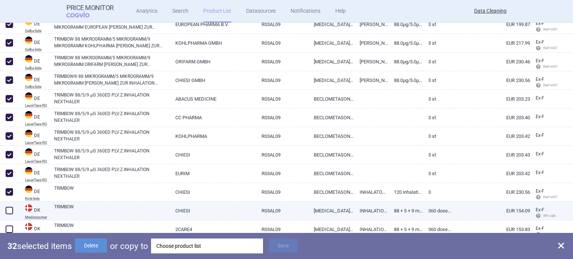
click at [12, 213] on span at bounding box center [9, 210] width 7 height 7
checkbox input "true"
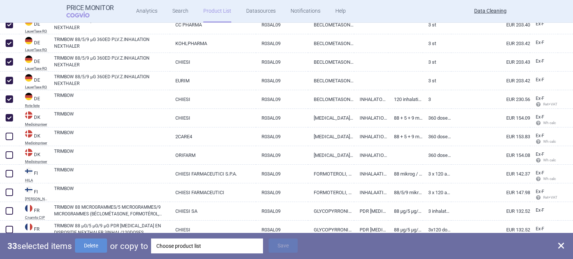
scroll to position [634, 0]
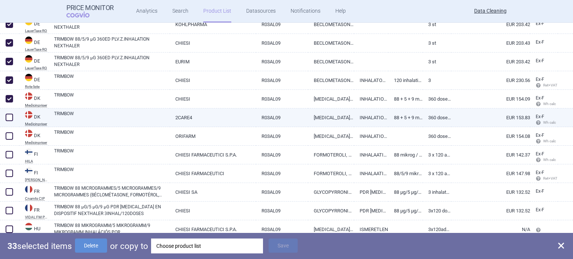
click at [9, 116] on span at bounding box center [9, 117] width 7 height 7
checkbox input "true"
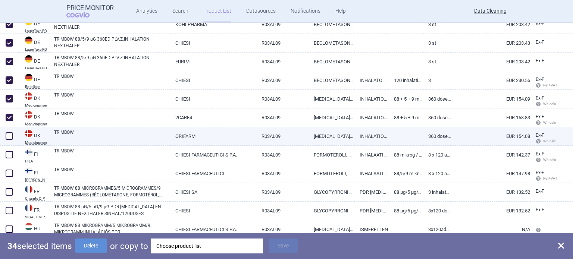
click at [9, 134] on span at bounding box center [9, 135] width 7 height 7
checkbox input "true"
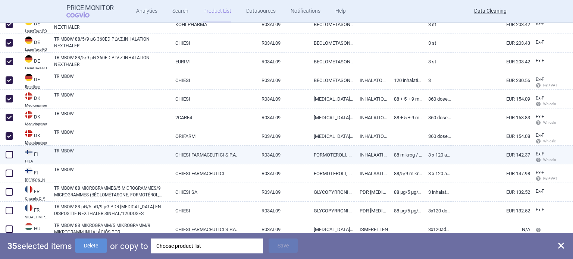
click at [10, 154] on span at bounding box center [9, 154] width 7 height 7
checkbox input "true"
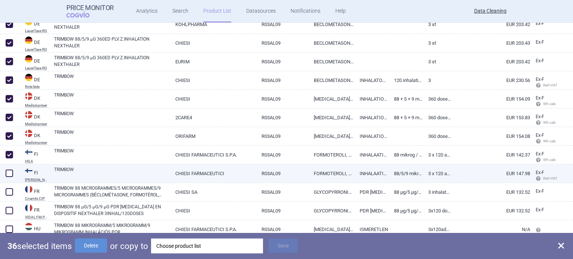
drag, startPoint x: 13, startPoint y: 170, endPoint x: 13, endPoint y: 176, distance: 6.7
click at [13, 170] on span at bounding box center [9, 173] width 11 height 11
checkbox input "true"
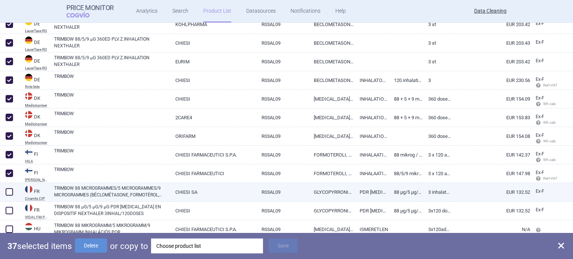
click at [10, 189] on span at bounding box center [9, 191] width 7 height 7
checkbox input "true"
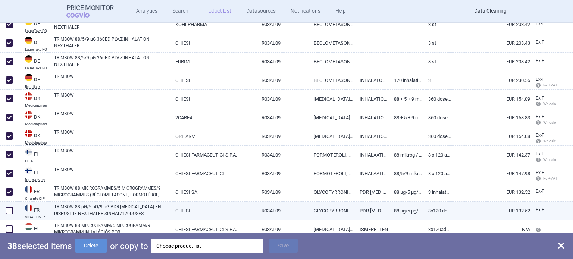
drag, startPoint x: 10, startPoint y: 208, endPoint x: 10, endPoint y: 218, distance: 10.1
click at [10, 209] on span at bounding box center [9, 210] width 7 height 7
checkbox input "true"
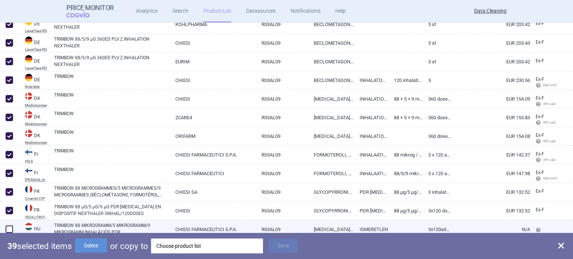
click at [10, 228] on span at bounding box center [9, 229] width 7 height 7
checkbox input "true"
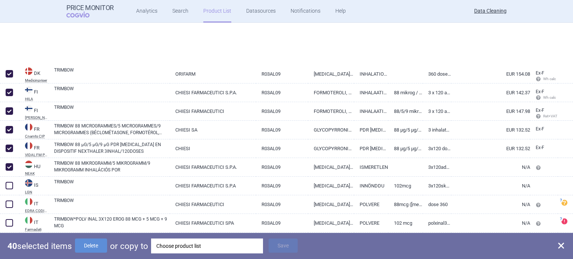
scroll to position [763, 0]
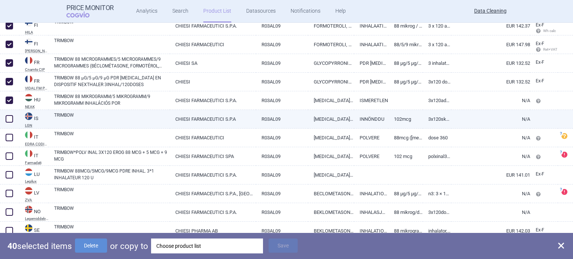
click at [10, 120] on span at bounding box center [9, 118] width 7 height 7
checkbox input "true"
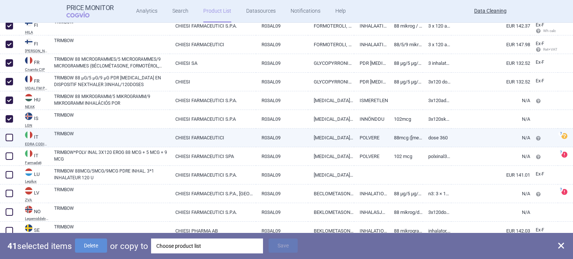
click at [7, 135] on span at bounding box center [9, 137] width 7 height 7
checkbox input "true"
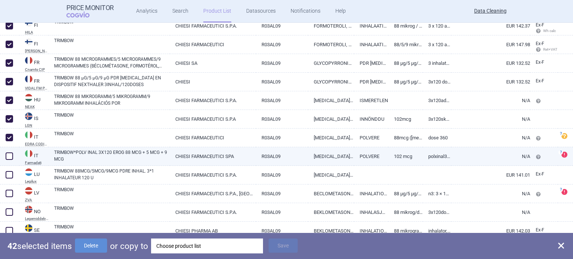
click at [7, 158] on span at bounding box center [9, 155] width 7 height 7
checkbox input "true"
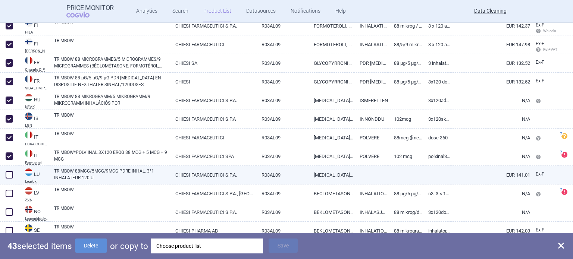
click at [9, 171] on span at bounding box center [9, 174] width 11 height 11
checkbox input "true"
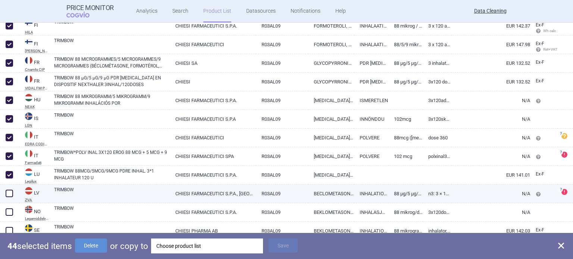
drag, startPoint x: 10, startPoint y: 189, endPoint x: 10, endPoint y: 198, distance: 9.7
click at [10, 189] on span at bounding box center [9, 193] width 11 height 11
checkbox input "true"
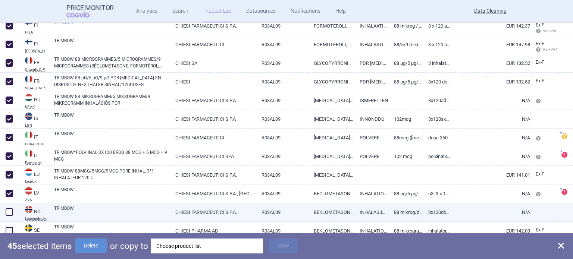
click at [10, 206] on div at bounding box center [9, 212] width 19 height 19
click at [10, 207] on span at bounding box center [9, 212] width 11 height 11
checkbox input "true"
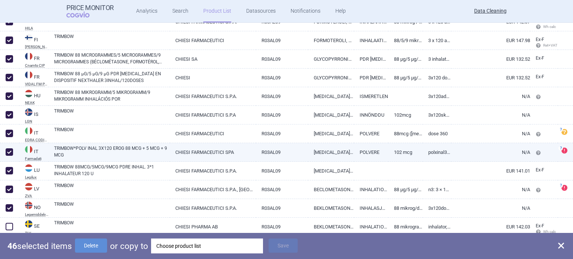
scroll to position [768, 0]
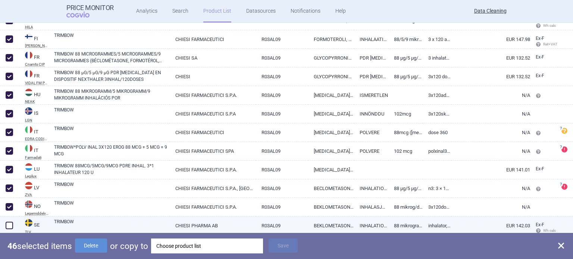
click at [3, 226] on div at bounding box center [9, 226] width 19 height 19
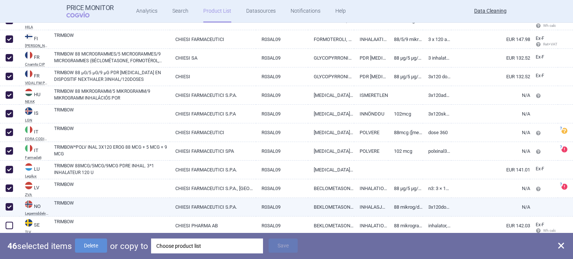
drag, startPoint x: 9, startPoint y: 224, endPoint x: 20, endPoint y: 216, distance: 14.2
click at [9, 224] on span at bounding box center [9, 225] width 7 height 7
checkbox input "true"
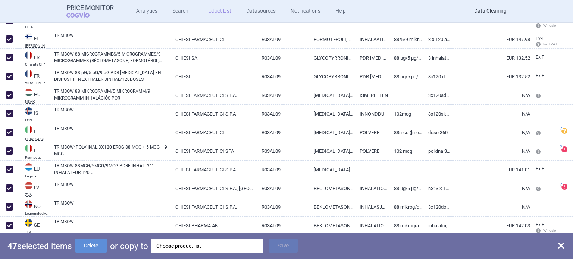
click at [202, 245] on div "Choose product list" at bounding box center [206, 246] width 101 height 15
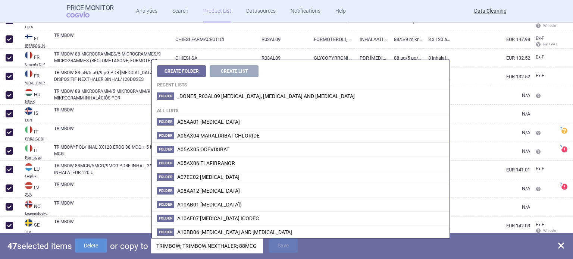
scroll to position [0, 163]
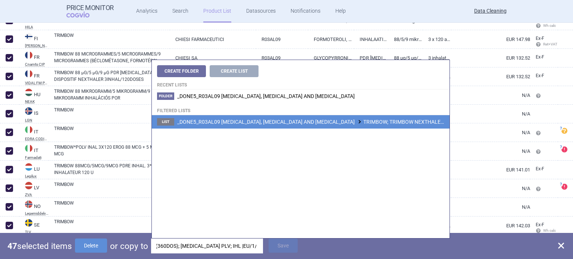
type input "TRIMBOW; TRIMBOW NEXTHALER; 88MCG/5MCG/9MCG; 3X120DOS (360DOS); INH PLV; IHL |E…"
click at [261, 119] on span "_DONE5_R03AL09 FORMOTEROL, GLYCOPYRRONIUM BROMIDE AND BECLOMETASONE TRIMBOW; TR…" at bounding box center [417, 122] width 481 height 6
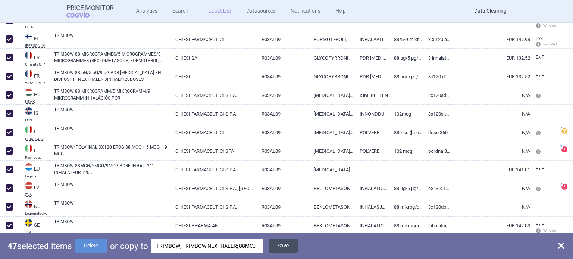
click at [286, 249] on button "Save" at bounding box center [282, 246] width 29 height 14
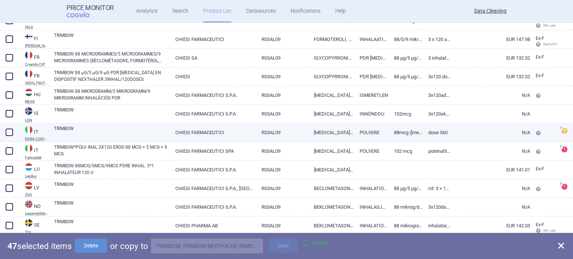
checkbox input "false"
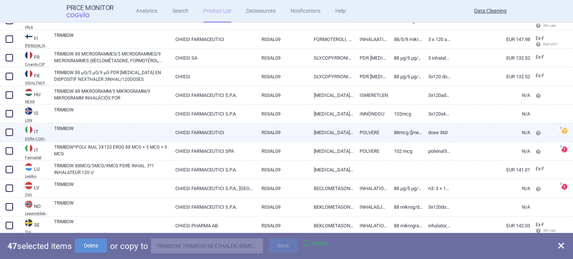
checkbox input "false"
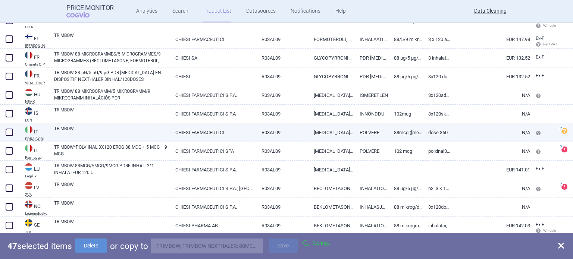
checkbox input "false"
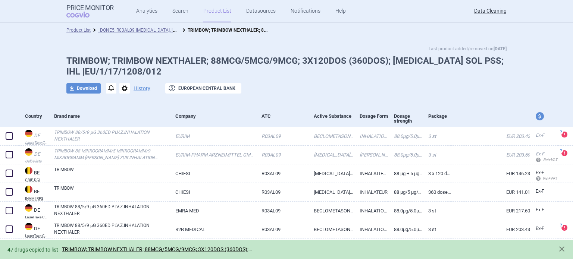
click at [124, 95] on div "Last product added/removed on 7 Jul TRIMBOW; TRIMBOW NEXTHALER; 88MCG/5MCG/9MCG…" at bounding box center [286, 73] width 470 height 57
click at [119, 91] on span "options" at bounding box center [124, 88] width 10 height 10
click at [121, 132] on button "Delete" at bounding box center [122, 132] width 24 height 11
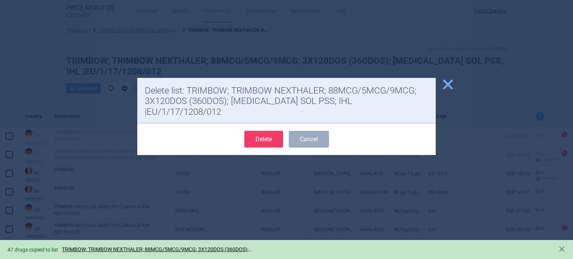
click at [262, 132] on button "Delete" at bounding box center [263, 139] width 39 height 17
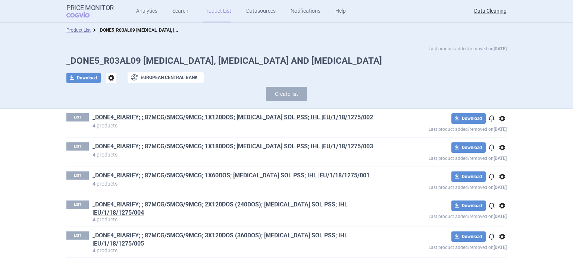
scroll to position [817, 0]
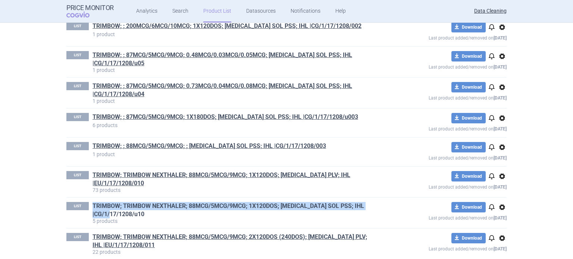
drag, startPoint x: 87, startPoint y: 168, endPoint x: 142, endPoint y: 178, distance: 56.0
click at [142, 202] on div "LIST TRIMBOW; TRIMBOW NEXTHALER; 88MCG/5MCG/9MCG; 1X120DOS; INH SOL PSS; IHL |C…" at bounding box center [220, 213] width 308 height 22
copy link "TRIMBOW; TRIMBOW NEXTHALER; 88MCG/5MCG/9MCG; 1X120DOS; INH SOL PSS; IHL |CG/1/1…"
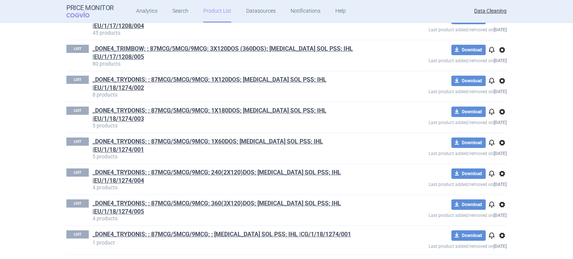
scroll to position [0, 0]
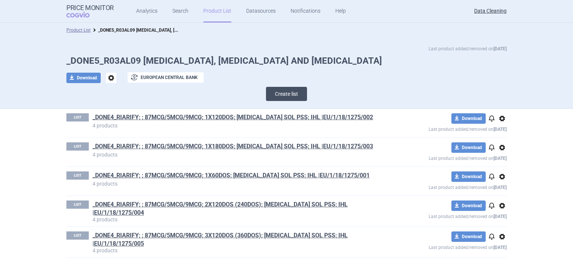
click at [276, 94] on button "Create list" at bounding box center [286, 94] width 41 height 14
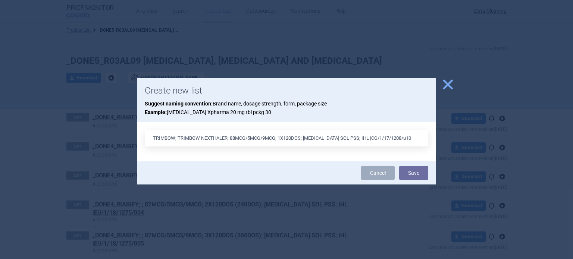
click at [330, 137] on input "TRIMBOW; TRIMBOW NEXTHALER; 88MCG/5MCG/9MCG; 1X120DOS; INH SOL PSS; IHL |CG/1/1…" at bounding box center [286, 138] width 283 height 17
type input "TRIMBOW; TRIMBOW NEXTHALER; 88MCG/5MCG/9MCG; 1X120DOS; INH PLV; IHL |CG/1/17/12…"
click at [399, 166] on button "Save" at bounding box center [413, 173] width 29 height 14
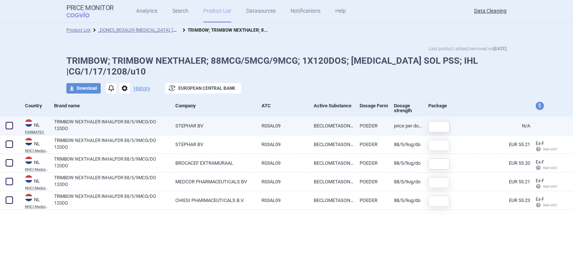
click at [9, 126] on span at bounding box center [9, 125] width 7 height 7
checkbox input "true"
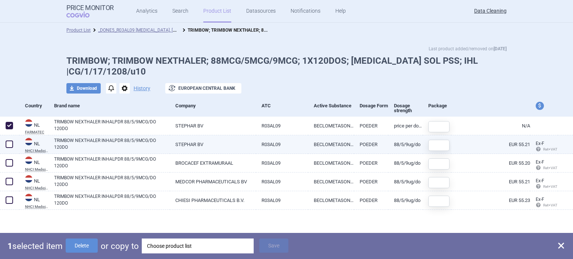
drag, startPoint x: 6, startPoint y: 139, endPoint x: 6, endPoint y: 144, distance: 4.5
click at [6, 141] on span at bounding box center [9, 144] width 11 height 11
checkbox input "true"
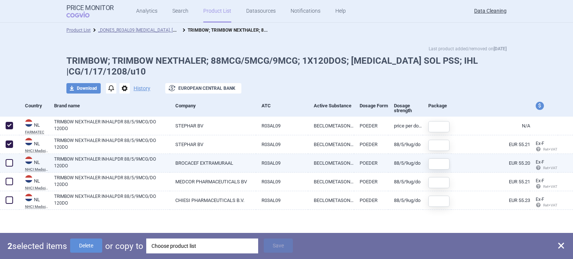
click at [4, 160] on span at bounding box center [9, 162] width 11 height 11
checkbox input "true"
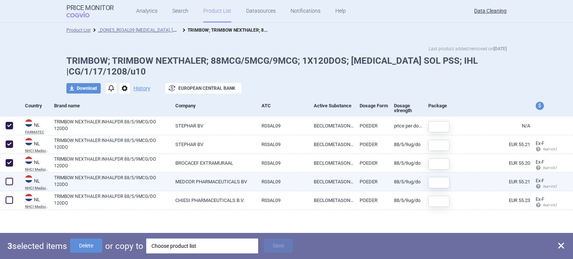
click at [6, 179] on span at bounding box center [9, 181] width 7 height 7
checkbox input "true"
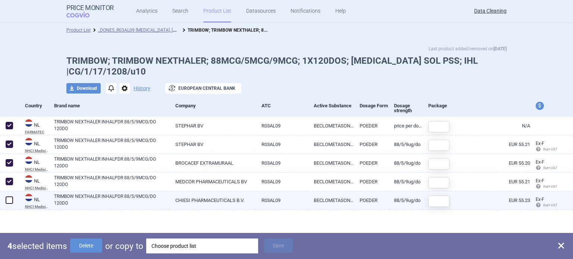
click at [9, 195] on span at bounding box center [9, 200] width 11 height 11
checkbox input "true"
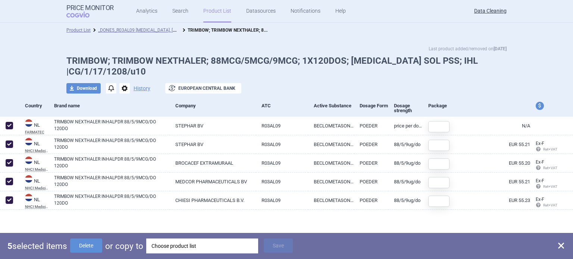
click at [202, 247] on div "Choose product list" at bounding box center [201, 246] width 101 height 15
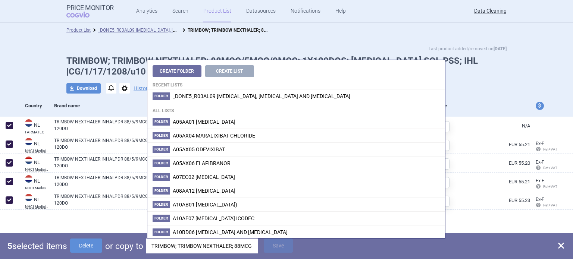
scroll to position [0, 140]
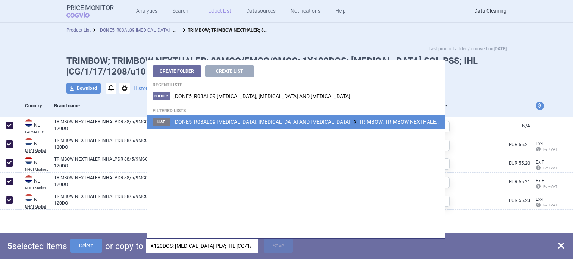
type input "TRIMBOW; TRIMBOW NEXTHALER; 88MCG/5MCG/9MCG; 1X120DOS; [MEDICAL_DATA] PLV; IHL …"
click at [275, 123] on span "_DONE5_R03AL09 [MEDICAL_DATA], [MEDICAL_DATA] AND [MEDICAL_DATA] TRIMBOW; TRIMB…" at bounding box center [402, 122] width 458 height 6
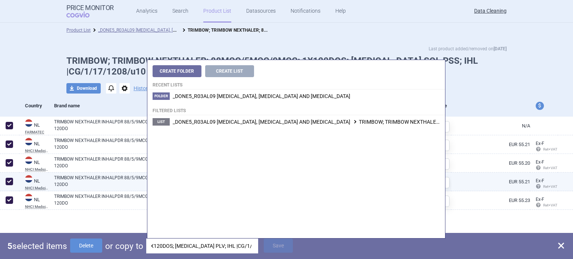
scroll to position [0, 0]
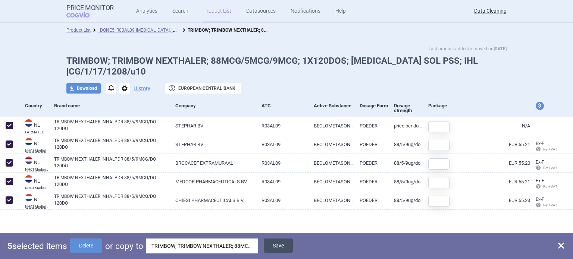
click at [288, 245] on button "Save" at bounding box center [278, 246] width 29 height 14
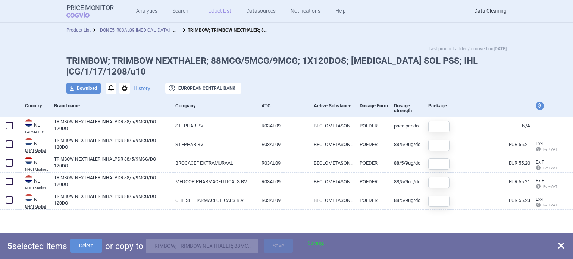
checkbox input "false"
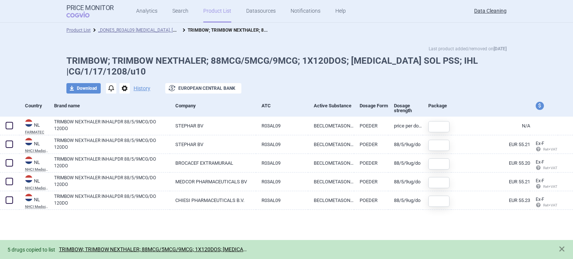
click at [125, 83] on span "options" at bounding box center [124, 88] width 10 height 10
click at [124, 120] on button "Delete" at bounding box center [124, 122] width 24 height 11
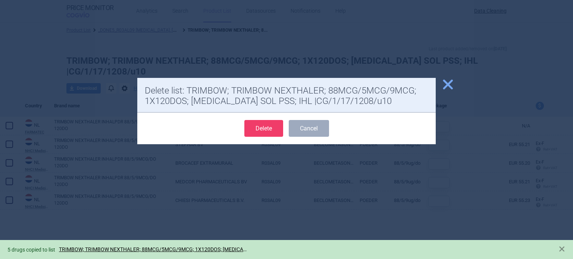
click at [259, 123] on button "Delete" at bounding box center [263, 128] width 39 height 17
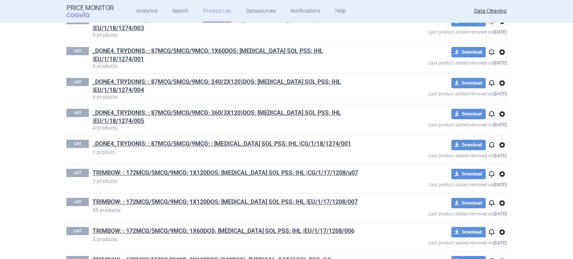
scroll to position [46, 0]
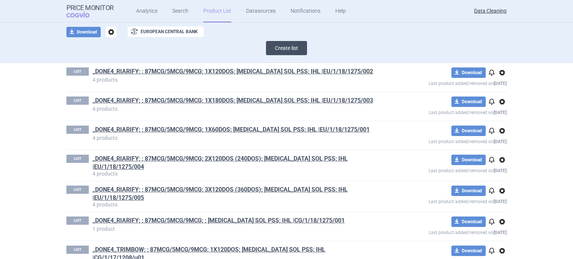
click at [289, 47] on button "Create list" at bounding box center [286, 48] width 41 height 14
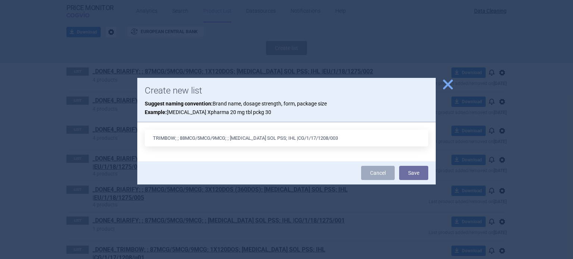
click at [178, 141] on input "TRIMBOW; ; 88MCG/5MCG/9MCG; ; [MEDICAL_DATA] SOL PSS; IHL |CG/1/17/1208/003" at bounding box center [286, 138] width 283 height 17
click at [307, 135] on input "TRIMBOW; TRIMBOW NEXTHALER; 88MCG/5MCG/9MCG; ; [MEDICAL_DATA] SOL PSS; IHL |CG/…" at bounding box center [286, 138] width 283 height 17
type input "TRIMBOW; TRIMBOW NEXTHALER; 88MCG/5MCG/9MCG; ; [MEDICAL_DATA] PLV; IHL |CG/1/17…"
click at [399, 166] on button "Save" at bounding box center [413, 173] width 29 height 14
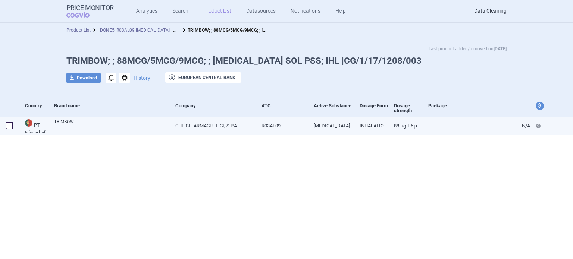
click at [77, 127] on link "TRIMBOW" at bounding box center [112, 125] width 116 height 13
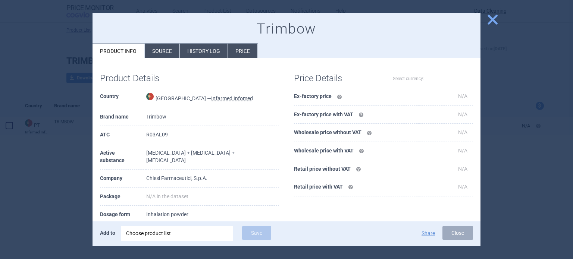
select select "EUR"
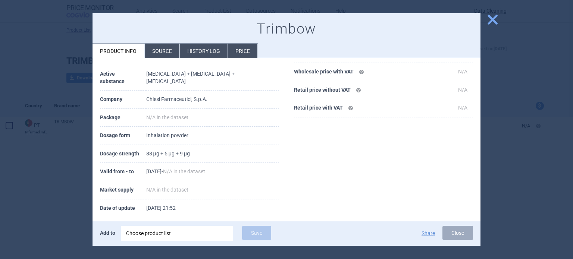
scroll to position [107, 0]
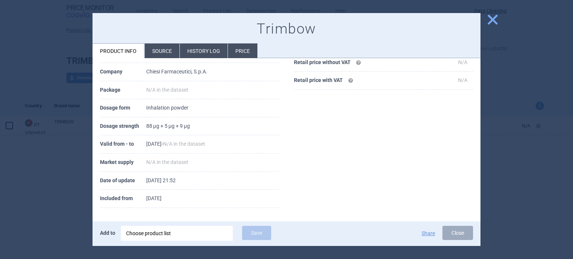
click at [13, 114] on div at bounding box center [286, 129] width 573 height 259
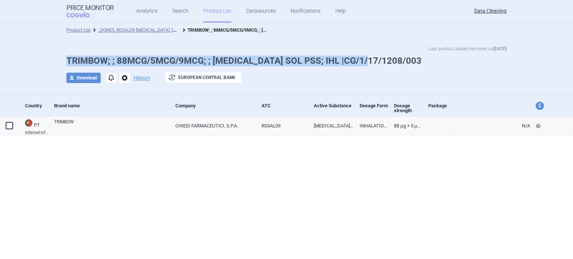
drag, startPoint x: 338, startPoint y: 60, endPoint x: 66, endPoint y: 58, distance: 272.5
click at [66, 58] on div "Last product added/removed on 7 Feb TRIMBOW; ; 88MCG/5MCG/9MCG; ; INH SOL PSS; …" at bounding box center [286, 68] width 470 height 46
copy h1 "TRIMBOW; ; 88MCG/5MCG/9MCG; ; INH SOL PSS; IHL |CG/1/17/1208/003"
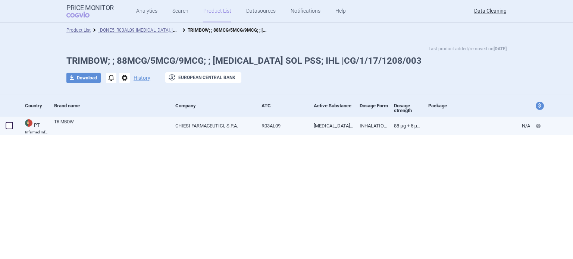
click at [11, 130] on span at bounding box center [9, 125] width 11 height 11
checkbox input "true"
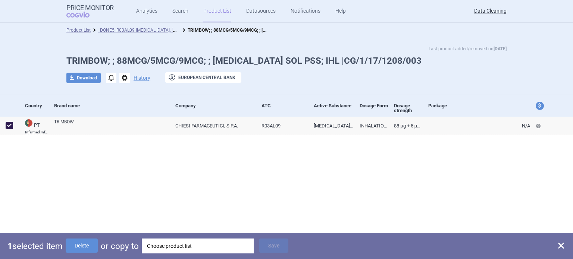
click at [173, 240] on div "Choose product list" at bounding box center [197, 246] width 101 height 15
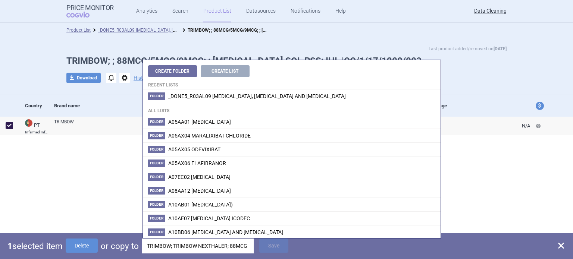
scroll to position [0, 115]
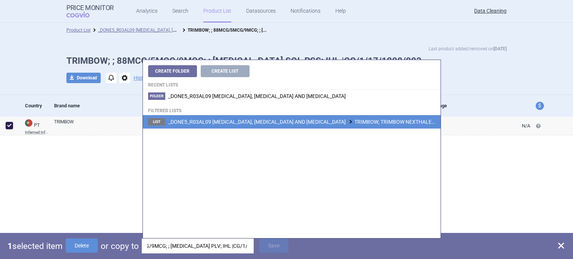
type input "TRIMBOW; TRIMBOW NEXTHALER; 88MCG/5MCG/9MCG; ; INH PLV; IHL |CG/1/17/1208/003"
click at [343, 122] on span "_DONE5_R03AL09 FORMOTEROL, GLYCOPYRRONIUM BROMIDE AND BECLOMETASONE TRIMBOW; TR…" at bounding box center [384, 122] width 433 height 6
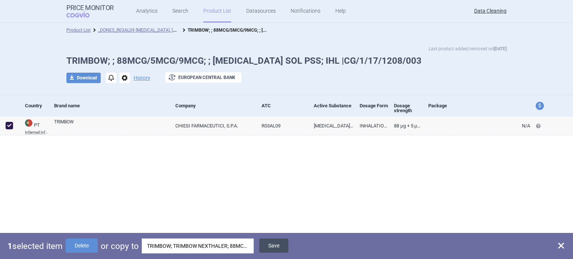
click at [281, 246] on button "Save" at bounding box center [273, 246] width 29 height 14
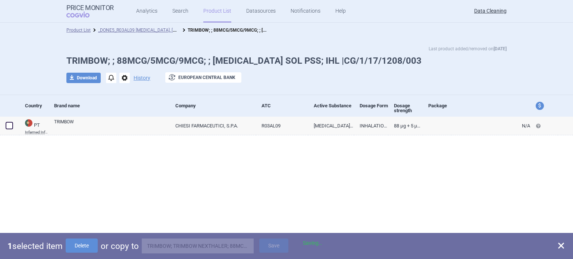
checkbox input "false"
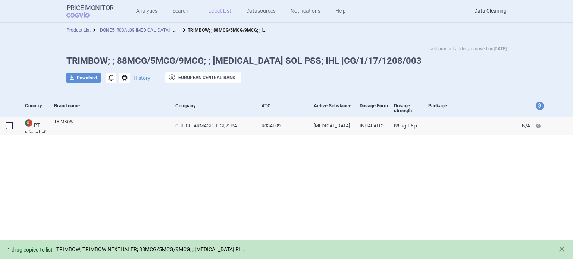
click at [120, 82] on span "options" at bounding box center [124, 78] width 10 height 10
click at [129, 123] on button "Delete" at bounding box center [124, 122] width 24 height 11
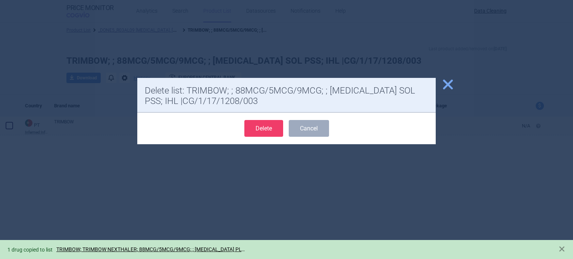
click at [276, 126] on button "Delete" at bounding box center [263, 128] width 39 height 17
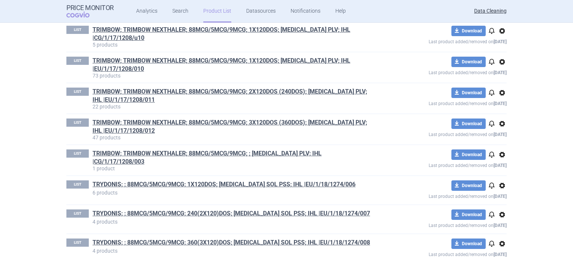
scroll to position [933, 0]
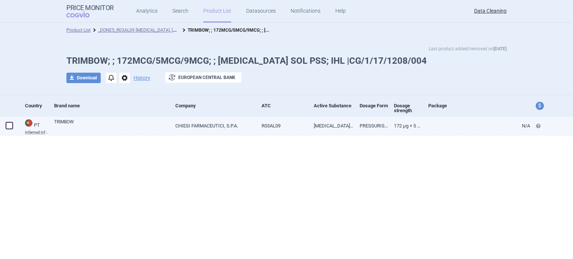
click at [243, 122] on link "CHIESI FARMACEUTICI, S.P.A." at bounding box center [213, 126] width 86 height 18
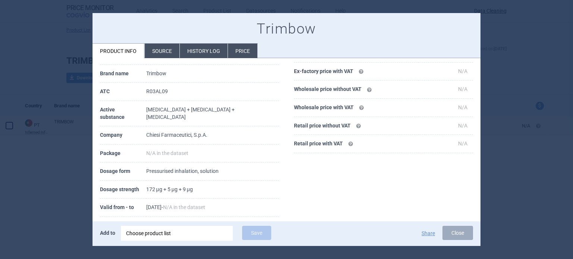
select select "EUR"
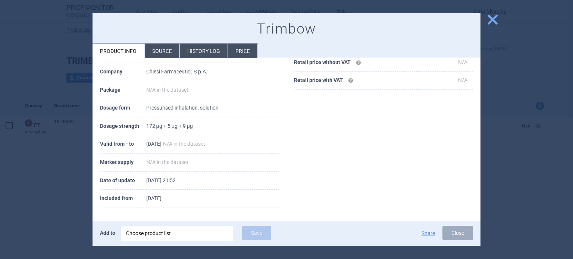
click at [0, 55] on div at bounding box center [286, 129] width 573 height 259
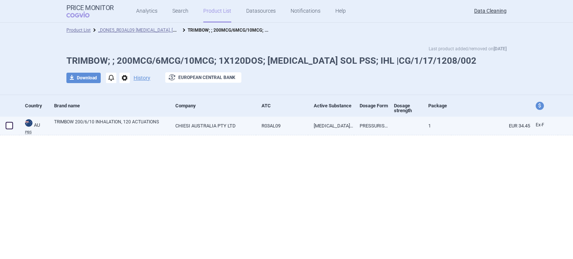
click at [128, 131] on link "TRIMBOW 200/6/10 INHALATION, 120 ACTUATIONS" at bounding box center [112, 125] width 116 height 13
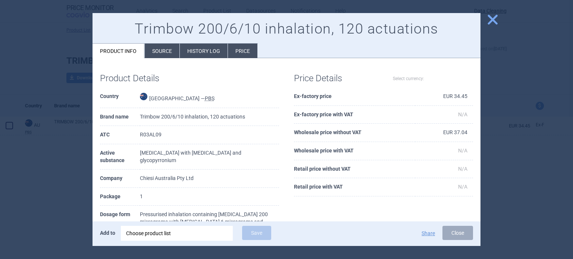
select select "EUR"
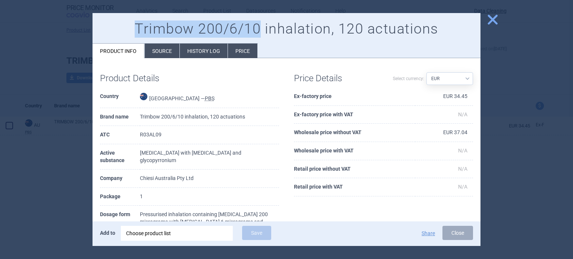
drag, startPoint x: 138, startPoint y: 33, endPoint x: 261, endPoint y: 26, distance: 122.4
click at [261, 26] on h1 "Trimbow 200/6/10 inhalation, 120 actuations" at bounding box center [286, 29] width 373 height 17
copy h1 "Trimbow 200/6/10"
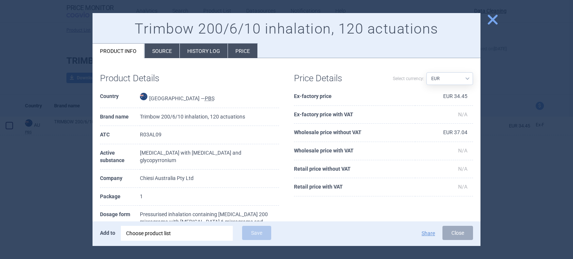
click at [59, 85] on div at bounding box center [286, 129] width 573 height 259
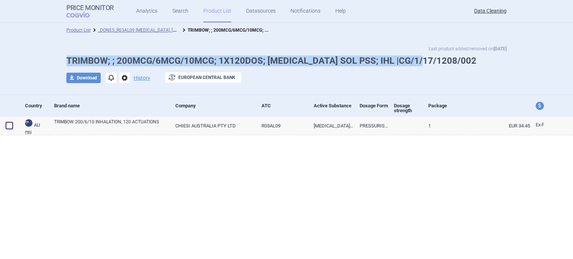
drag, startPoint x: 59, startPoint y: 63, endPoint x: 422, endPoint y: 59, distance: 363.1
click at [422, 59] on div "Last product added/removed on [DATE] TRIMBOW; ; 200MCG/6MCG/10MCG; 1X120DOS; [M…" at bounding box center [286, 68] width 470 height 46
copy h1 "TRIMBOW; ; 200MCG/6MCG/10MCG; 1X120DOS; [MEDICAL_DATA] SOL PSS; IHL |CG/1/17/12…"
click at [8, 127] on span at bounding box center [9, 125] width 7 height 7
checkbox input "true"
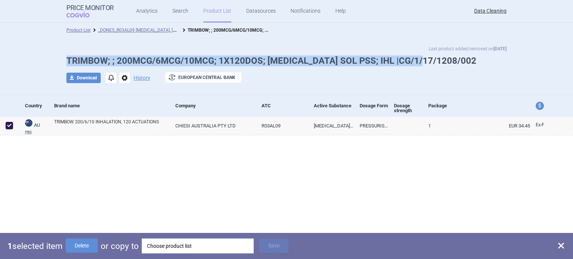
click at [185, 244] on div "Choose product list" at bounding box center [197, 246] width 101 height 15
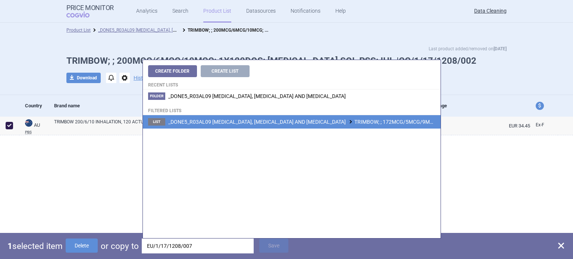
type input "EU/1/17/1208/007"
click at [289, 122] on span "_DONE5_R03AL09 [MEDICAL_DATA], [MEDICAL_DATA] AND [MEDICAL_DATA] TRIMBOW; ; 172…" at bounding box center [376, 122] width 417 height 6
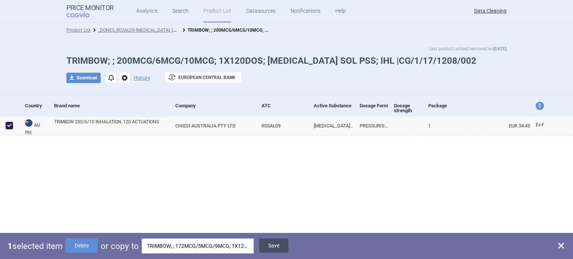
click at [266, 244] on button "Save" at bounding box center [273, 246] width 29 height 14
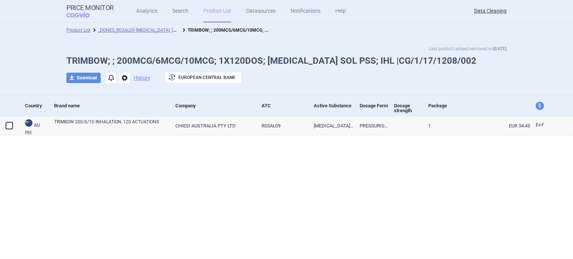
checkbox input "false"
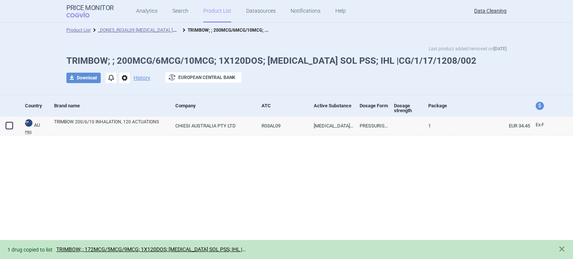
click at [124, 81] on span "options" at bounding box center [124, 78] width 10 height 10
click at [131, 120] on button "Delete" at bounding box center [124, 122] width 24 height 11
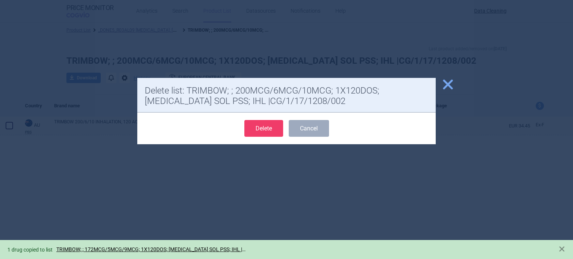
click at [259, 121] on button "Delete" at bounding box center [263, 128] width 39 height 17
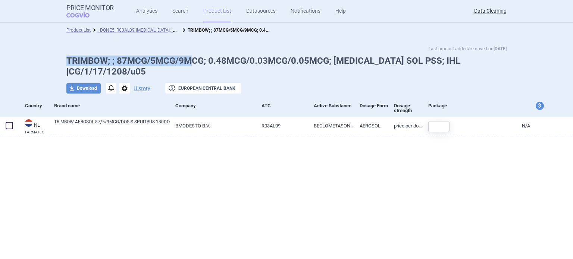
drag, startPoint x: 49, startPoint y: 57, endPoint x: 197, endPoint y: 58, distance: 147.6
click at [192, 57] on div "Last product added/removed on [DATE] TRIMBOW; ; 87MCG/5MCG/9MCG; 0.48MCG/0.03MC…" at bounding box center [286, 72] width 573 height 68
drag, startPoint x: 197, startPoint y: 58, endPoint x: 207, endPoint y: 62, distance: 11.2
click at [199, 60] on h1 "TRIMBOW; ; 87MCG/5MCG/9MCG; 0.48MCG/0.03MCG/0.05MCG; [MEDICAL_DATA] SOL PSS; IH…" at bounding box center [286, 67] width 440 height 22
drag, startPoint x: 182, startPoint y: 62, endPoint x: 46, endPoint y: 60, distance: 136.1
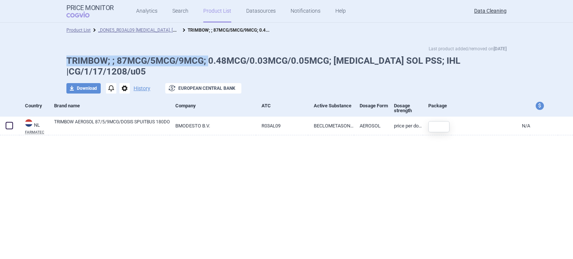
click at [46, 60] on div "Last product added/removed on [DATE] TRIMBOW; ; 87MCG/5MCG/9MCG; 0.48MCG/0.03MC…" at bounding box center [286, 72] width 573 height 68
copy h1 "TRIMBOW; ; 87MCG/5MCG/9MCG;"
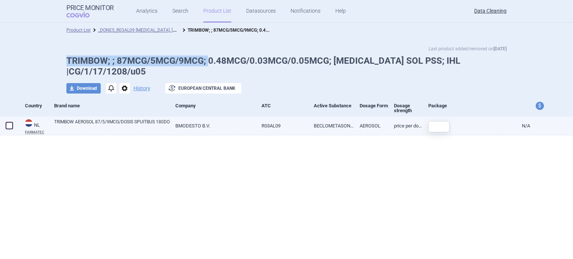
click at [6, 126] on span at bounding box center [9, 125] width 7 height 7
checkbox input "true"
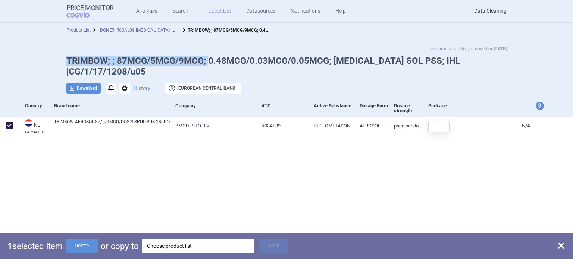
click at [164, 247] on div "Choose product list" at bounding box center [197, 246] width 101 height 15
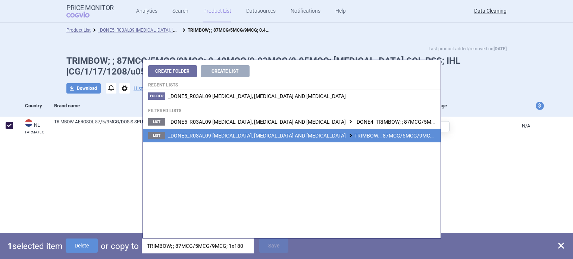
type input "TRIMBOW; ; 87MCG/5MCG/9MCG; 1x180"
click at [388, 135] on span "_DONE5_R03AL09 [MEDICAL_DATA], [MEDICAL_DATA] AND [MEDICAL_DATA] TRIMBOW; ; 87M…" at bounding box center [377, 136] width 418 height 6
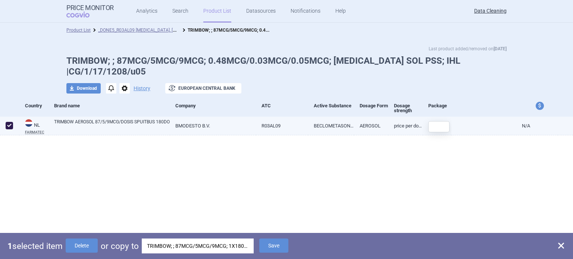
click at [12, 125] on span at bounding box center [9, 125] width 7 height 7
checkbox input "false"
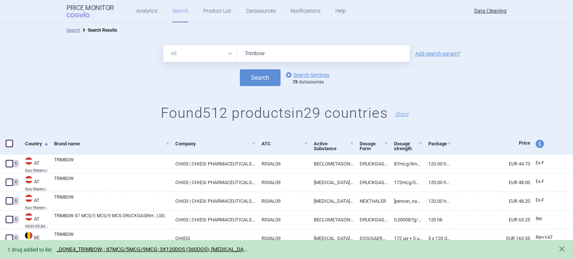
drag, startPoint x: 265, startPoint y: 56, endPoint x: 210, endPoint y: 46, distance: 56.4
click at [213, 47] on div "All Brand Name ATC Company Active Substance Country Newer than Trimbow" at bounding box center [286, 53] width 246 height 17
paste input "Blitzima"
type input "Blitzima"
click at [240, 69] on button "Search" at bounding box center [260, 77] width 41 height 17
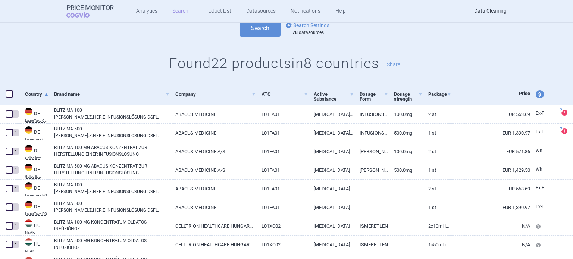
scroll to position [149, 0]
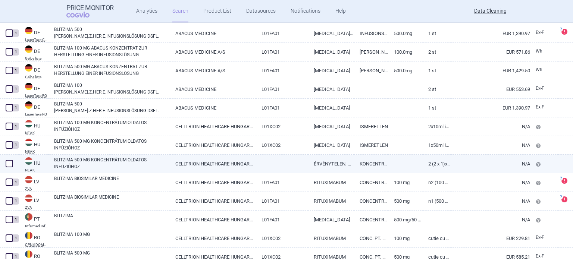
click at [63, 160] on link "BLITZIMA 500 MG KONCENTRÁTUM OLDATOS INFÚZIÓHOZ" at bounding box center [112, 163] width 116 height 13
select select "EUR"
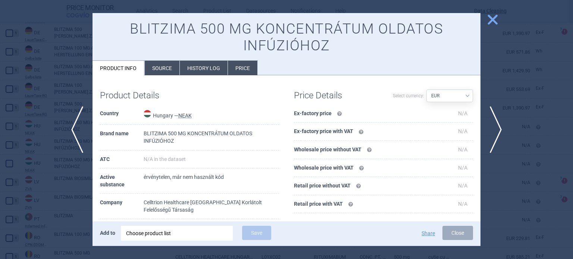
click at [152, 61] on li "Source" at bounding box center [162, 68] width 35 height 15
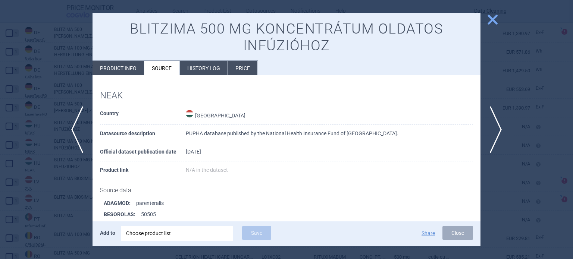
scroll to position [602, 0]
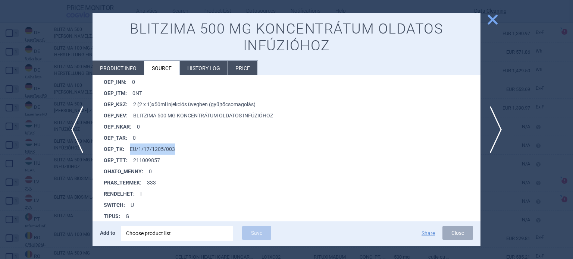
drag, startPoint x: 160, startPoint y: 147, endPoint x: 127, endPoint y: 153, distance: 33.3
click at [127, 153] on li "OEP_TK : EU/1/17/1205/003" at bounding box center [292, 149] width 377 height 11
copy li "EU/1/17/1205/003"
click at [188, 235] on div "Choose product list" at bounding box center [176, 233] width 101 height 15
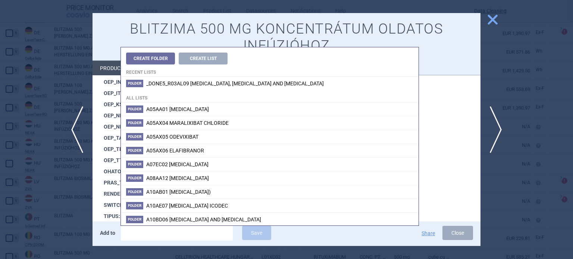
type input "EU/1/17/1205/003"
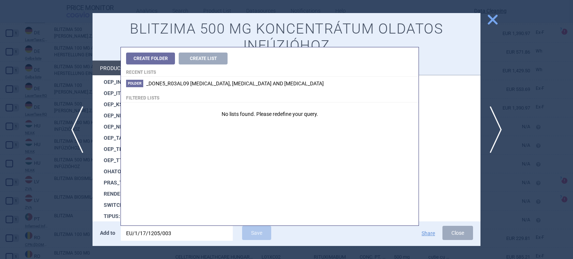
click at [20, 140] on div at bounding box center [286, 129] width 573 height 259
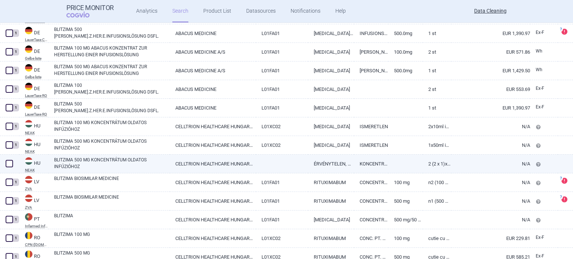
click at [7, 166] on span at bounding box center [9, 163] width 7 height 7
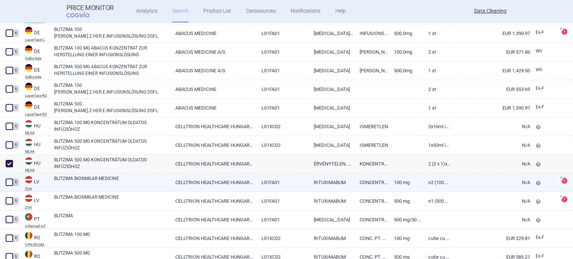
checkbox input "true"
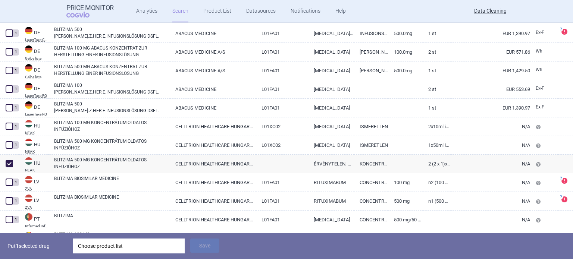
click at [139, 241] on div "Choose product list" at bounding box center [128, 246] width 101 height 15
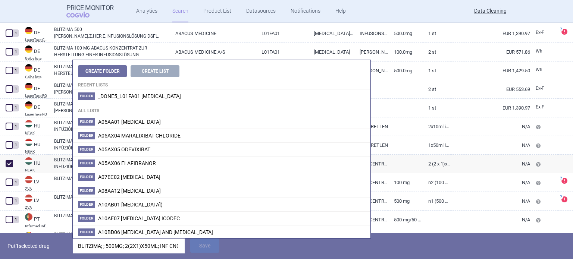
scroll to position [0, 70]
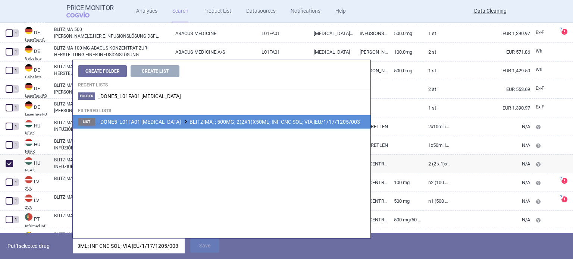
type input "BLITZIMA; ; 500MG; 2(2X1)X50ML; INF CNC SOL; VIA |EU/1/17/1205/003"
click at [280, 118] on li "List _DONE5_L01FA01 [MEDICAL_DATA] BLITZIMA; ; 500MG; 2(2X1)X50ML; INF CNC SOL;…" at bounding box center [221, 121] width 297 height 13
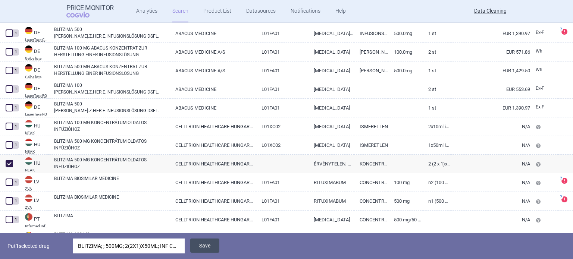
click at [208, 248] on button "Save" at bounding box center [204, 246] width 29 height 14
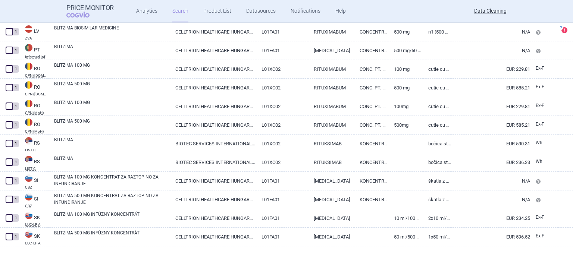
scroll to position [330, 0]
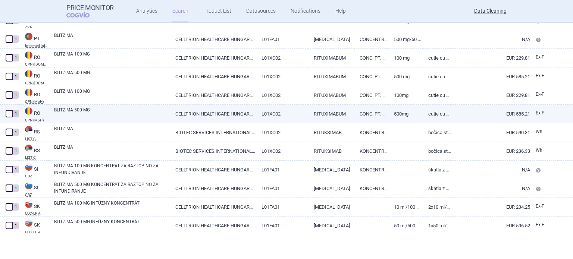
click at [103, 110] on link "BLITZIMA 500 MG" at bounding box center [112, 113] width 116 height 13
select select "EUR"
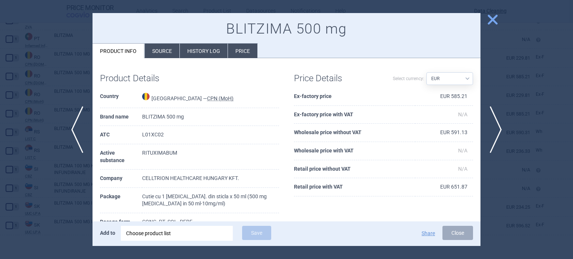
click at [16, 83] on div at bounding box center [286, 129] width 573 height 259
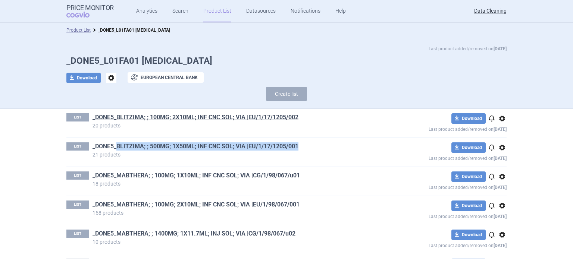
drag, startPoint x: 303, startPoint y: 143, endPoint x: 113, endPoint y: 149, distance: 189.5
click at [113, 149] on h1 "_DONE5_BLITZIMA; ; 500MG; 1X50ML; INF CNC SOL; VIA |EU/1/17/1205/001" at bounding box center [233, 147] width 282 height 10
copy link "BLITZIMA; ; 500MG; 1X50ML; INF CNC SOL; VIA |EU/1/17/1205/001"
click at [292, 89] on button "Create list" at bounding box center [286, 94] width 41 height 14
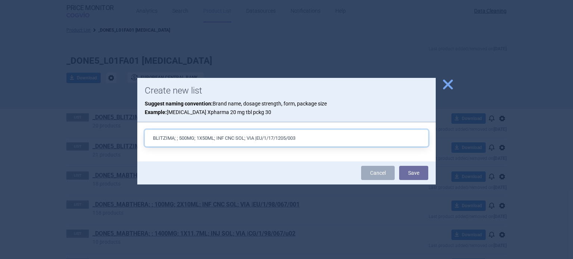
click at [195, 138] on input "BLITZIMA; ; 500MG; 1X50ML; INF CNC SOL; VIA |EU/1/17/1205/003" at bounding box center [286, 138] width 283 height 17
type input "BLITZIMA; ; 500MG; 2(2X1)X50ML; INF CNC SOL; VIA |EU/1/17/1205/003"
click at [399, 166] on button "Save" at bounding box center [413, 173] width 29 height 14
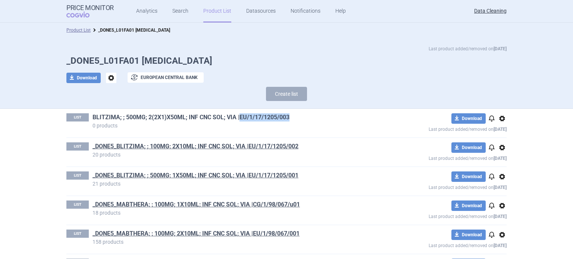
drag, startPoint x: 289, startPoint y: 118, endPoint x: 237, endPoint y: 118, distance: 52.2
click at [237, 118] on h1 "BLITZIMA; ; 500MG; 2(2X1)X50ML; INF CNC SOL; VIA |EU/1/17/1205/003" at bounding box center [233, 118] width 282 height 10
copy link "EU/1/17/1205/003"
click at [281, 88] on button "Create list" at bounding box center [286, 94] width 41 height 14
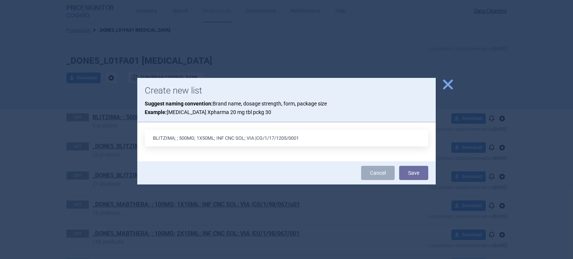
click at [214, 136] on input "BLITZIMA; ; 500MG; 1X50ML; INF CNC SOL; VIA |CG/1/17/1205/0001" at bounding box center [286, 138] width 283 height 17
type input "BLITZIMA; ; 500MG; ; INF CNC SOL; VIA |CG/1/17/1205/0001"
click at [399, 166] on button "Save" at bounding box center [413, 173] width 29 height 14
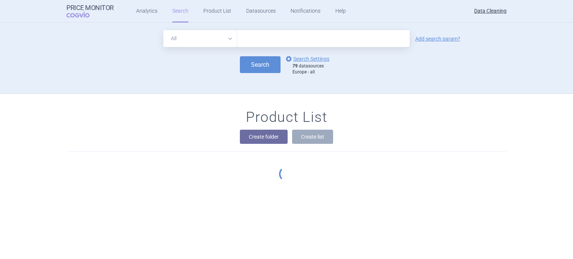
drag, startPoint x: 287, startPoint y: 38, endPoint x: 131, endPoint y: 92, distance: 164.8
click at [287, 38] on input "text" at bounding box center [323, 38] width 172 height 17
paste input "EU/1/17/1205/003"
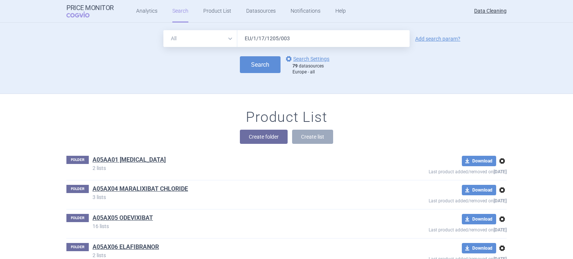
type input "EU/1/17/1205/003"
click button "Search" at bounding box center [260, 64] width 41 height 17
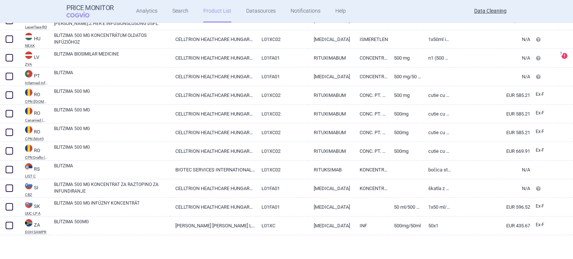
scroll to position [198, 0]
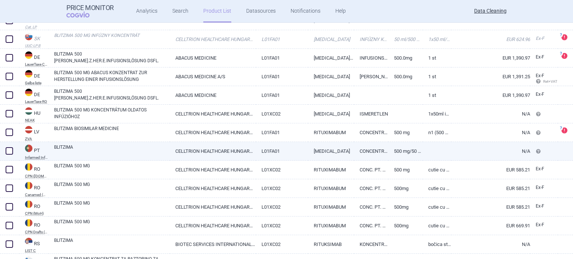
click at [226, 147] on link "CELLTRION HEALTHCARE HUNGARY KFT." at bounding box center [213, 151] width 86 height 18
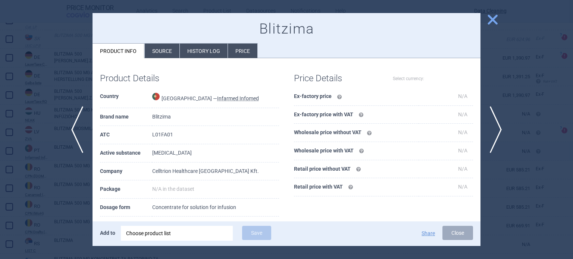
select select "EUR"
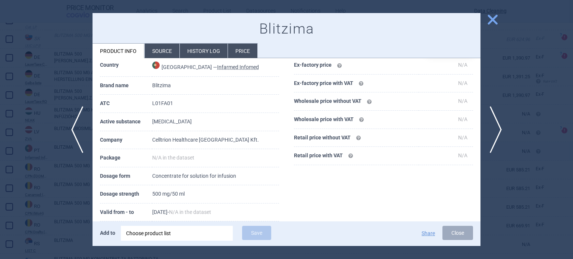
scroll to position [75, 0]
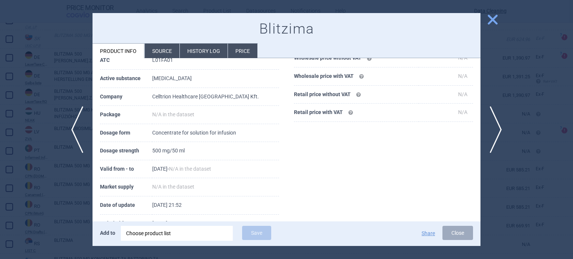
click at [170, 50] on li "Source" at bounding box center [162, 51] width 35 height 15
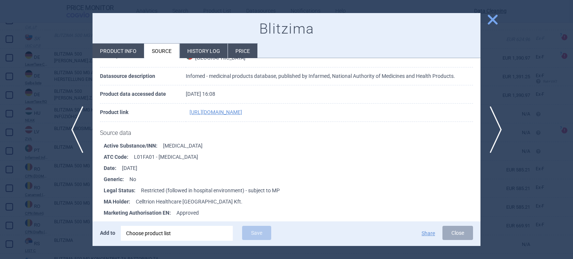
scroll to position [37, 0]
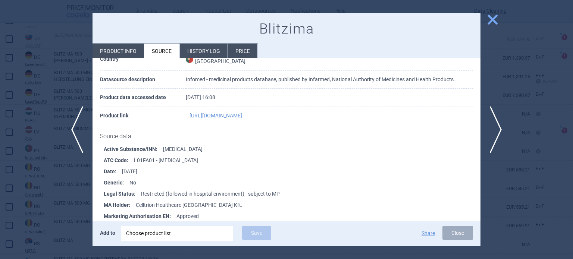
click at [11, 44] on div at bounding box center [286, 129] width 573 height 259
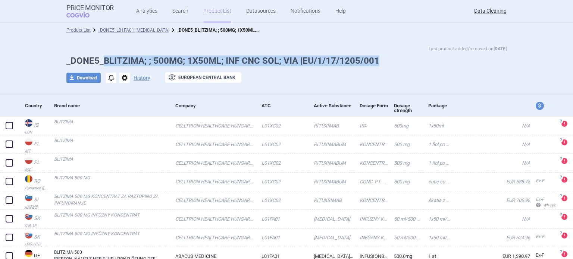
drag, startPoint x: 380, startPoint y: 57, endPoint x: 102, endPoint y: 63, distance: 278.5
click at [102, 63] on h1 "_DONE5_BLITZIMA; ; 500MG; 1X50ML; INF CNC SOL; VIA |EU/1/17/1205/001" at bounding box center [286, 61] width 440 height 11
copy h1 "BLITZIMA; ; 500MG; 1X50ML; INF CNC SOL; VIA |EU/1/17/1205/001"
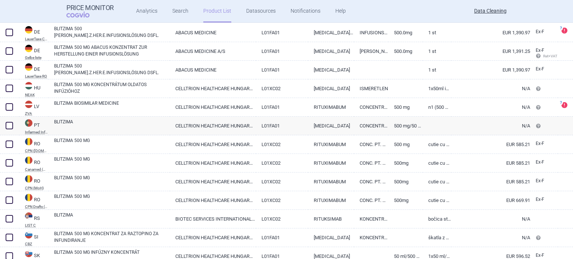
scroll to position [273, 0]
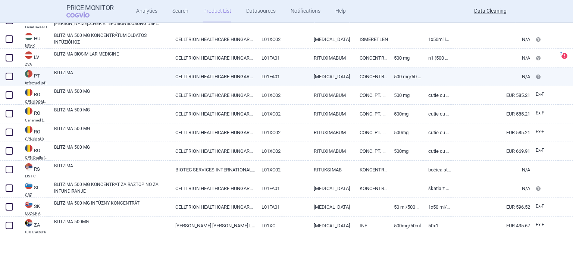
click at [13, 76] on span at bounding box center [9, 76] width 7 height 7
checkbox input "true"
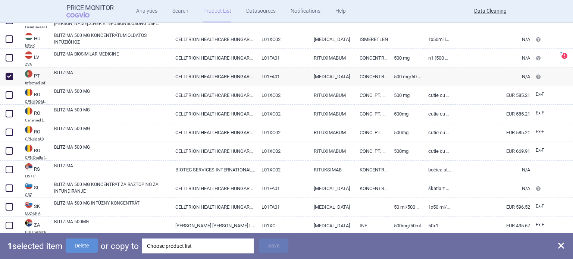
click at [158, 240] on div "Choose product list" at bounding box center [197, 246] width 101 height 15
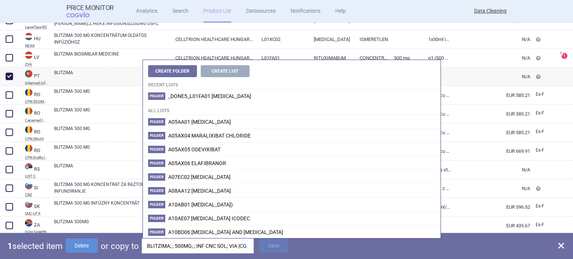
scroll to position [0, 41]
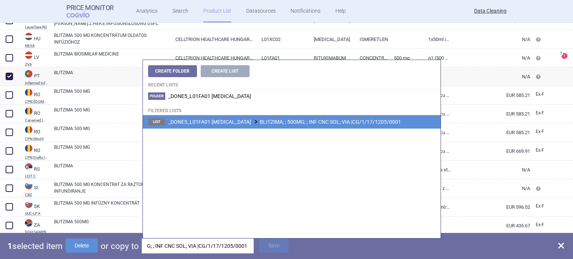
type input "BLITZIMA; ; 500MG; ; INF CNC SOL; VIA |CG/1/17/1205/0001"
click at [319, 125] on li "List _DONE5_L01FA01 [MEDICAL_DATA] BLITZIMA; ; 500MG; ; INF CNC SOL; VIA |CG/1/…" at bounding box center [291, 121] width 297 height 13
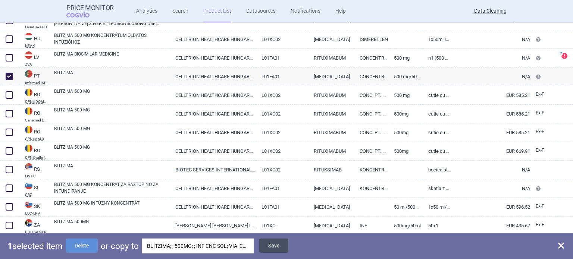
click at [274, 245] on button "Save" at bounding box center [273, 246] width 29 height 14
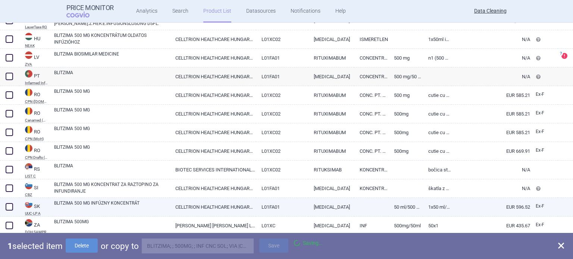
checkbox input "false"
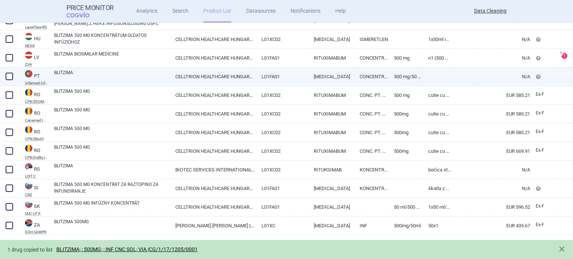
click at [80, 79] on link "BLITZIMA" at bounding box center [112, 75] width 116 height 13
select select "EUR"
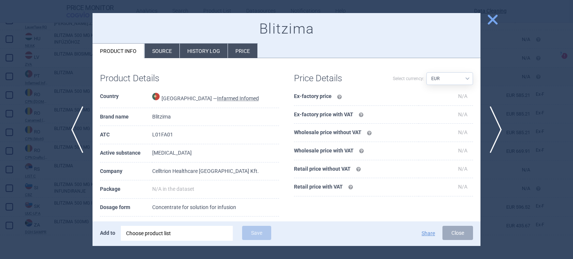
scroll to position [100, 0]
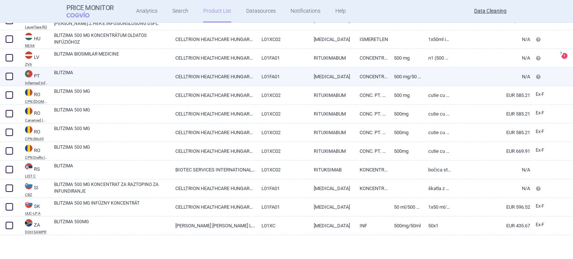
click at [10, 74] on span at bounding box center [9, 76] width 7 height 7
checkbox input "true"
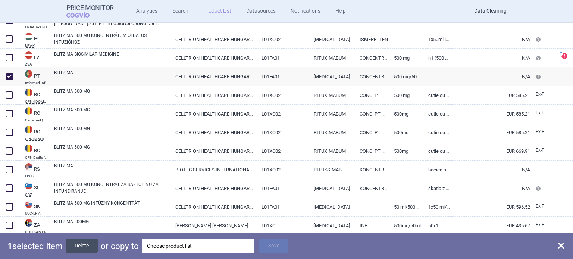
click at [72, 241] on button "Delete" at bounding box center [82, 246] width 32 height 14
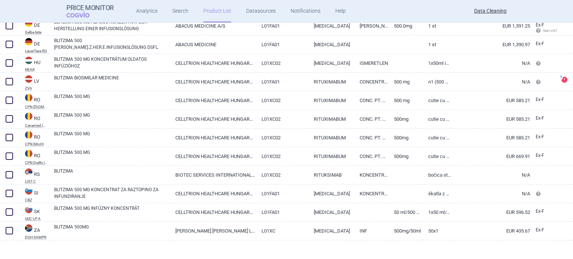
scroll to position [249, 0]
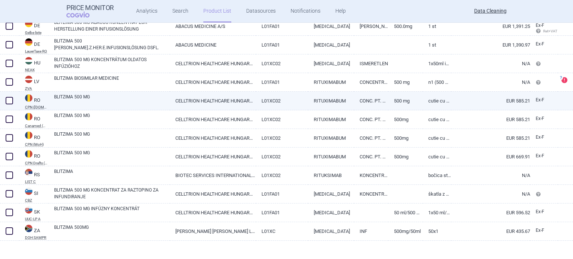
click at [140, 97] on link "BLITZIMA 500 MG" at bounding box center [112, 100] width 116 height 13
select select "EUR"
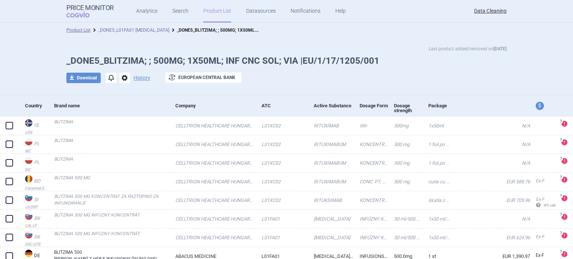
click at [130, 28] on link "_DONE5_L01FA01 [MEDICAL_DATA]" at bounding box center [133, 30] width 71 height 5
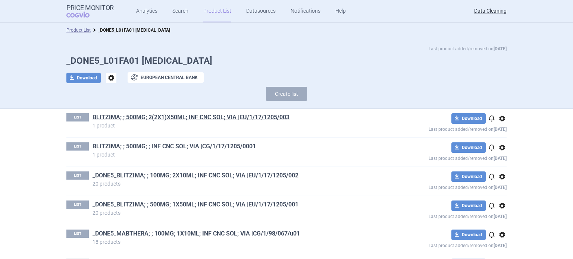
click at [287, 176] on link "_DONE5_BLITZIMA; ; 100MG; 2X10ML; INF CNC SOL; VIA |EU/1/17/1205/002" at bounding box center [195, 175] width 206 height 8
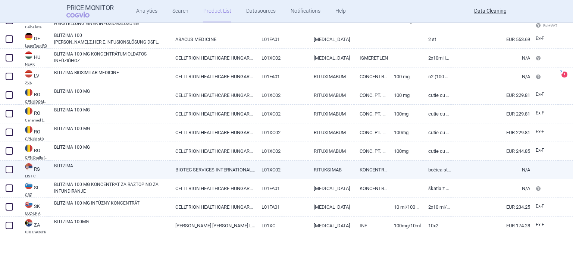
scroll to position [180, 0]
